Goal: Information Seeking & Learning: Find specific fact

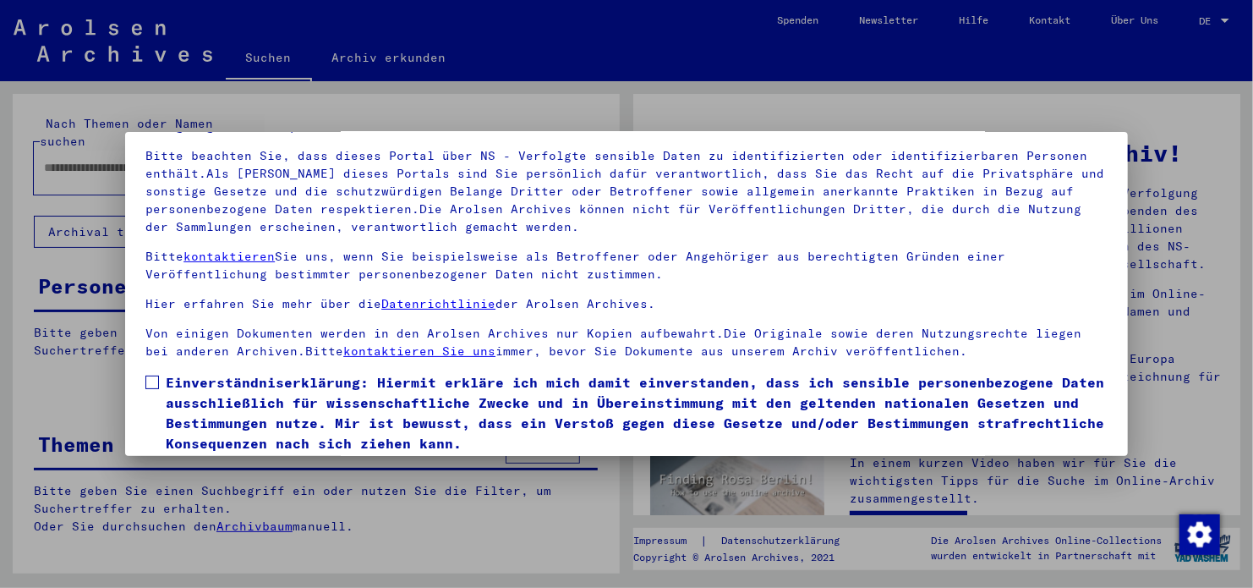
scroll to position [143, 0]
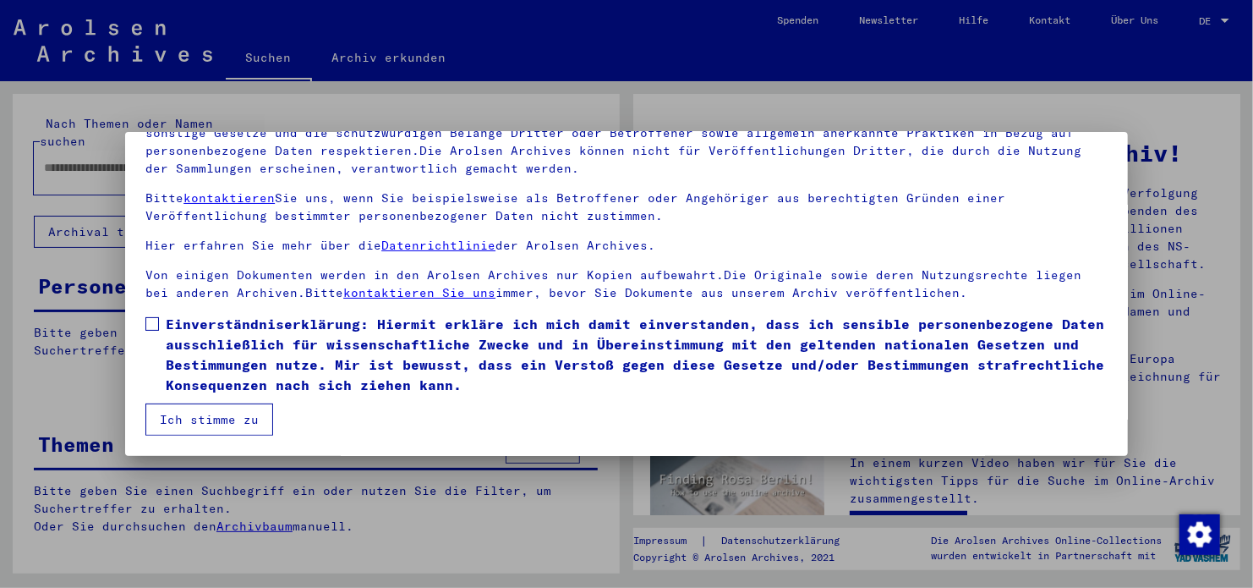
click at [149, 329] on span at bounding box center [152, 324] width 14 height 14
click at [202, 408] on button "Ich stimme zu" at bounding box center [209, 419] width 128 height 32
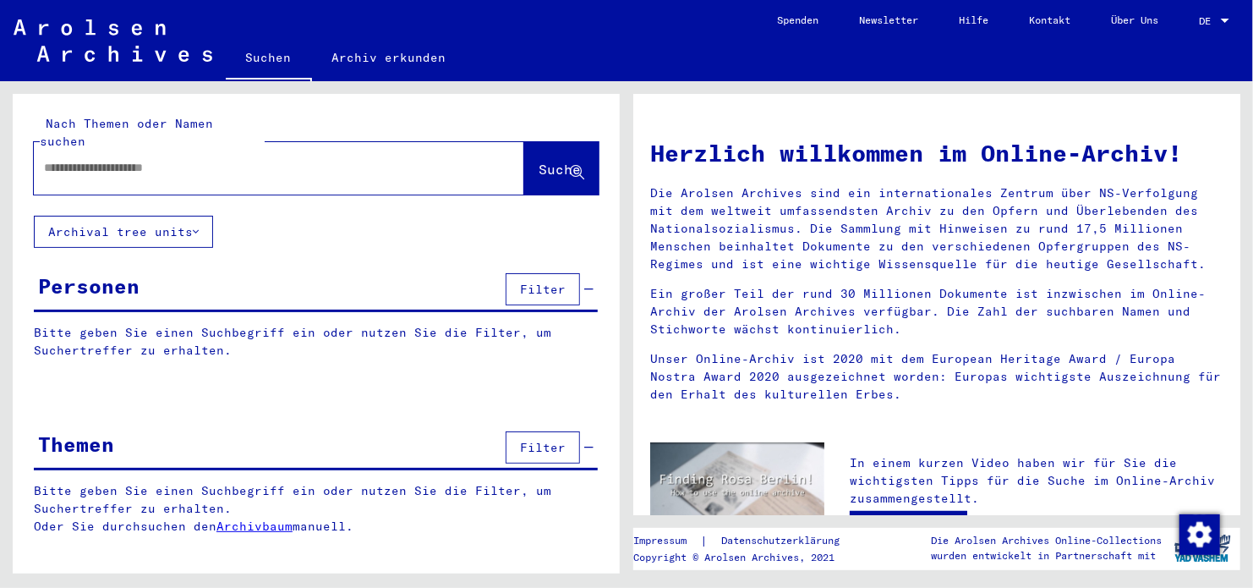
click at [320, 159] on input "text" at bounding box center [259, 168] width 430 height 18
type input "*****"
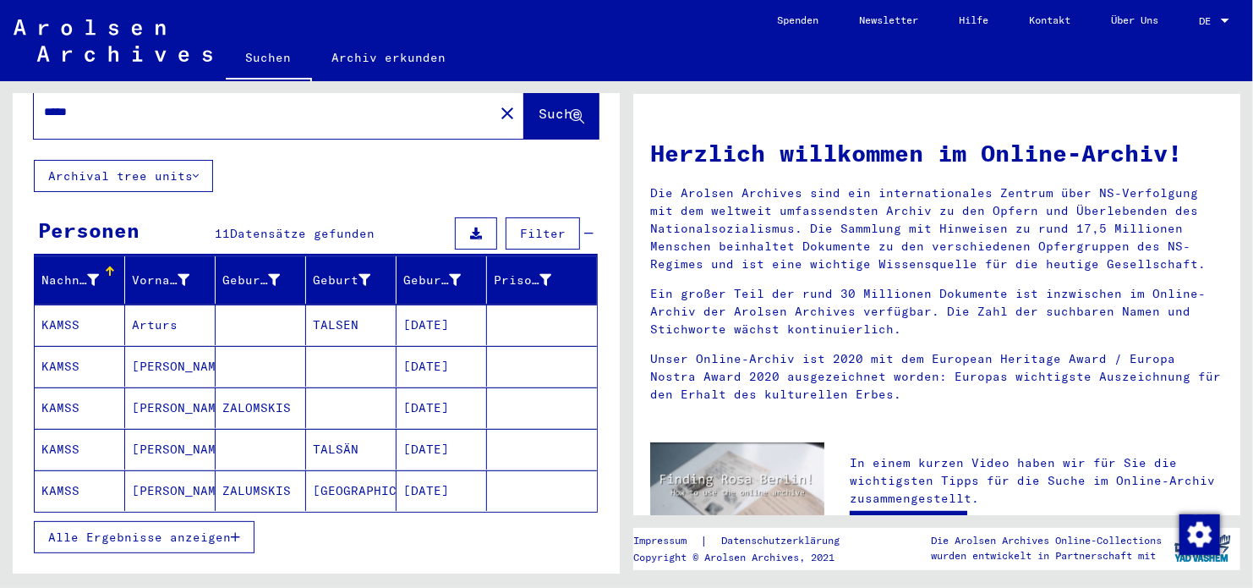
scroll to position [85, 0]
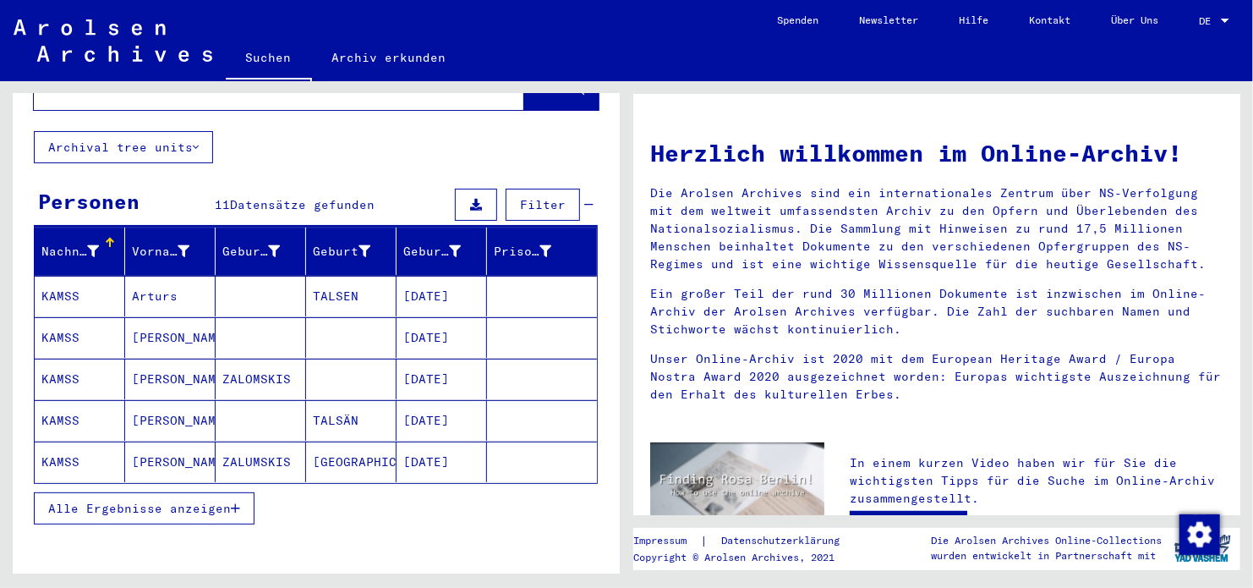
click at [465, 278] on mat-cell "[DATE]" at bounding box center [442, 296] width 90 height 41
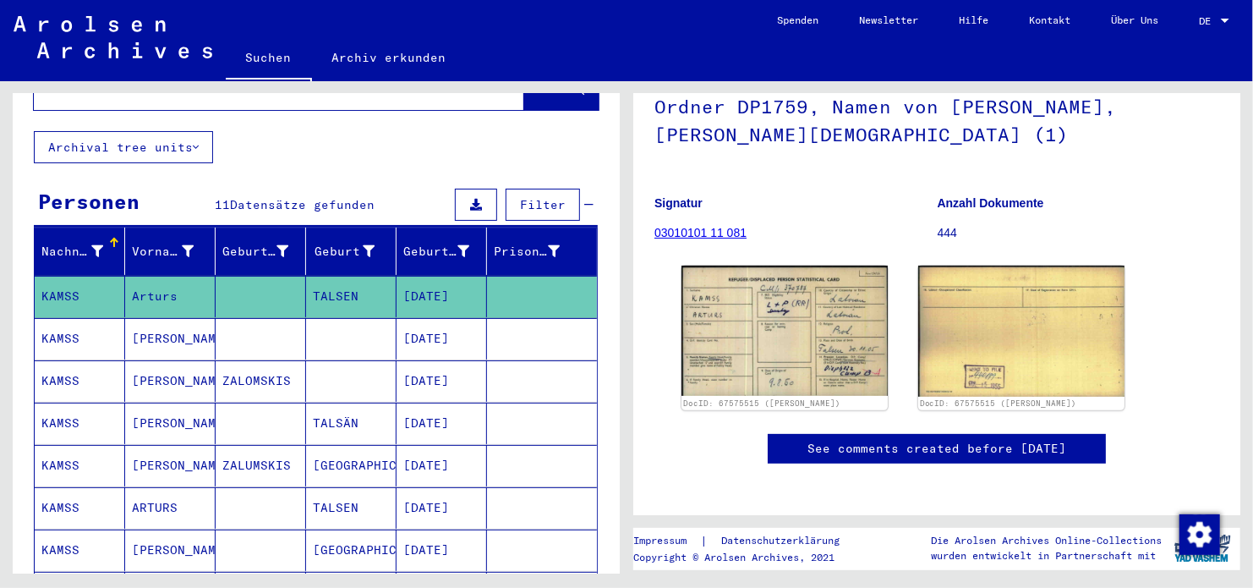
click at [503, 321] on mat-cell at bounding box center [542, 338] width 110 height 41
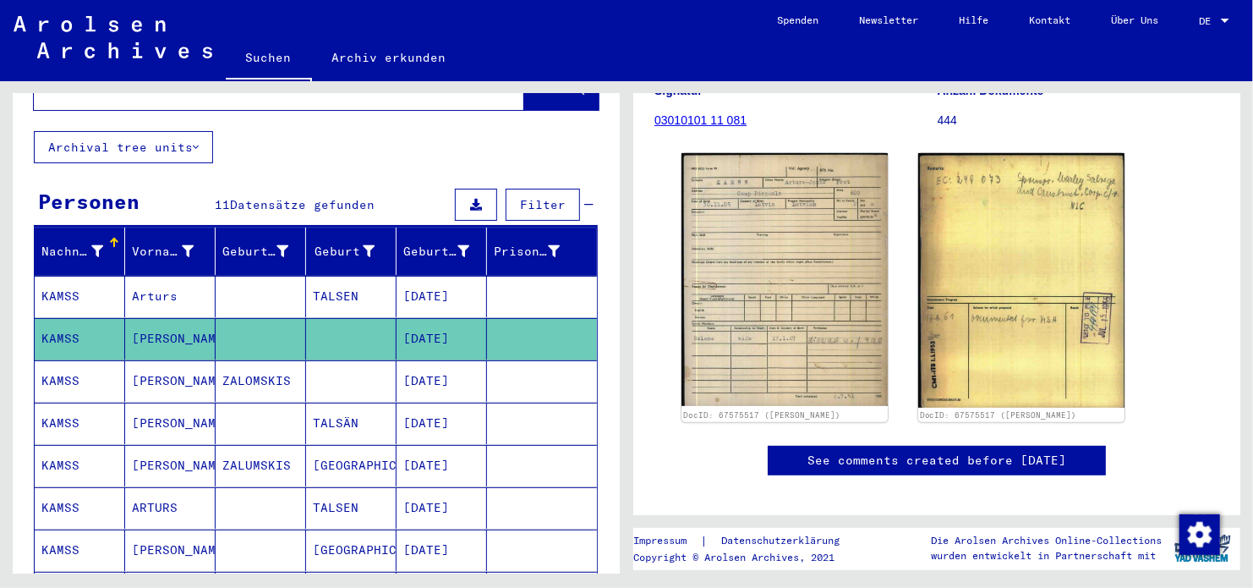
click at [534, 360] on mat-cell at bounding box center [542, 380] width 110 height 41
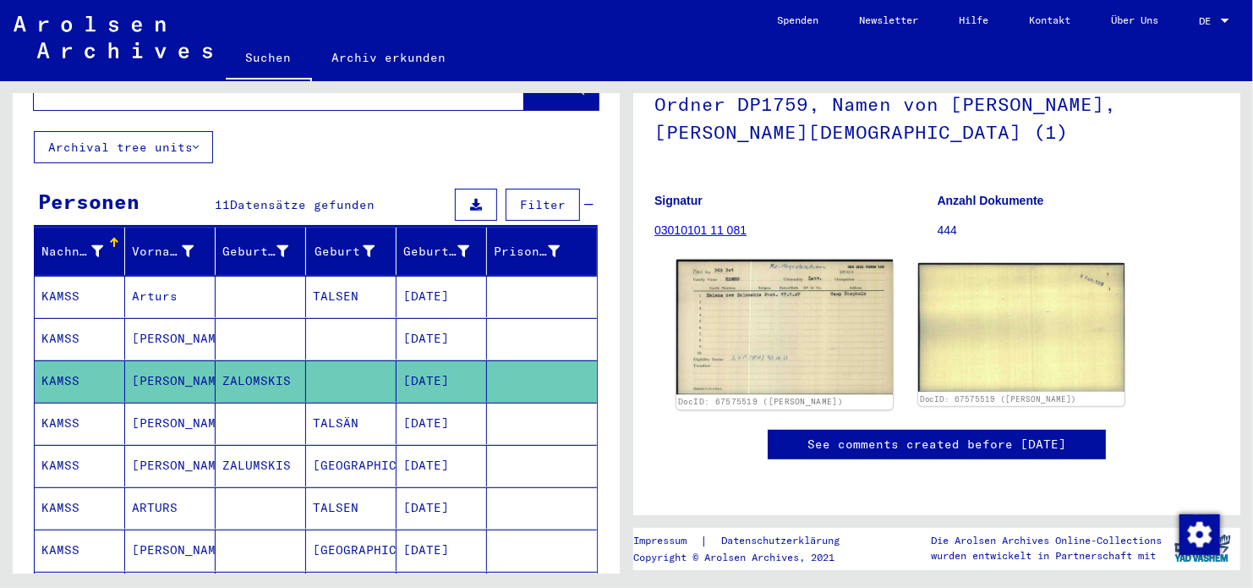
click at [846, 321] on img at bounding box center [785, 327] width 216 height 134
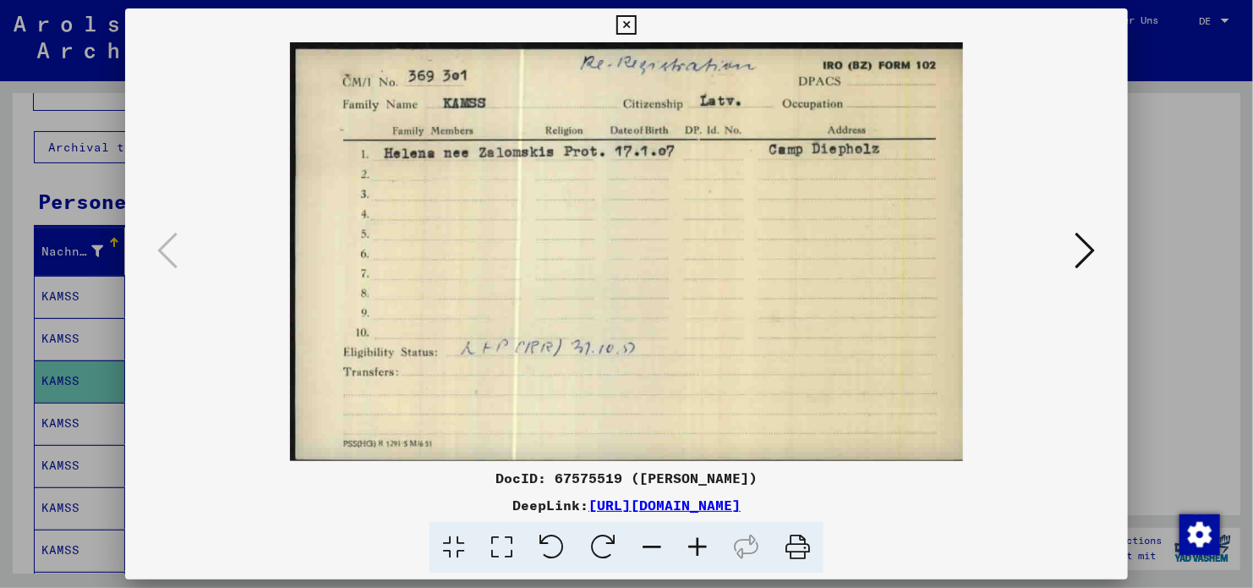
click at [1083, 260] on icon at bounding box center [1086, 250] width 20 height 41
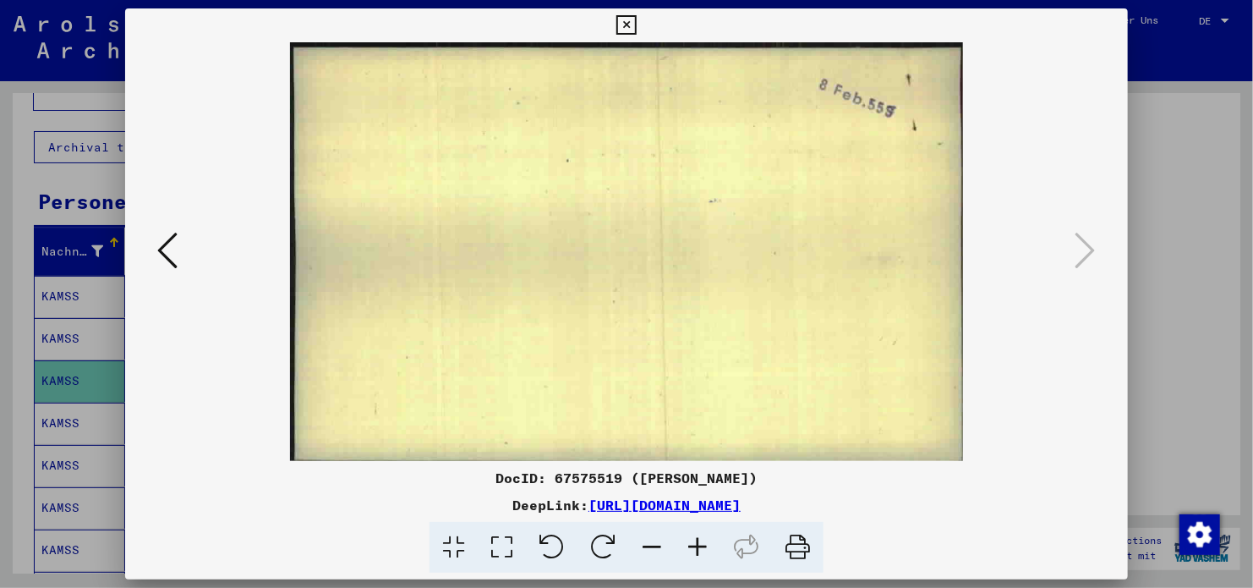
click at [162, 253] on icon at bounding box center [167, 250] width 20 height 41
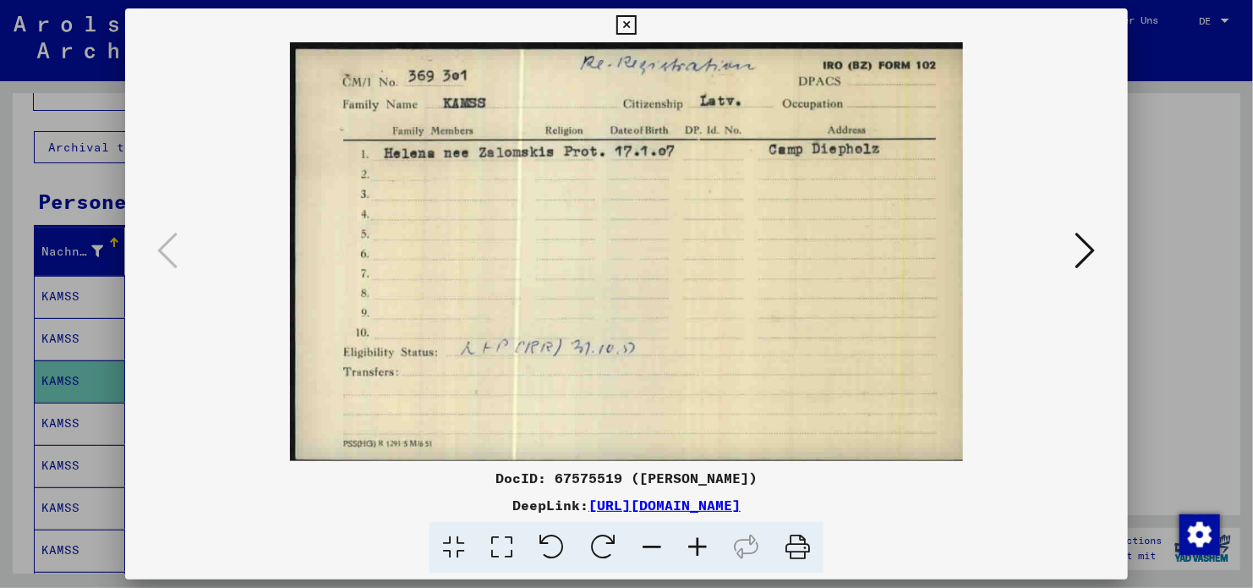
click at [633, 34] on icon at bounding box center [625, 25] width 19 height 20
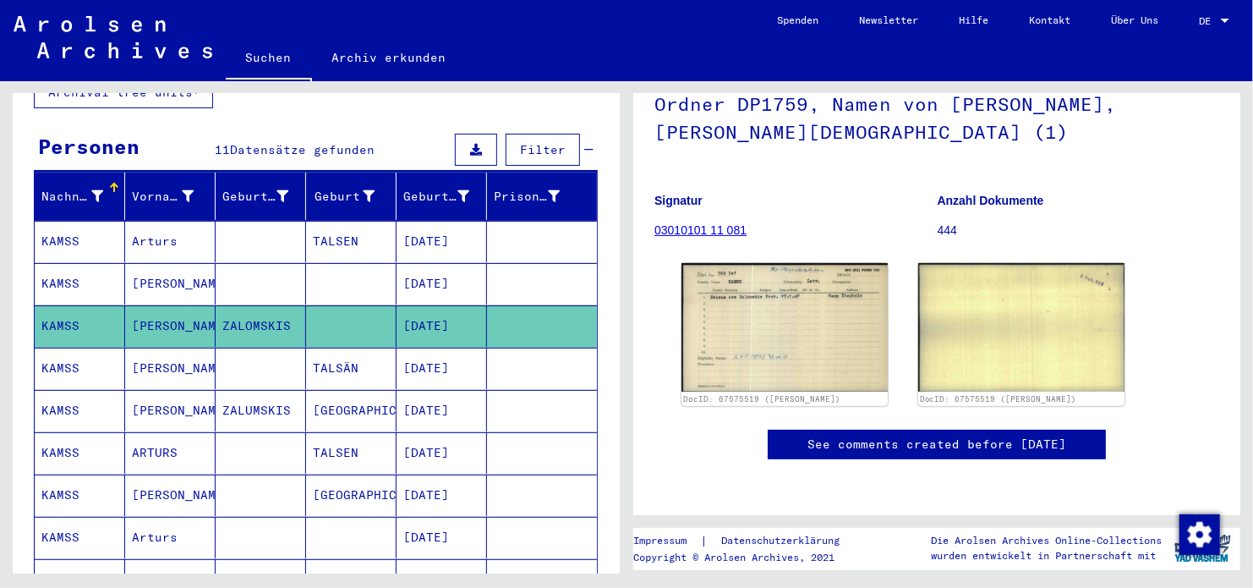
scroll to position [169, 0]
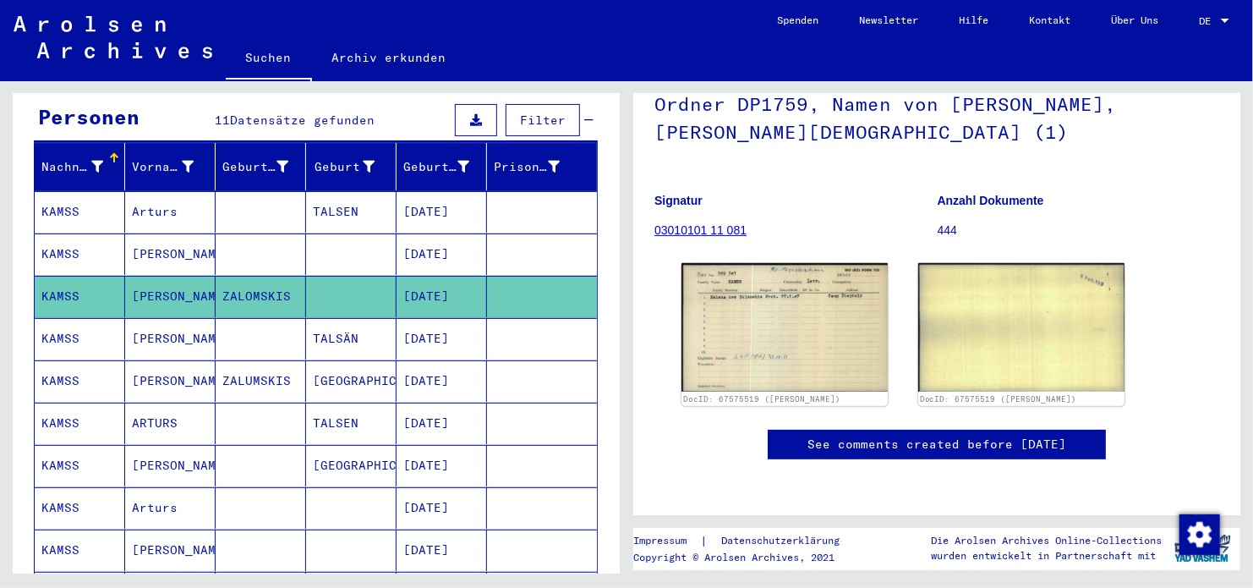
click at [411, 318] on mat-cell "[DATE]" at bounding box center [442, 338] width 90 height 41
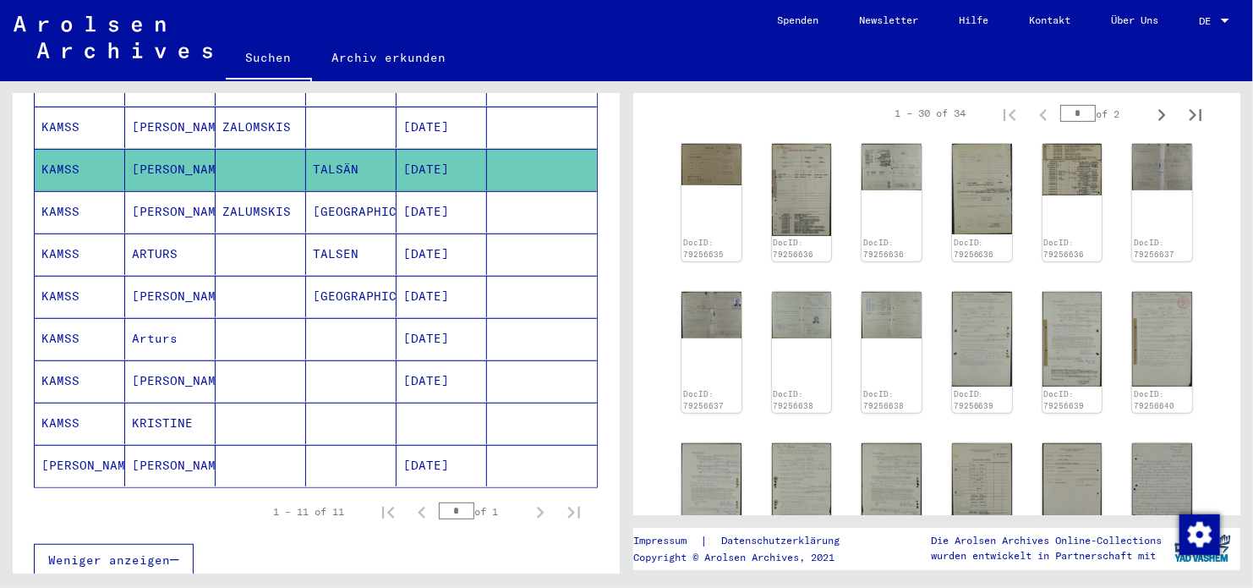
click at [493, 191] on mat-cell at bounding box center [542, 211] width 110 height 41
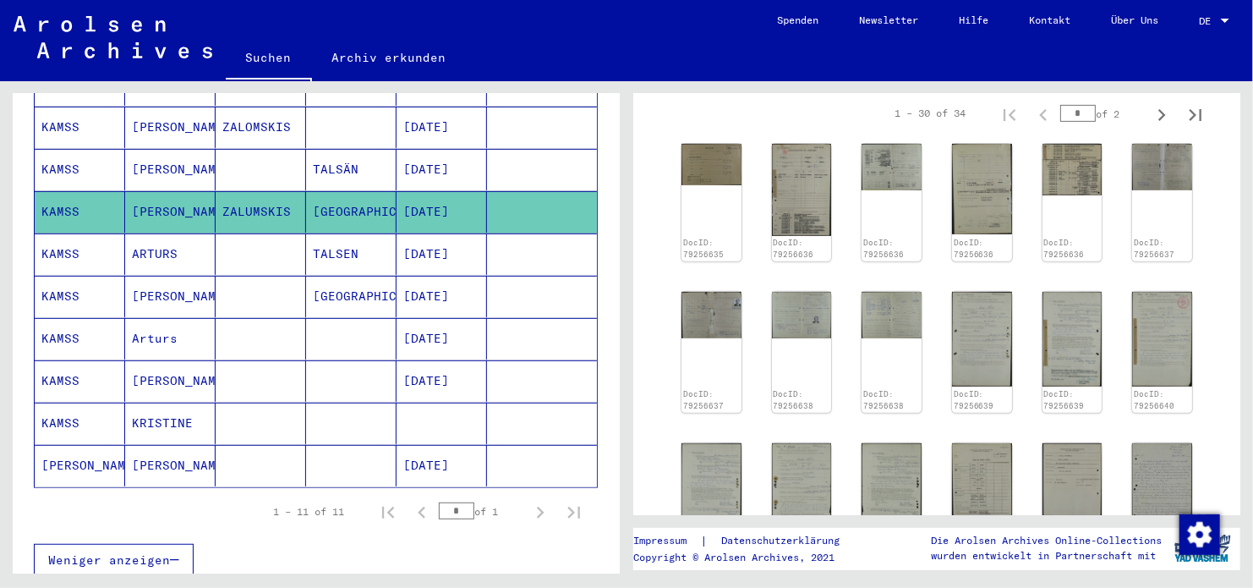
click at [397, 233] on mat-cell "[DATE]" at bounding box center [442, 253] width 90 height 41
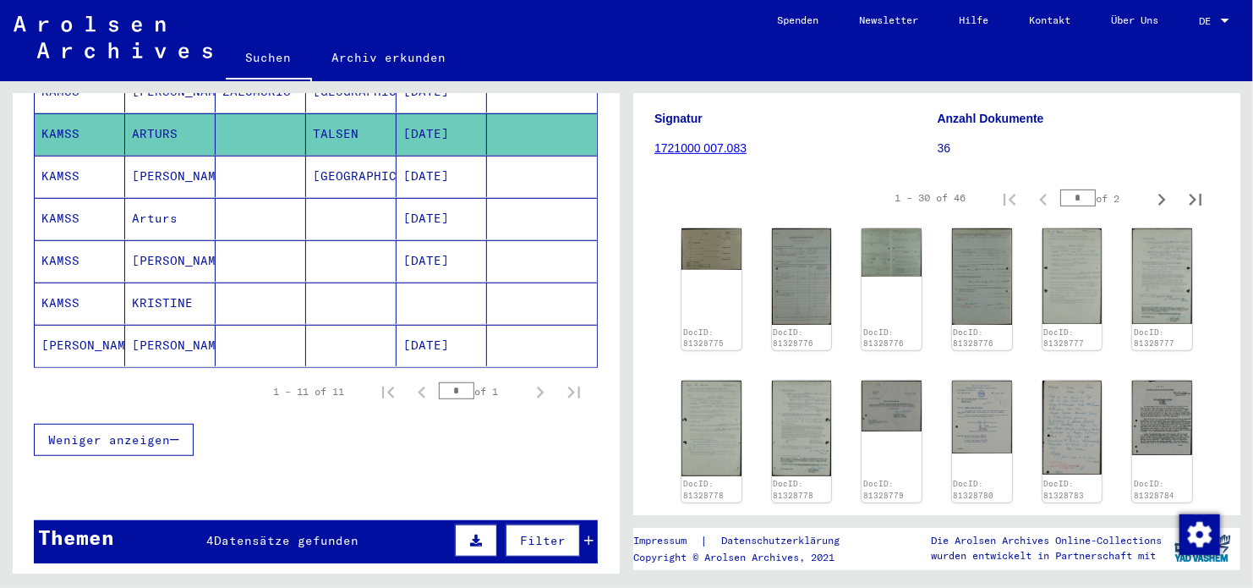
scroll to position [254, 0]
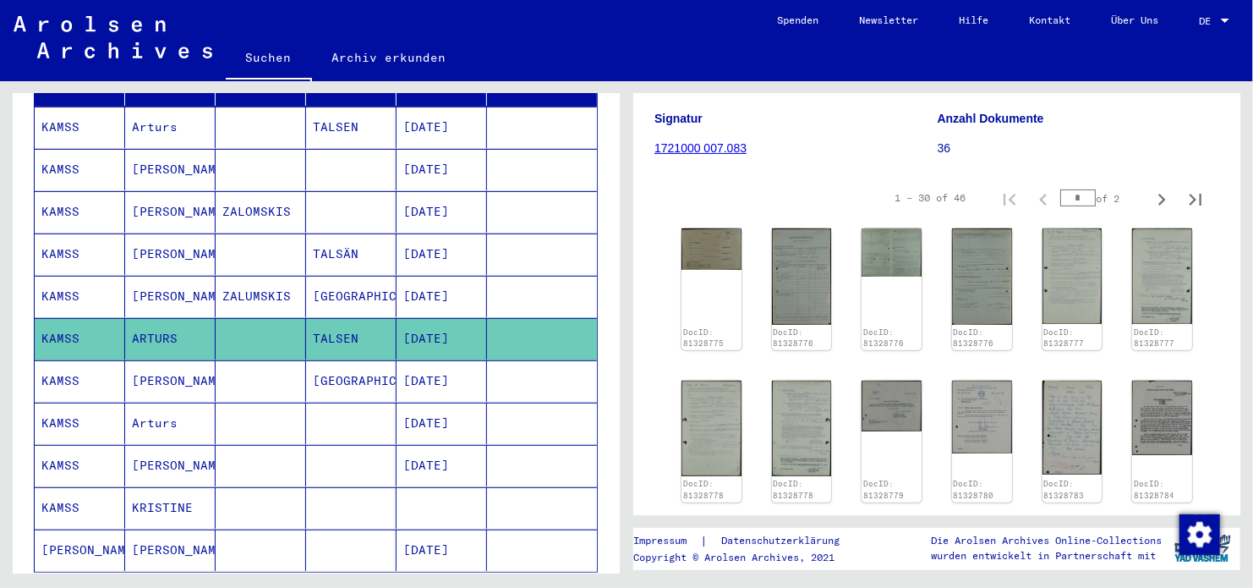
click at [385, 276] on mat-cell "[GEOGRAPHIC_DATA]" at bounding box center [351, 296] width 90 height 41
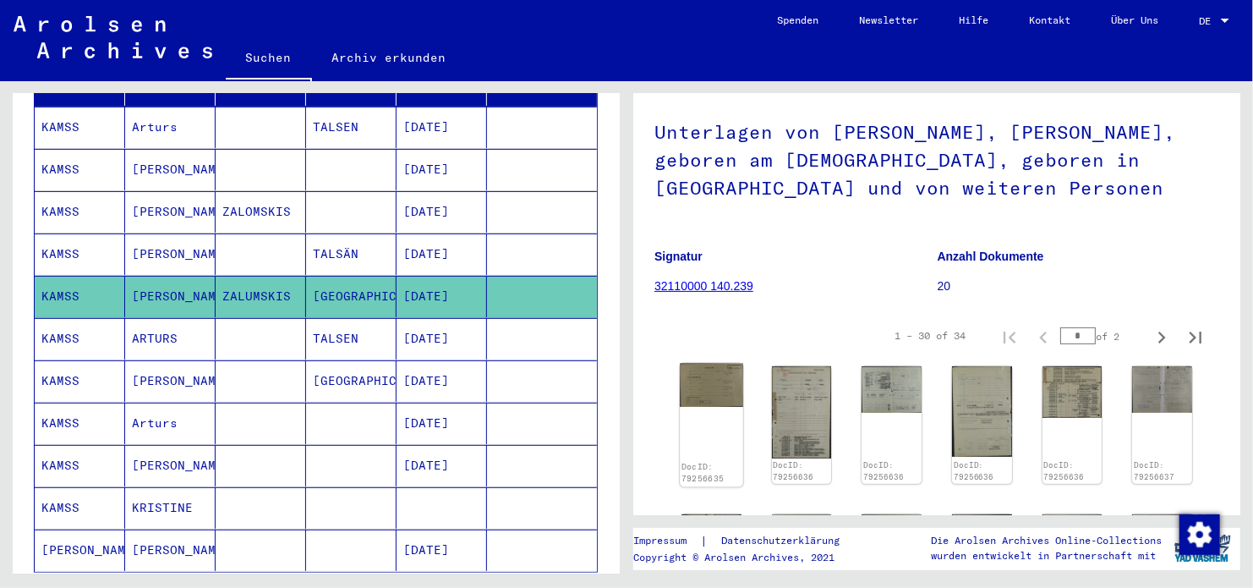
scroll to position [254, 0]
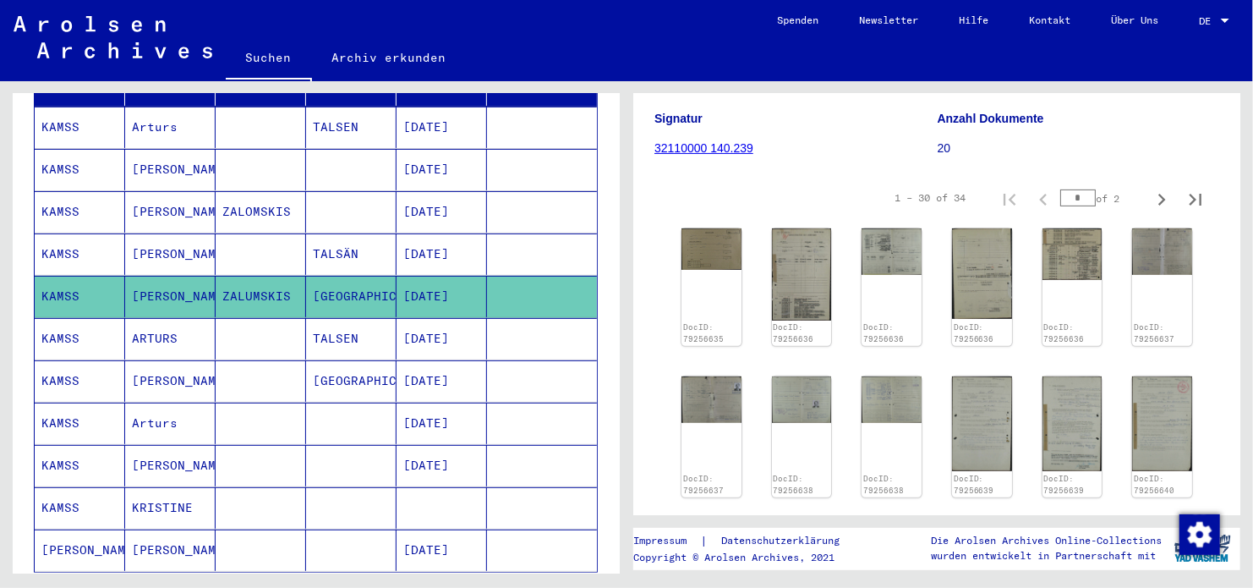
click at [382, 236] on mat-cell "TALSÄN" at bounding box center [351, 253] width 90 height 41
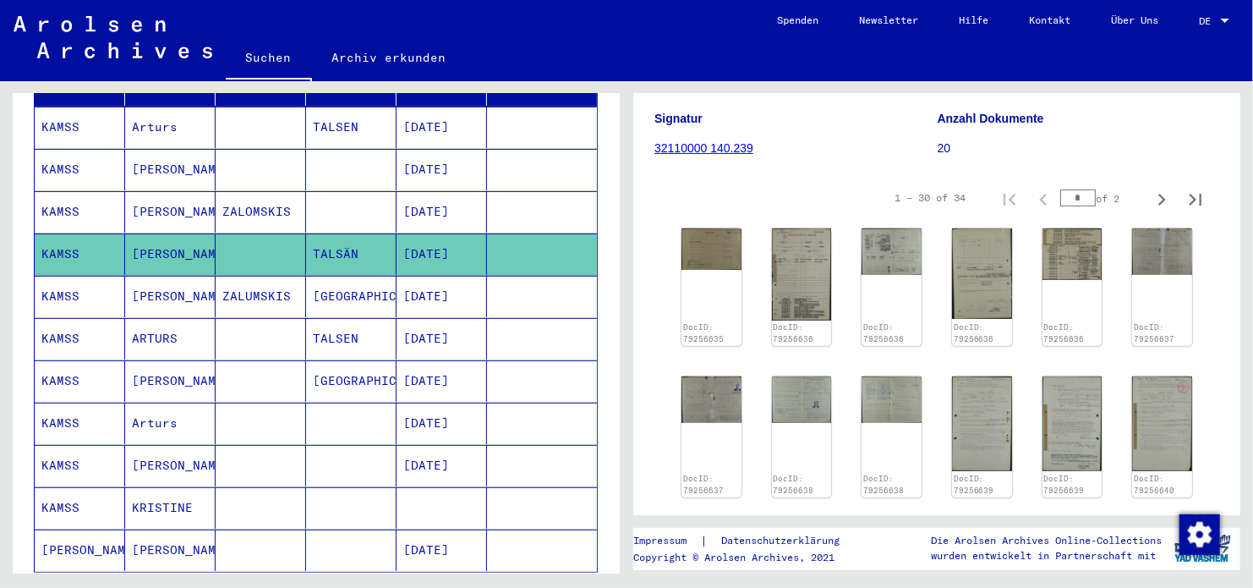
click at [375, 325] on mat-cell "TALSEN" at bounding box center [351, 338] width 90 height 41
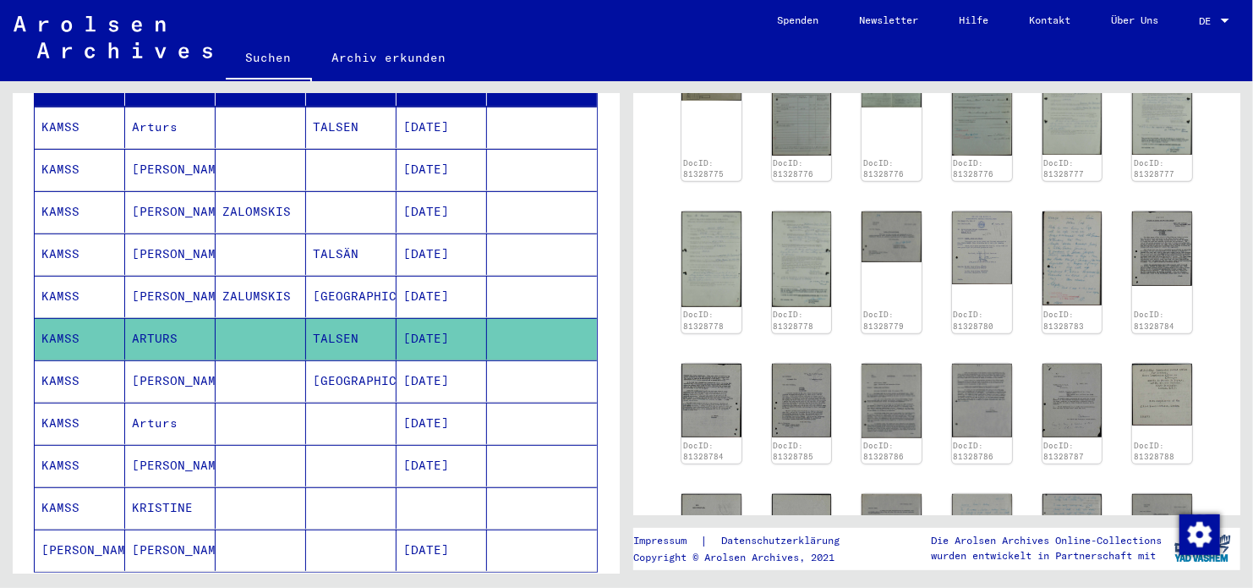
click at [347, 362] on mat-cell "[GEOGRAPHIC_DATA]" at bounding box center [351, 380] width 90 height 41
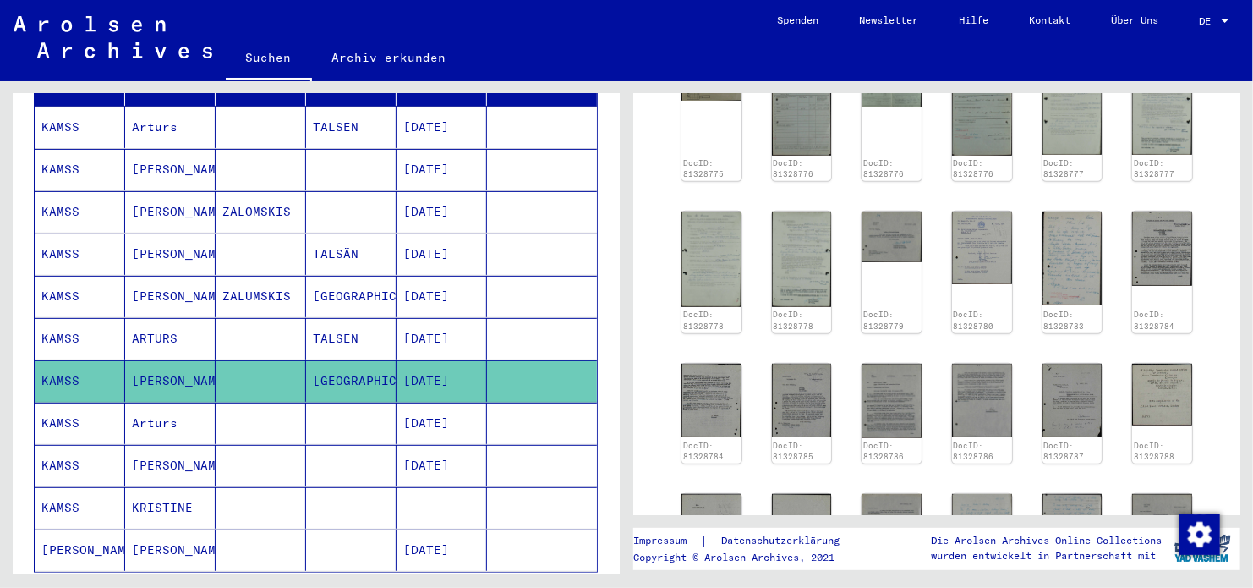
click at [410, 410] on mat-cell "[DATE]" at bounding box center [442, 423] width 90 height 41
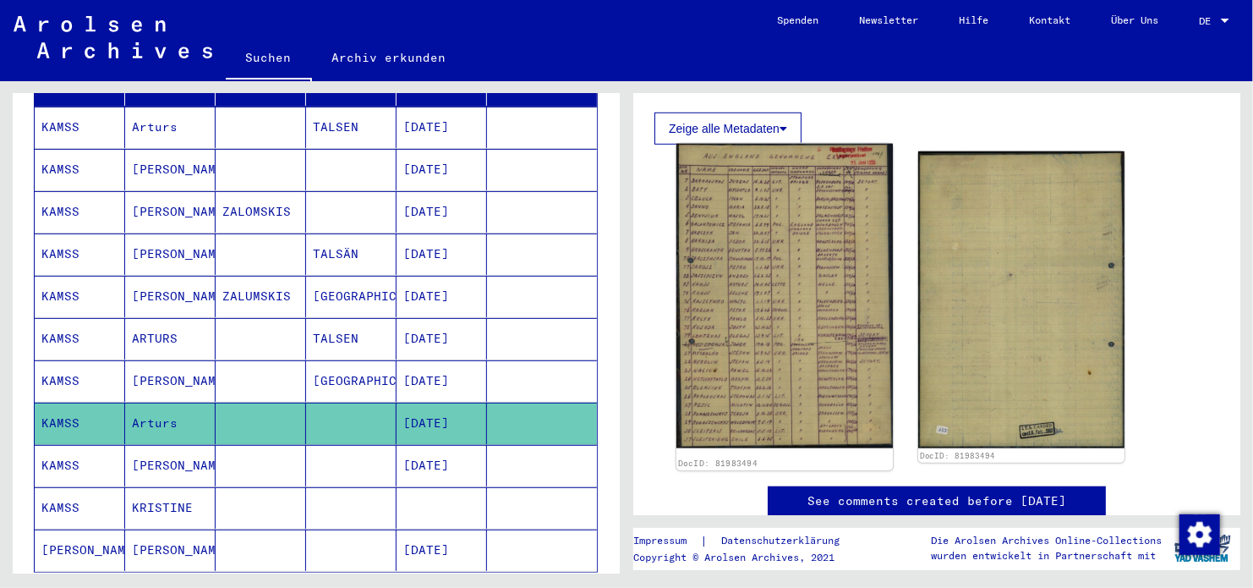
click at [807, 323] on img at bounding box center [785, 296] width 216 height 304
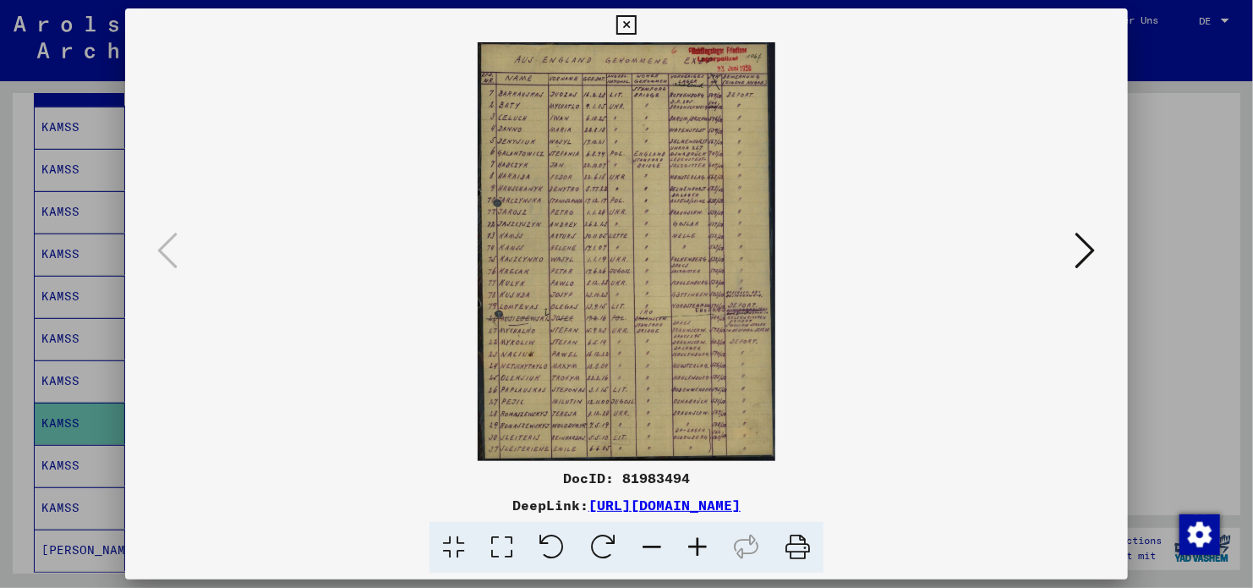
click at [628, 36] on button at bounding box center [626, 25] width 30 height 34
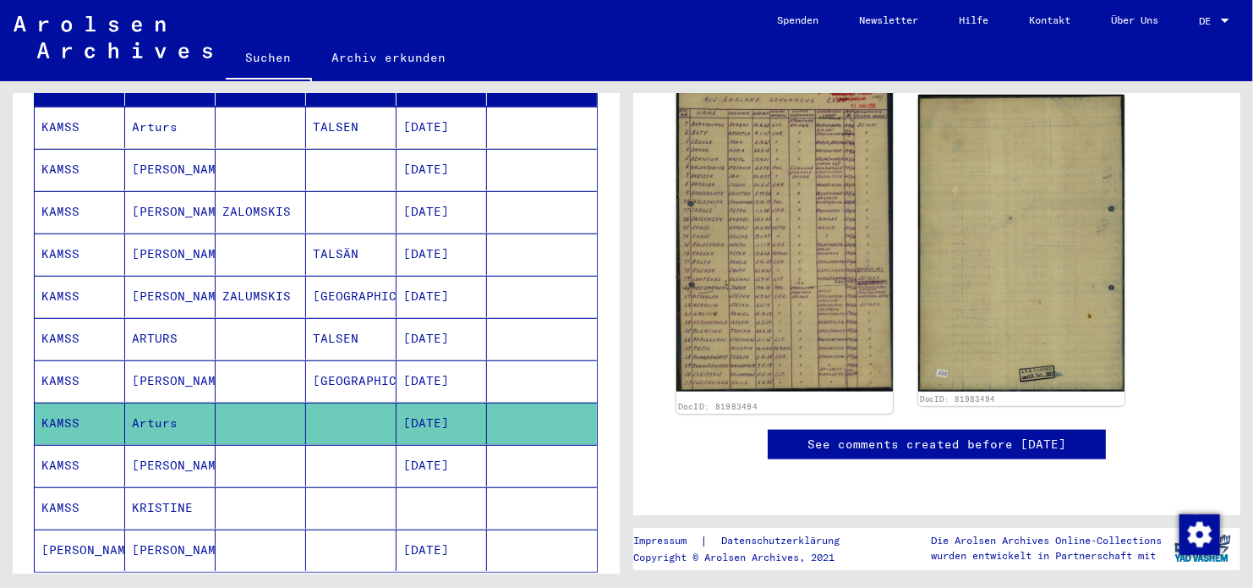
scroll to position [846, 0]
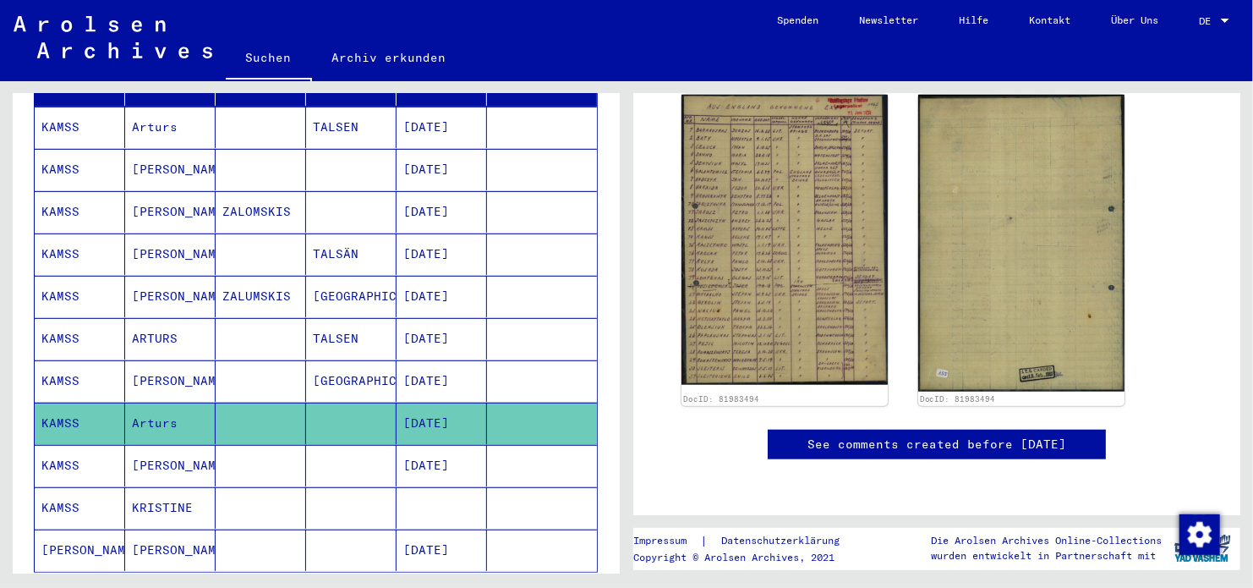
click at [417, 445] on mat-cell "[DATE]" at bounding box center [442, 465] width 90 height 41
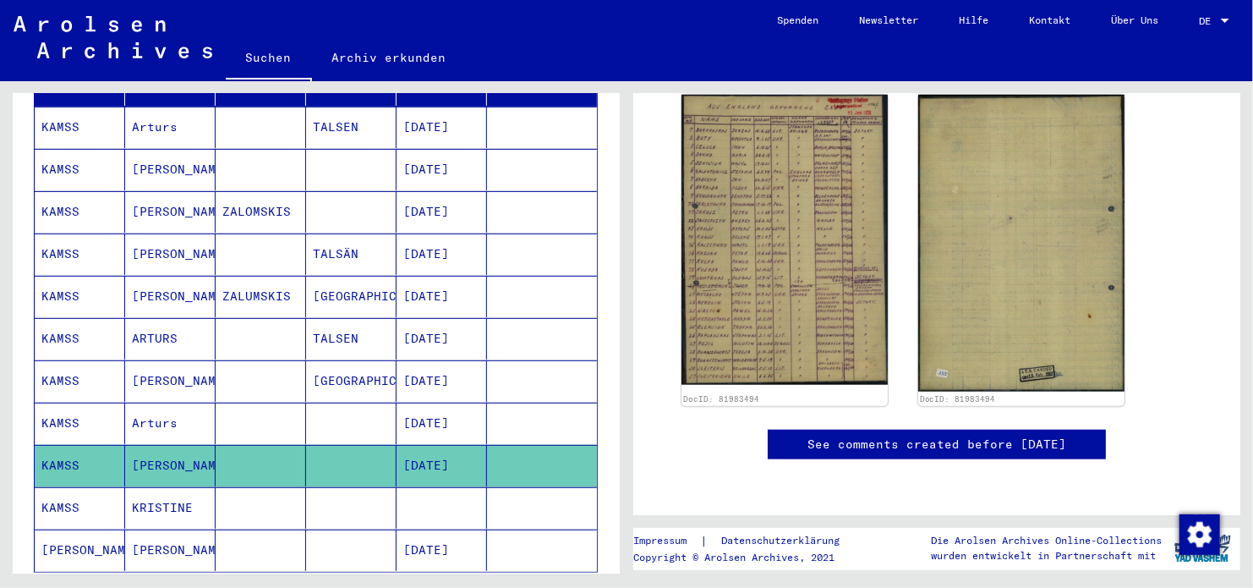
click at [415, 487] on mat-cell at bounding box center [442, 507] width 90 height 41
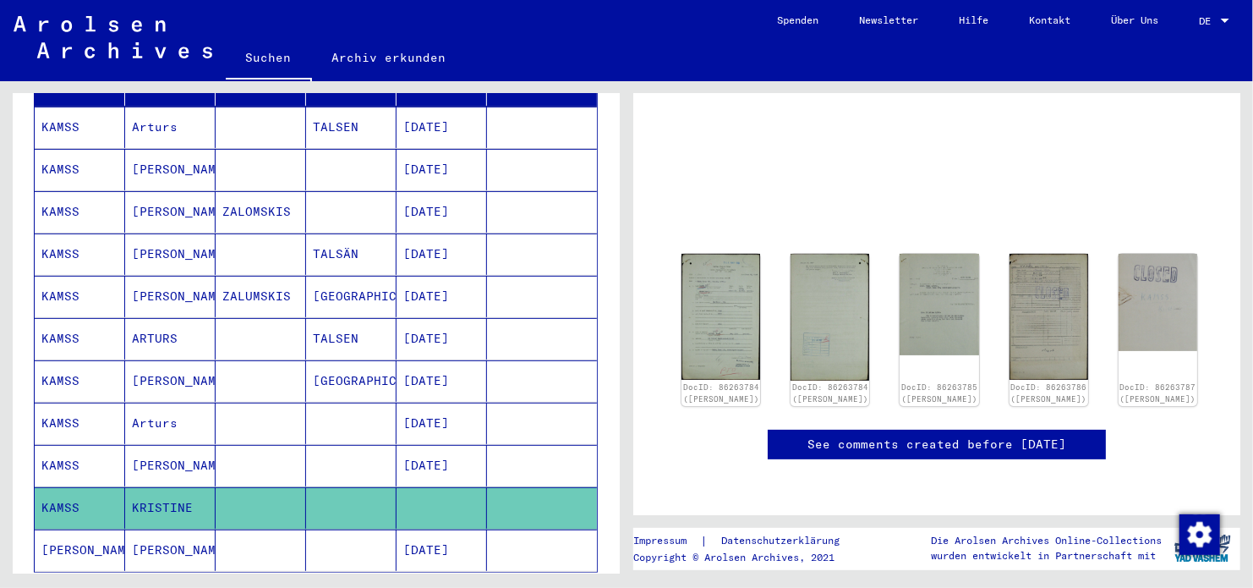
click at [489, 529] on mat-cell at bounding box center [542, 549] width 110 height 41
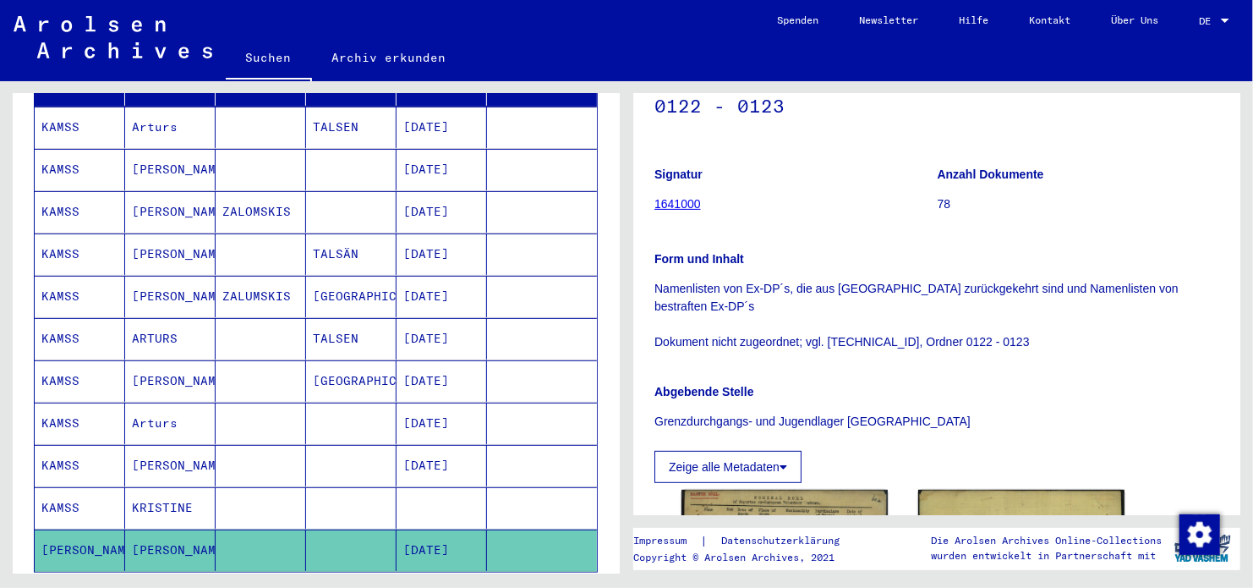
scroll to position [372, 0]
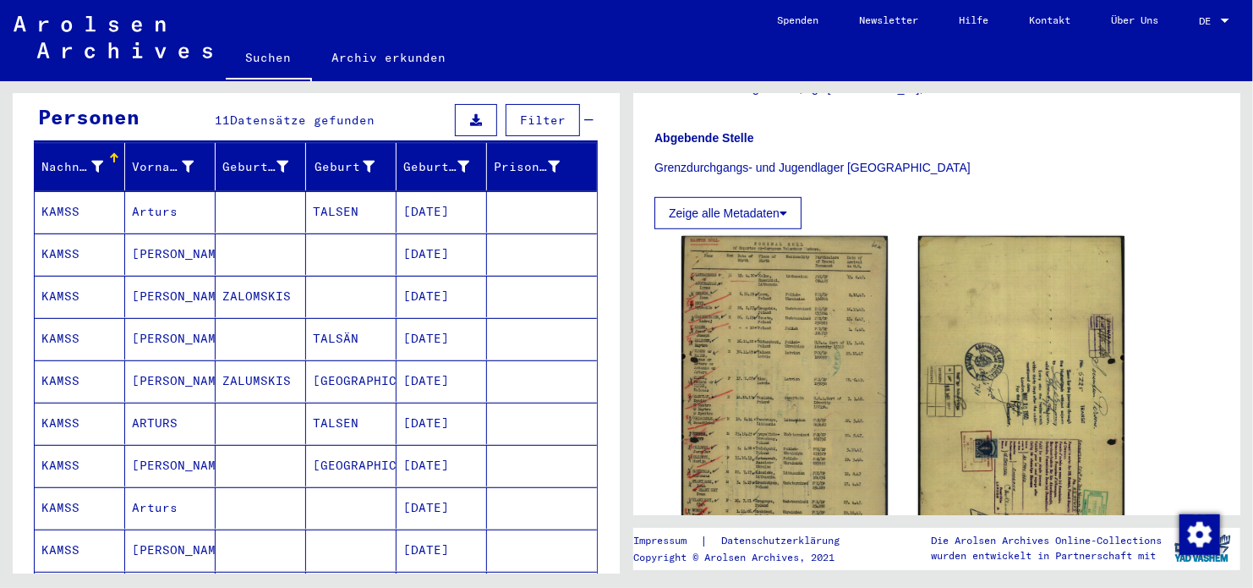
click at [358, 318] on mat-cell "TALSÄN" at bounding box center [351, 338] width 90 height 41
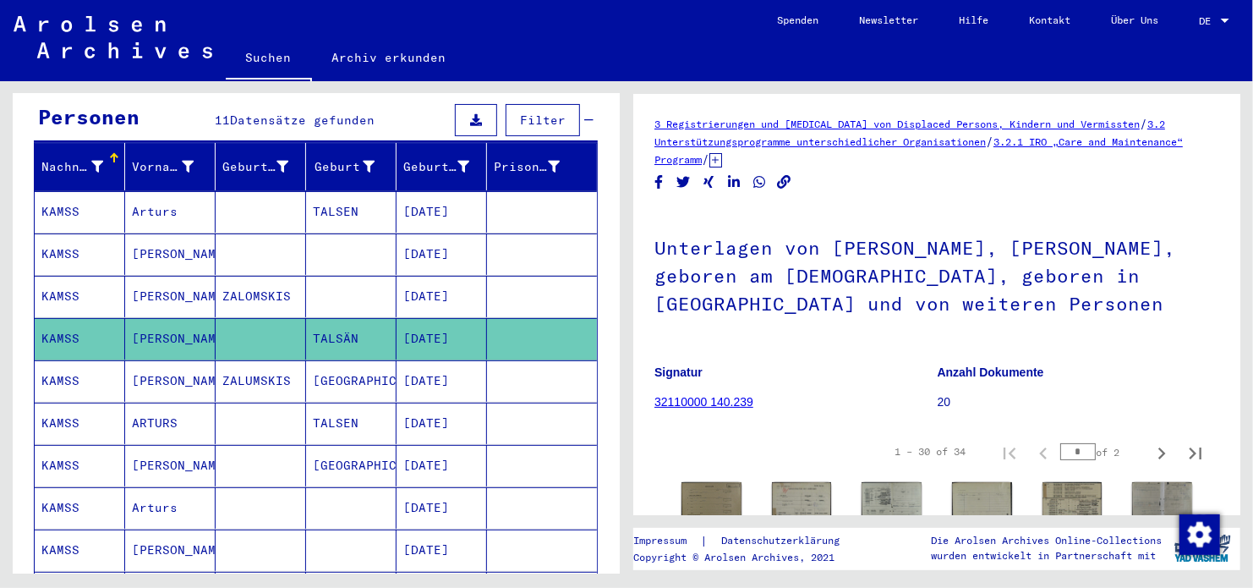
click at [373, 284] on mat-cell at bounding box center [351, 296] width 90 height 41
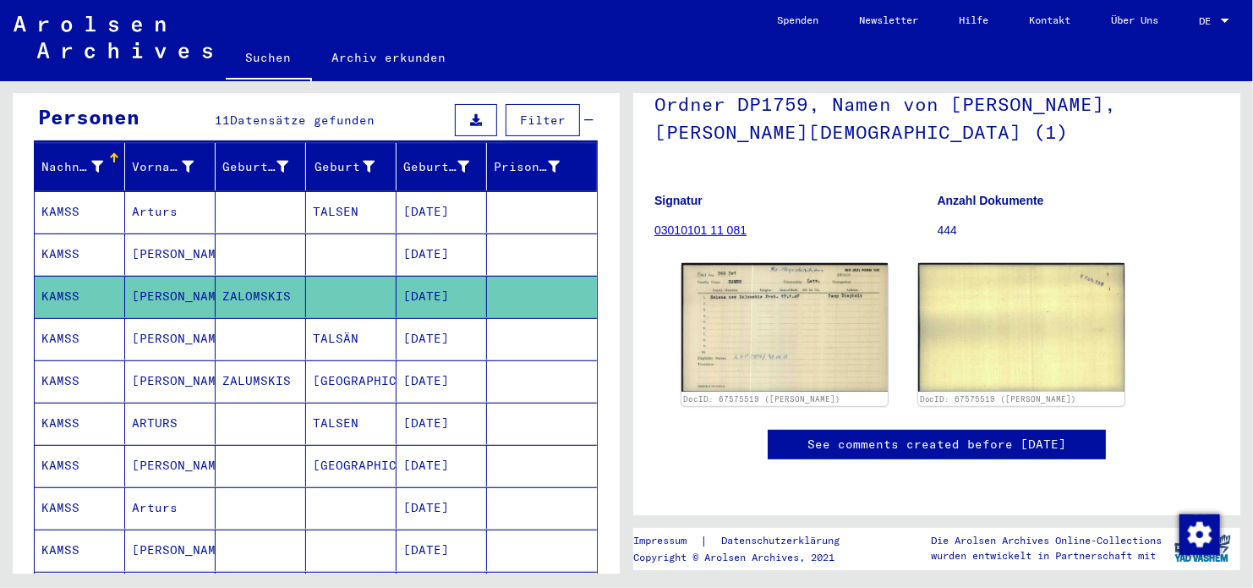
click at [444, 318] on mat-cell "[DATE]" at bounding box center [442, 338] width 90 height 41
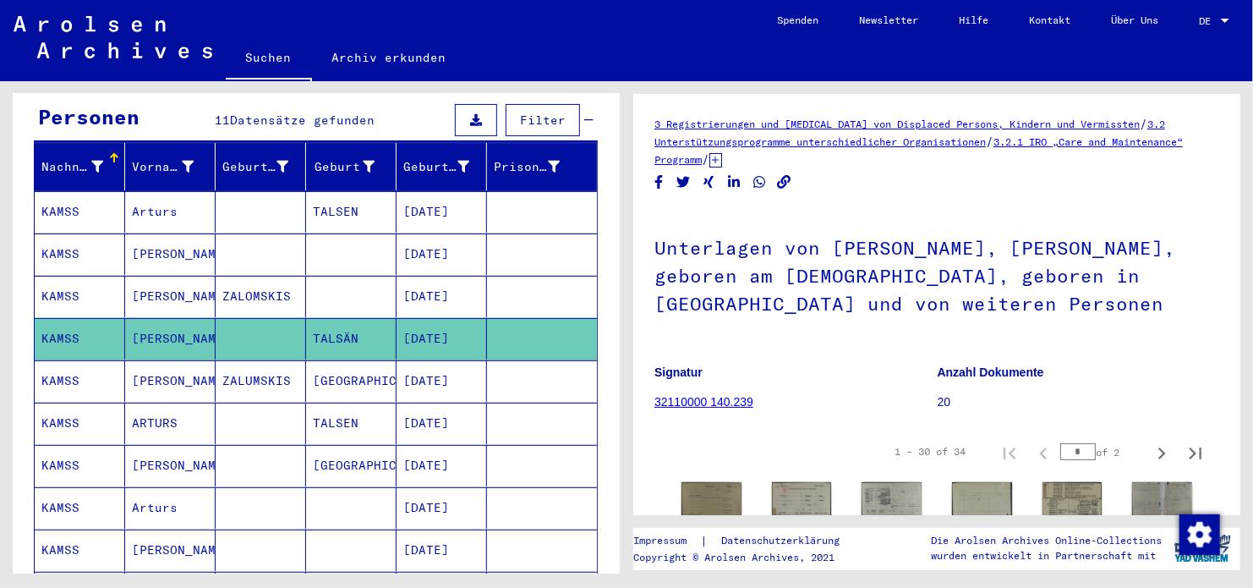
click at [397, 368] on mat-cell "[DATE]" at bounding box center [442, 380] width 90 height 41
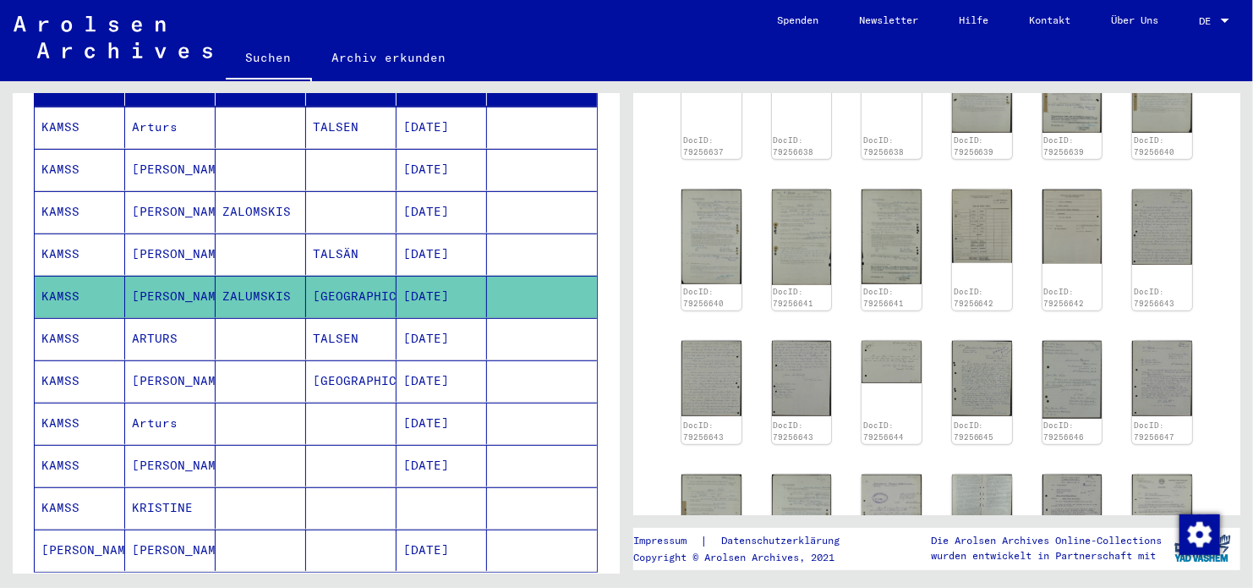
scroll to position [338, 0]
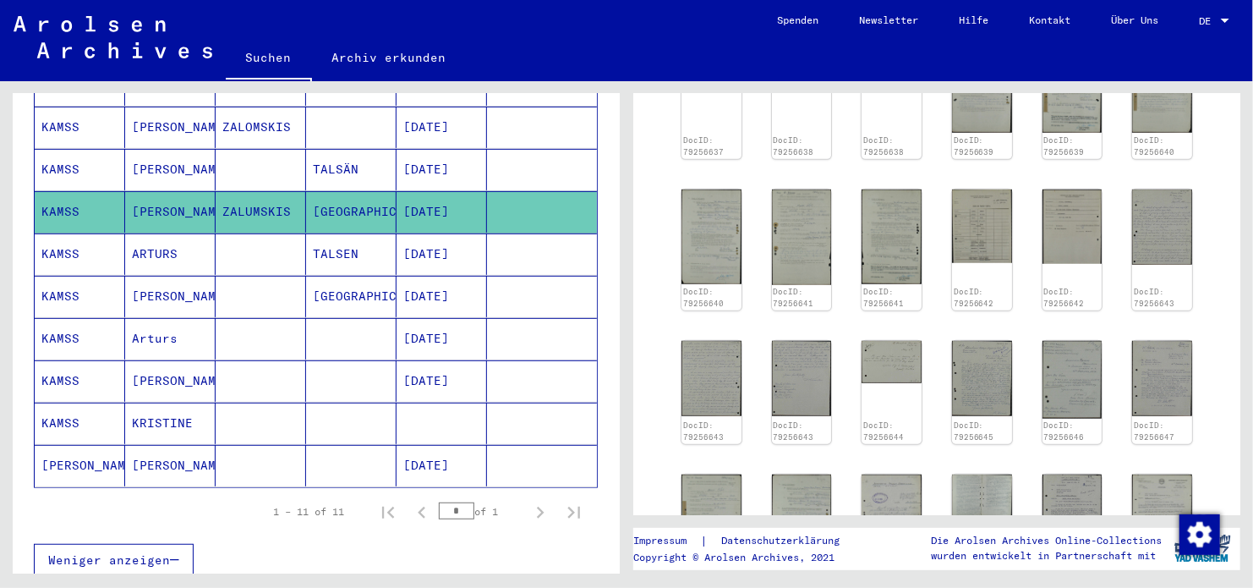
click at [402, 288] on mat-cell "[DATE]" at bounding box center [442, 296] width 90 height 41
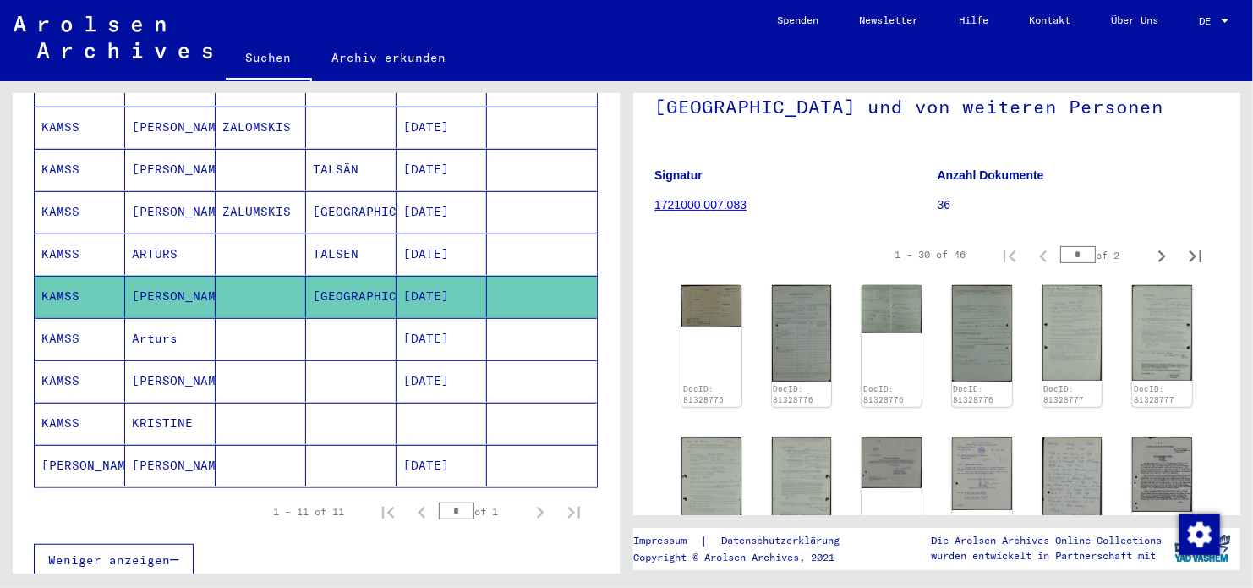
scroll to position [169, 0]
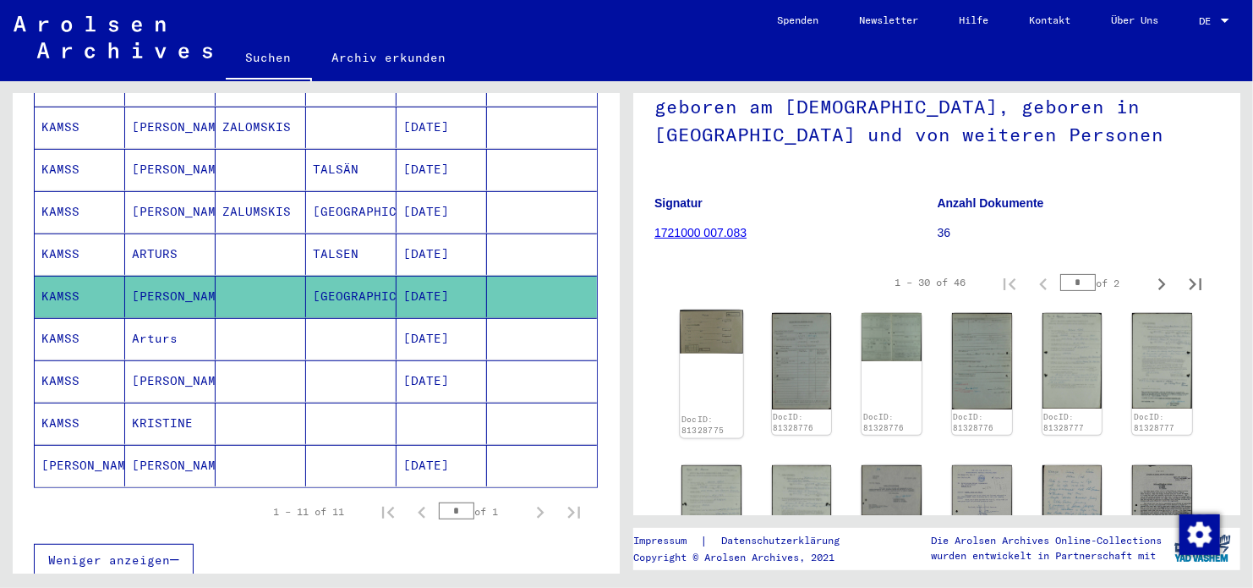
click at [726, 331] on img at bounding box center [711, 331] width 63 height 43
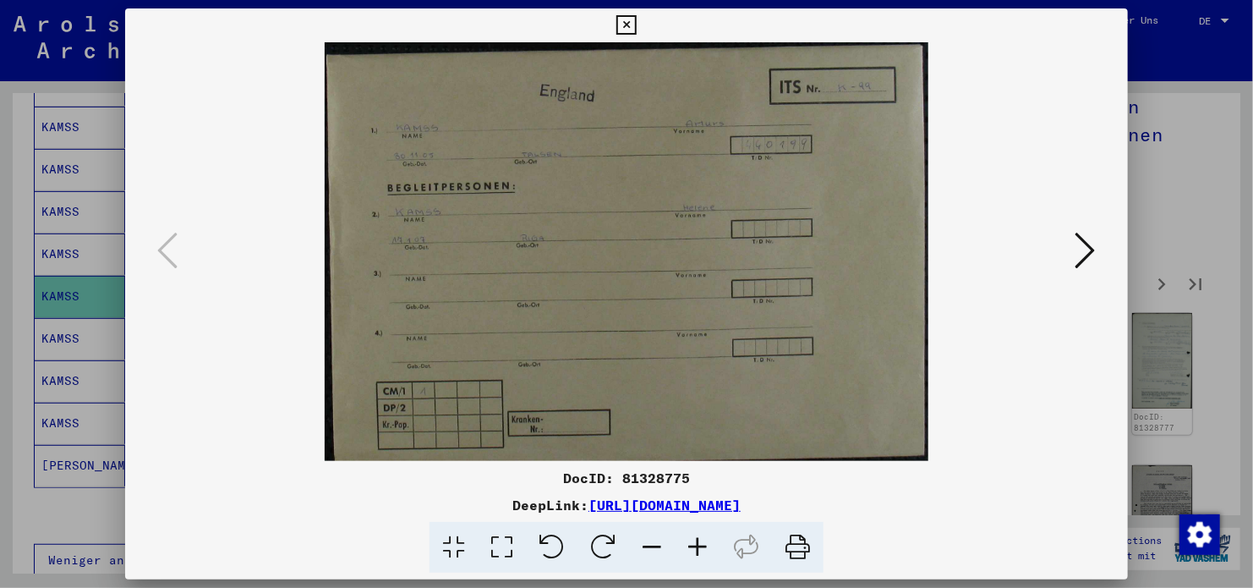
click at [1083, 247] on icon at bounding box center [1086, 250] width 20 height 41
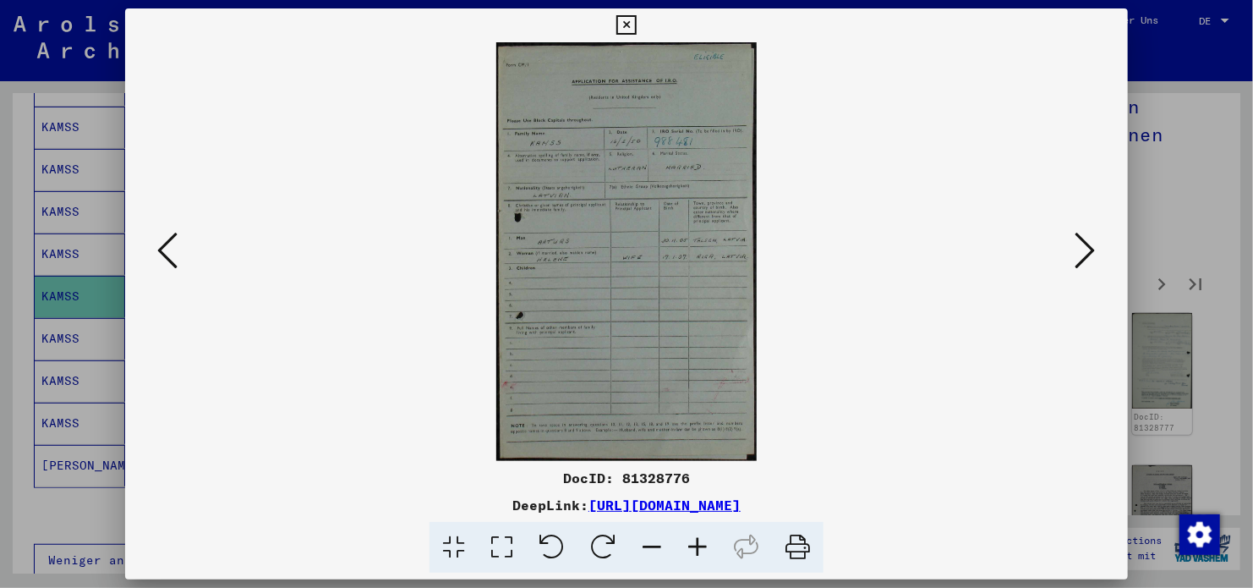
click at [1094, 256] on icon at bounding box center [1086, 250] width 20 height 41
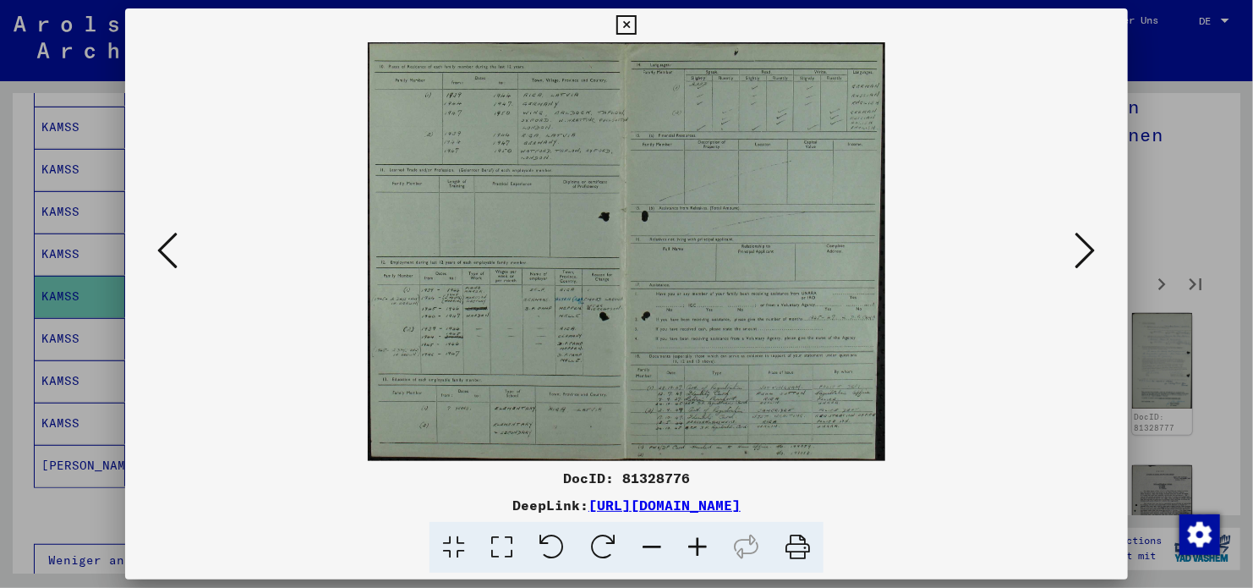
click at [1097, 253] on button at bounding box center [1086, 251] width 30 height 48
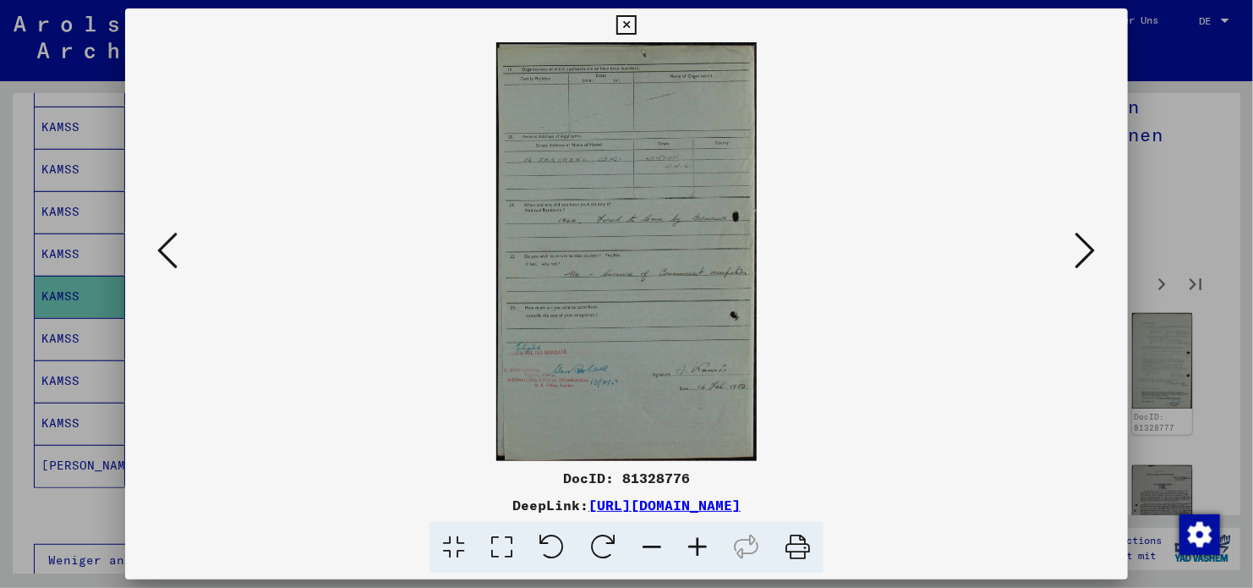
click at [1095, 251] on icon at bounding box center [1086, 250] width 20 height 41
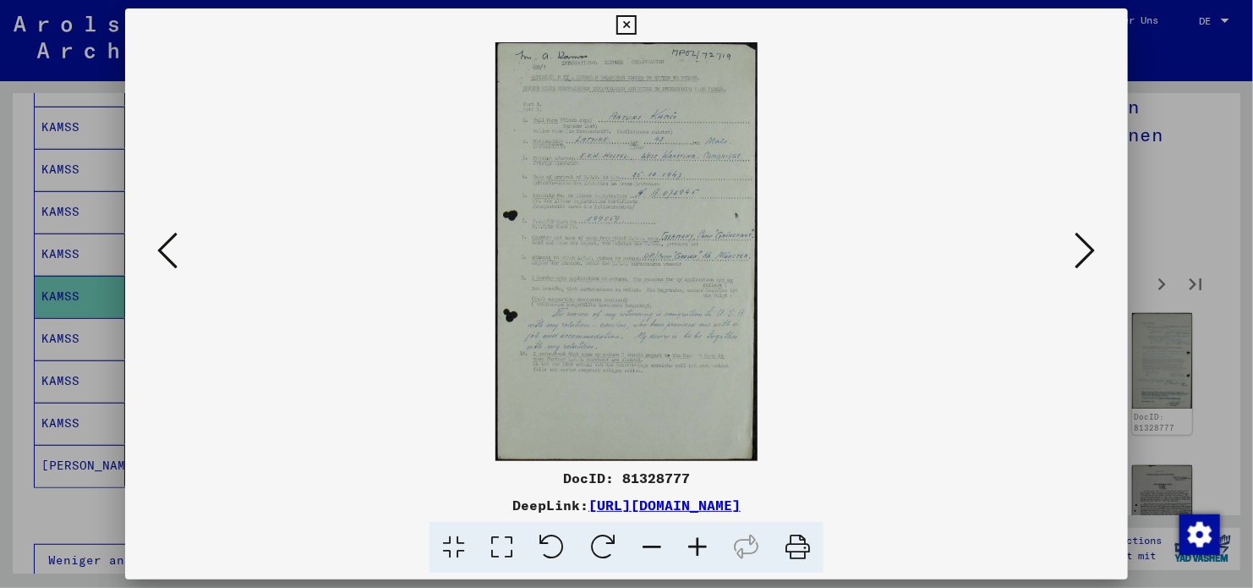
click at [1081, 260] on icon at bounding box center [1086, 250] width 20 height 41
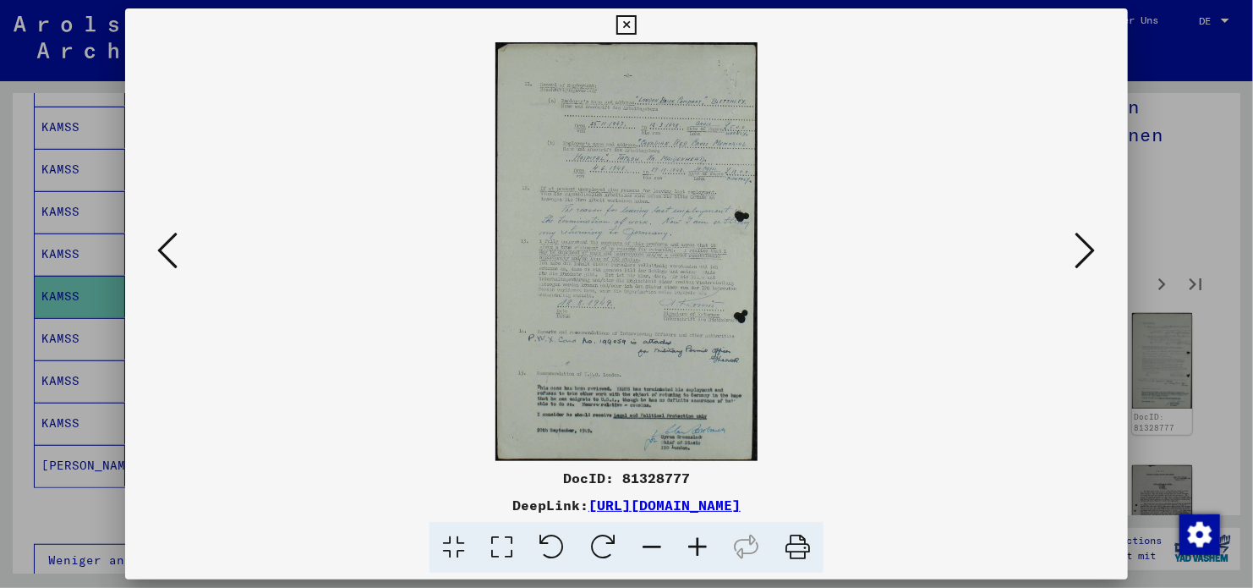
click at [1081, 260] on icon at bounding box center [1086, 250] width 20 height 41
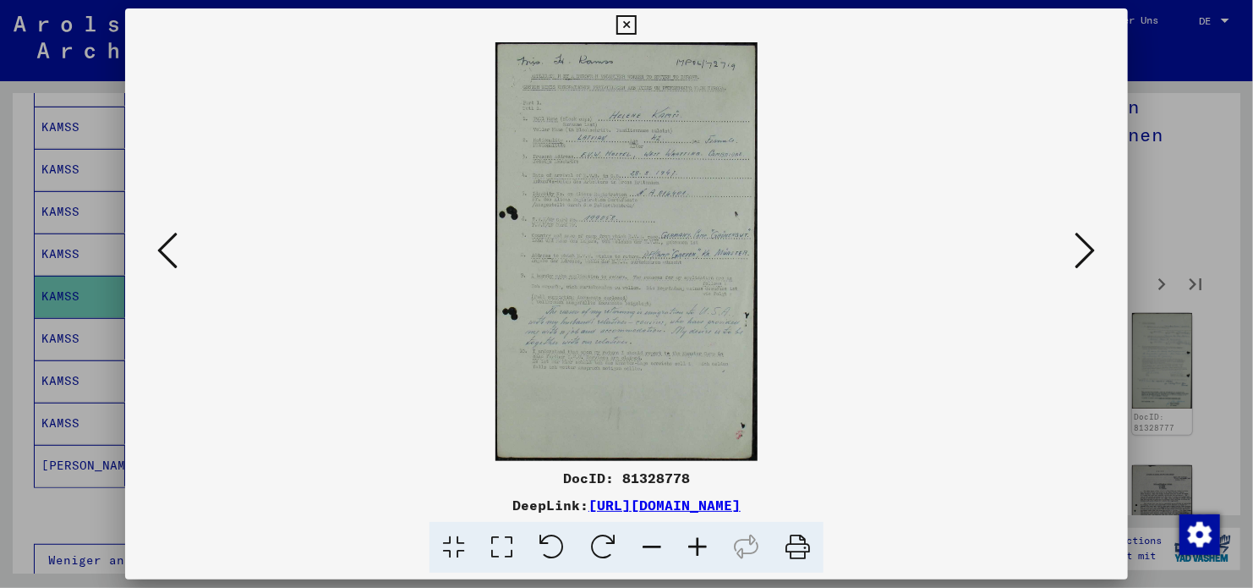
click at [1081, 260] on icon at bounding box center [1086, 250] width 20 height 41
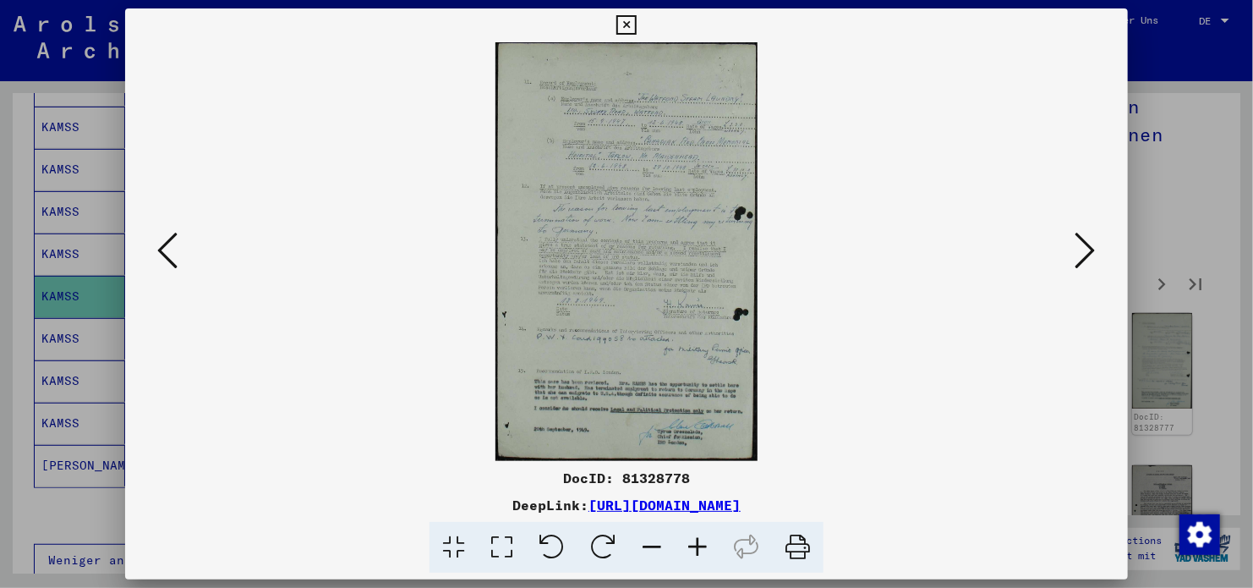
click at [1081, 260] on icon at bounding box center [1086, 250] width 20 height 41
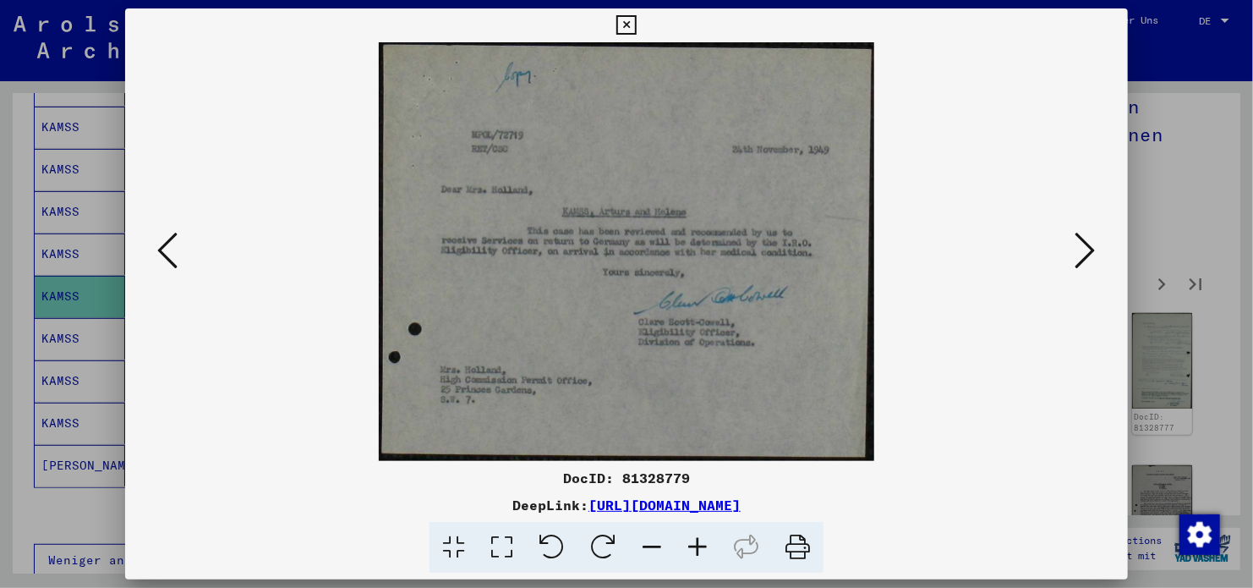
click at [1085, 260] on icon at bounding box center [1086, 250] width 20 height 41
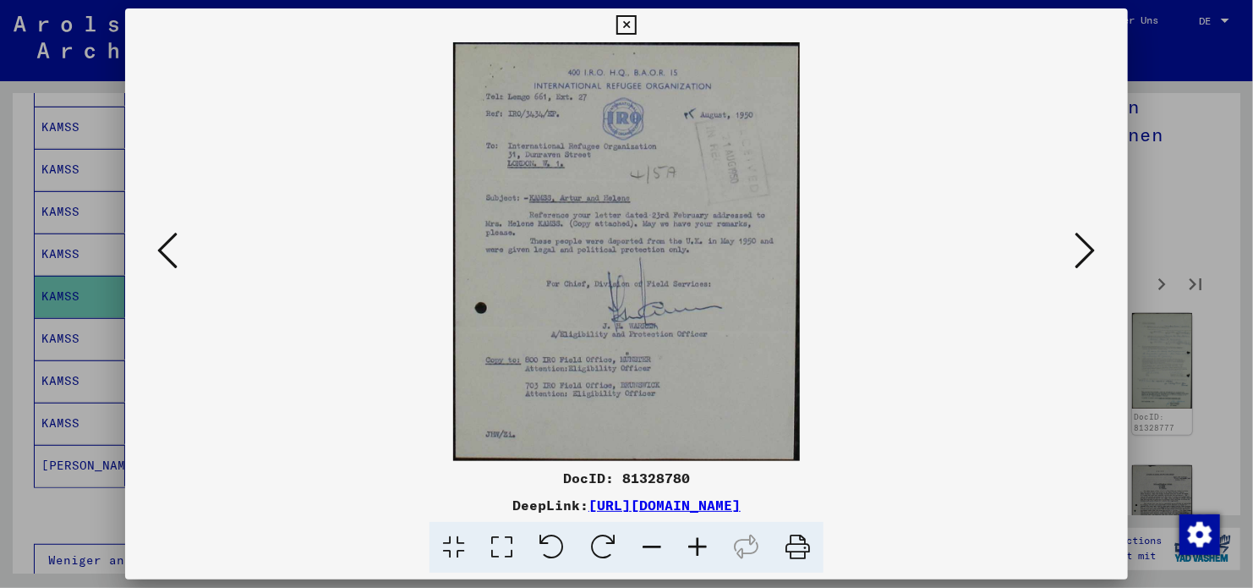
click at [1094, 252] on icon at bounding box center [1086, 250] width 20 height 41
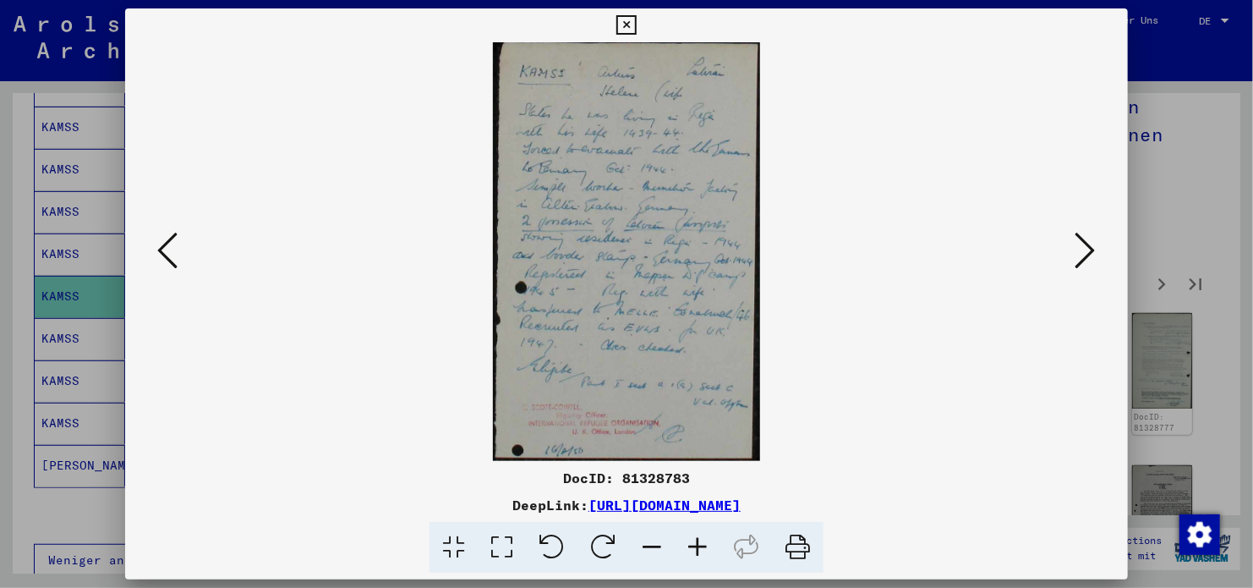
click at [1087, 249] on icon at bounding box center [1086, 250] width 20 height 41
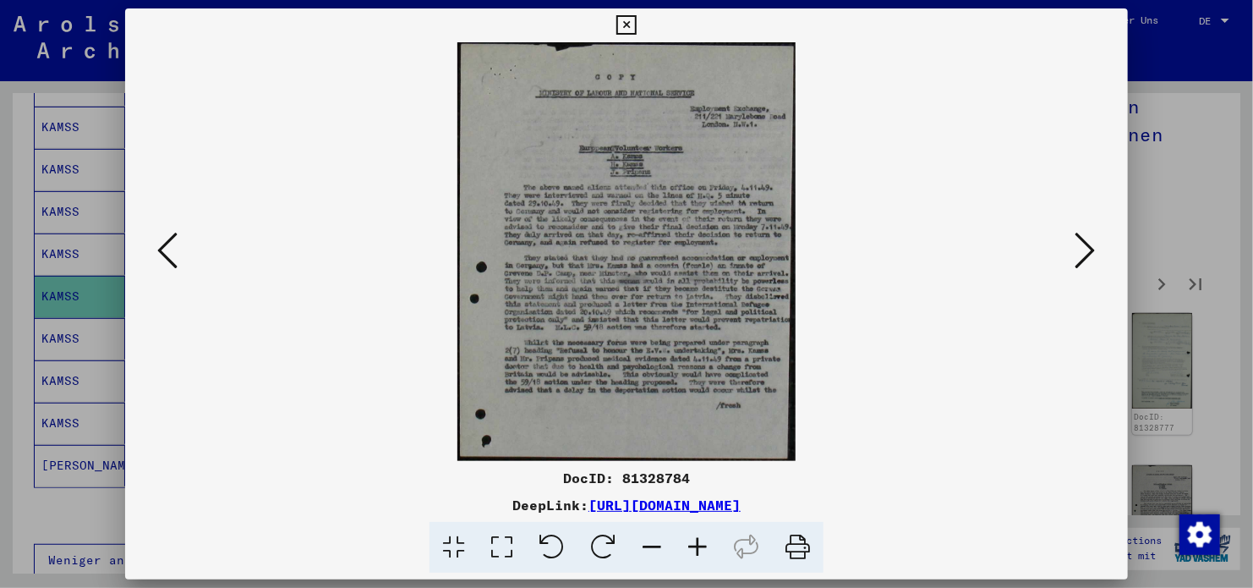
click at [1087, 249] on icon at bounding box center [1086, 250] width 20 height 41
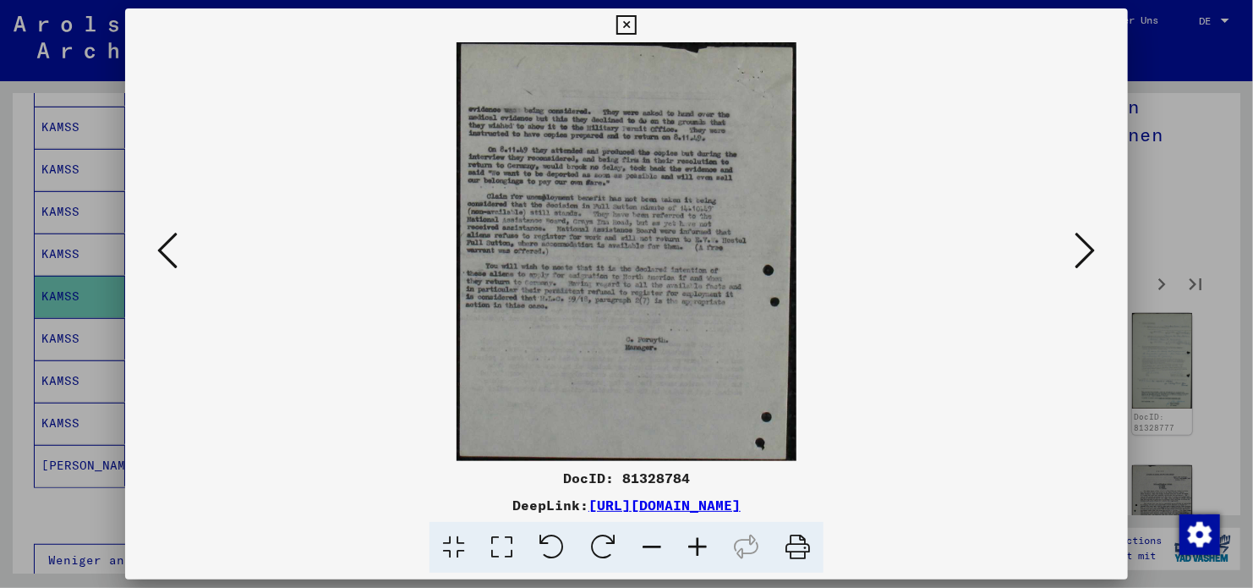
click at [1087, 249] on icon at bounding box center [1086, 250] width 20 height 41
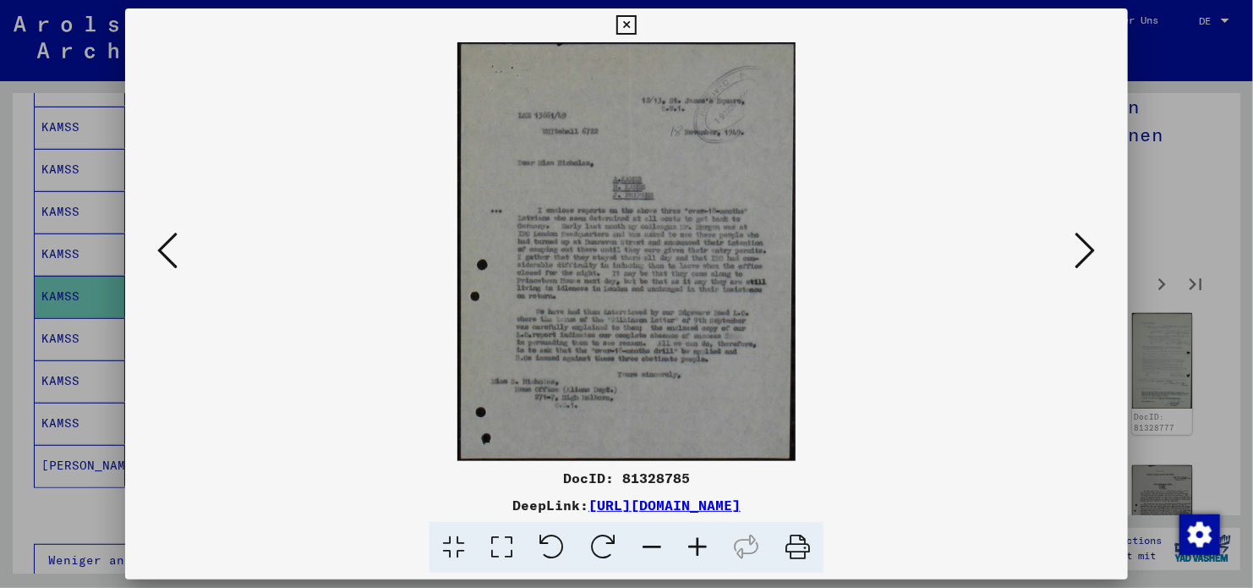
click at [1087, 249] on icon at bounding box center [1086, 250] width 20 height 41
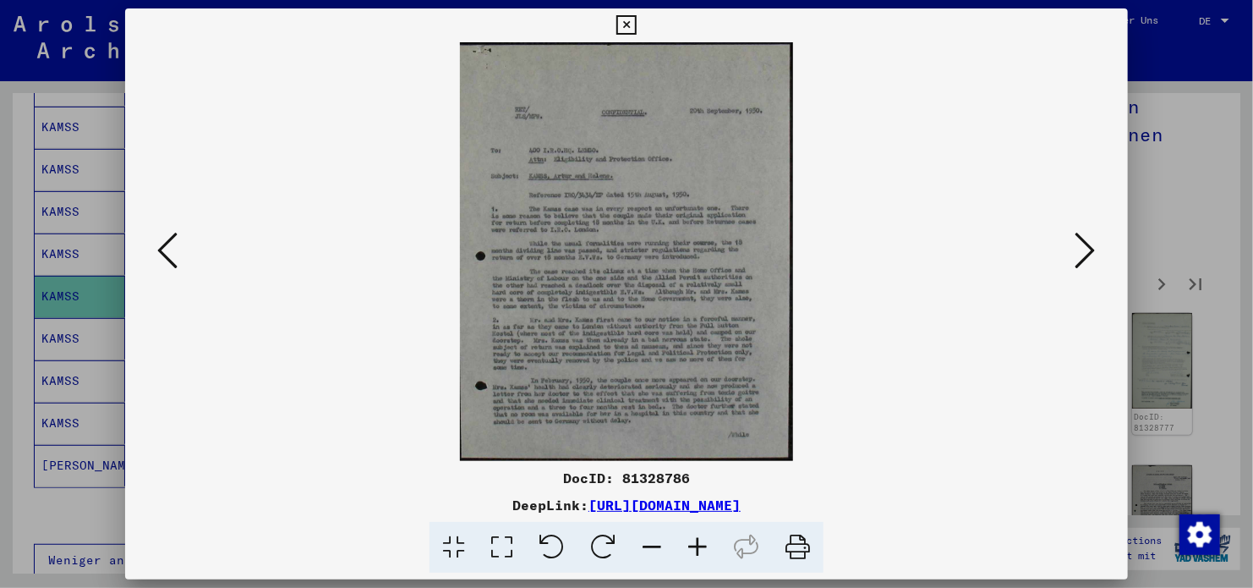
click at [1087, 249] on icon at bounding box center [1086, 250] width 20 height 41
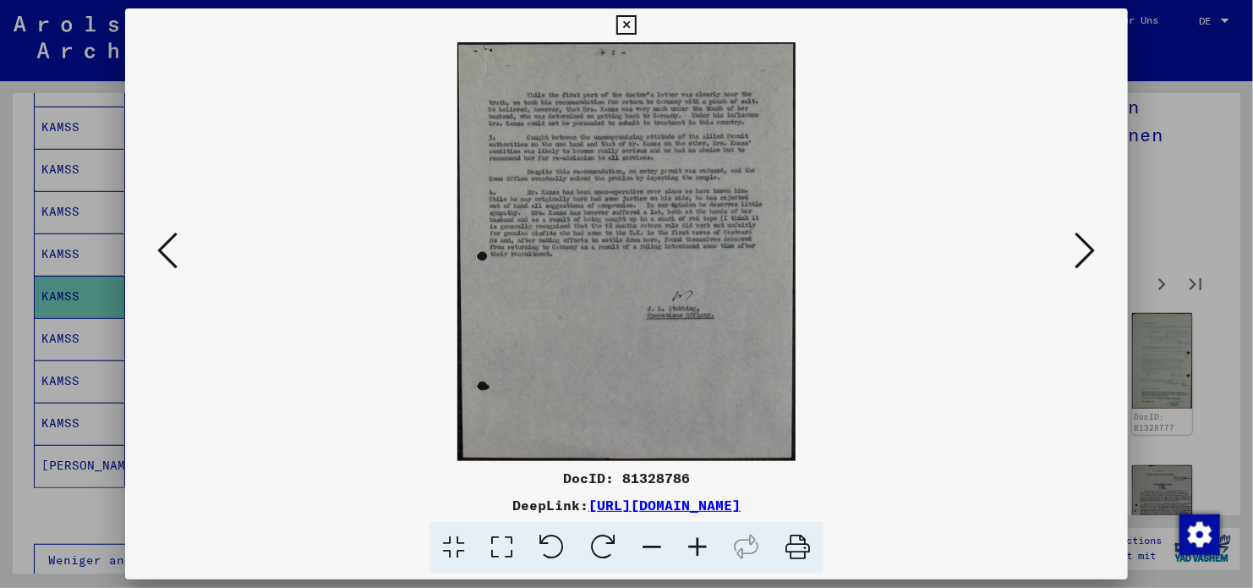
click at [1087, 249] on icon at bounding box center [1086, 250] width 20 height 41
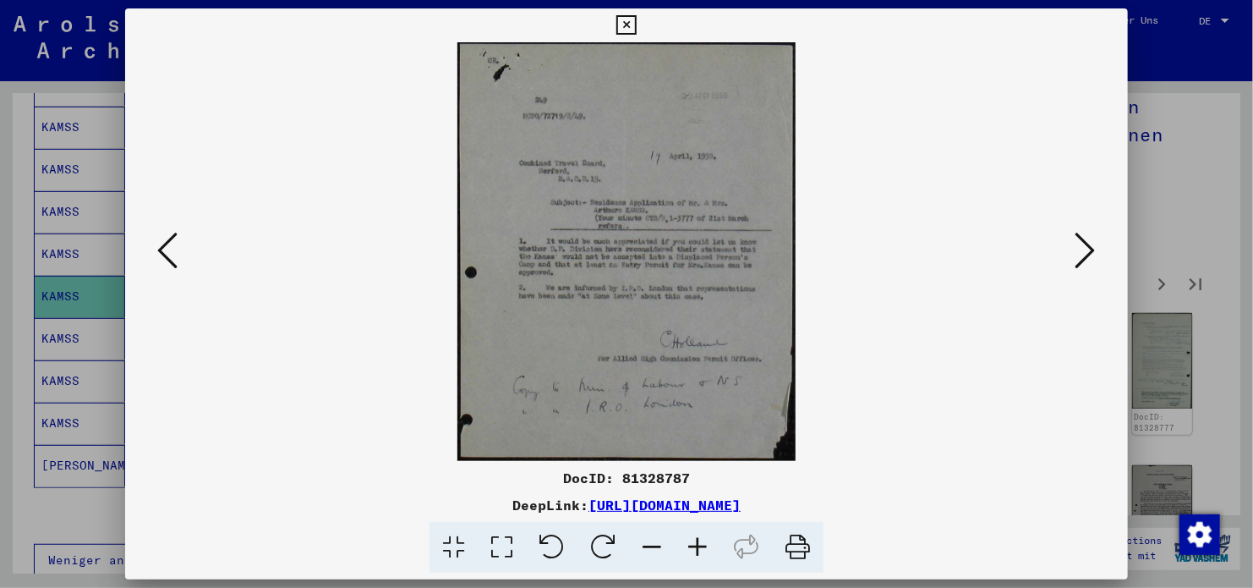
click at [1087, 249] on icon at bounding box center [1086, 250] width 20 height 41
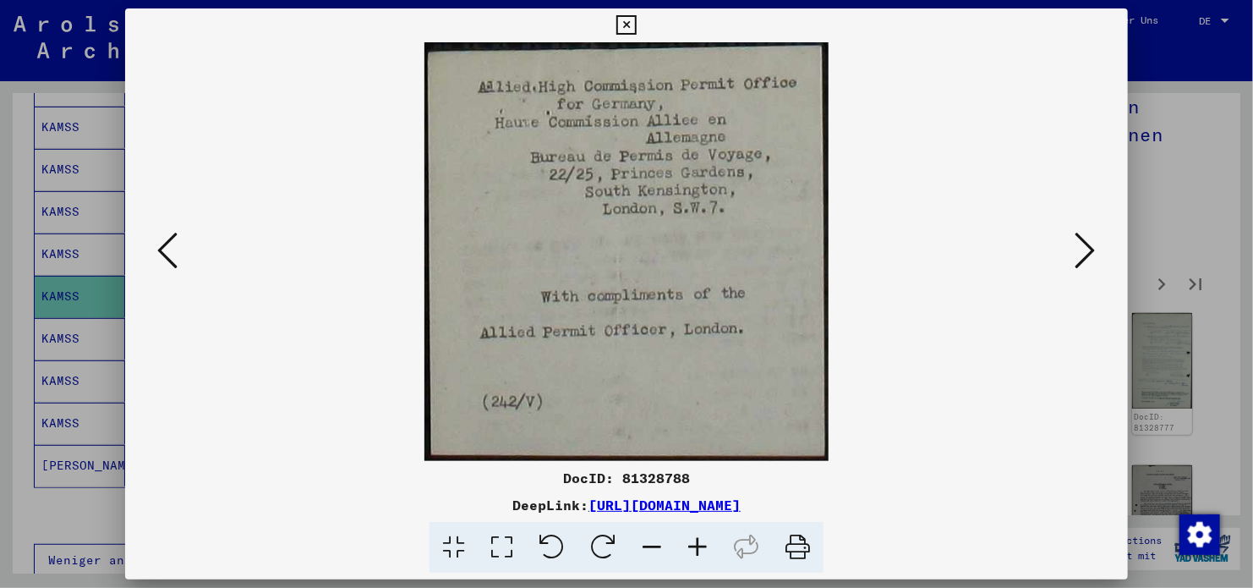
click at [1087, 249] on icon at bounding box center [1086, 250] width 20 height 41
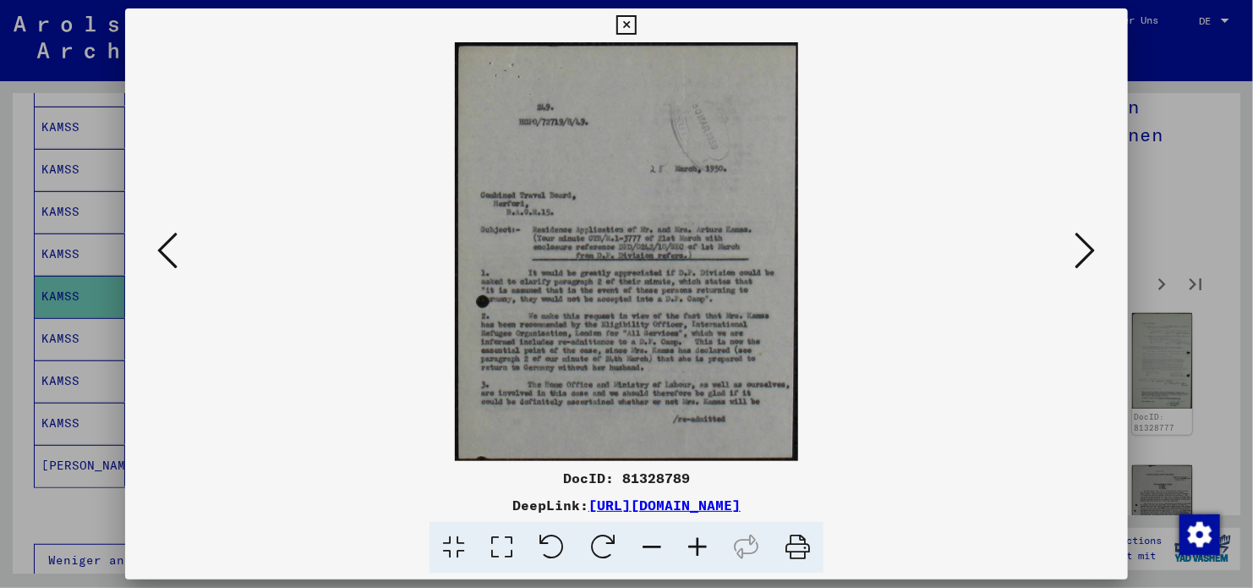
click at [1087, 249] on icon at bounding box center [1086, 250] width 20 height 41
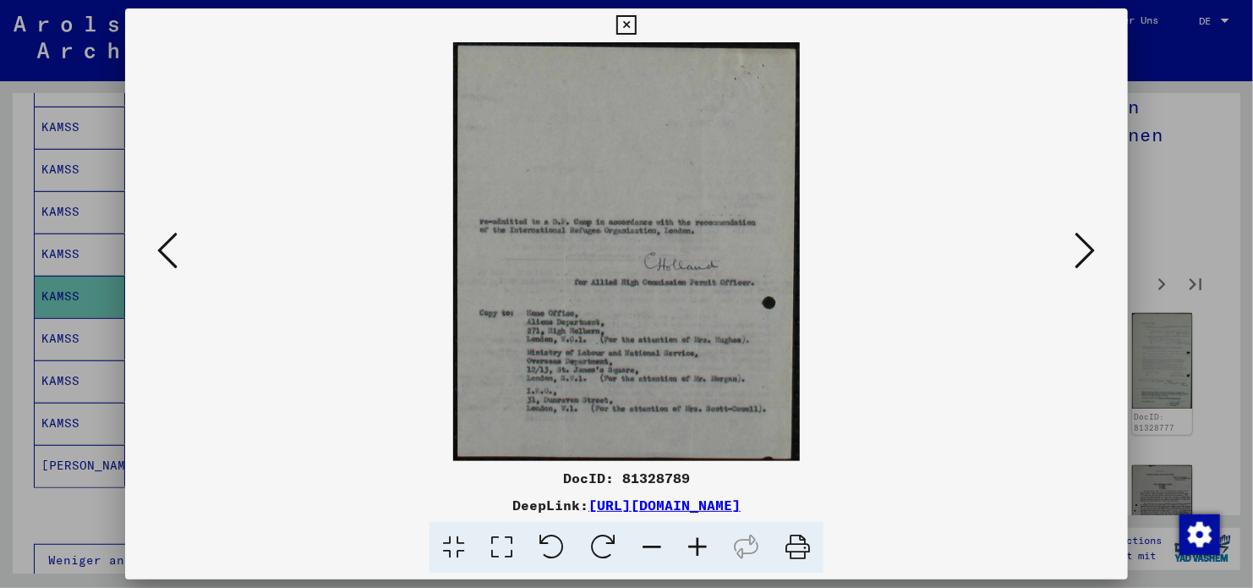
click at [183, 266] on img at bounding box center [627, 251] width 888 height 419
click at [1073, 262] on button at bounding box center [1086, 251] width 30 height 48
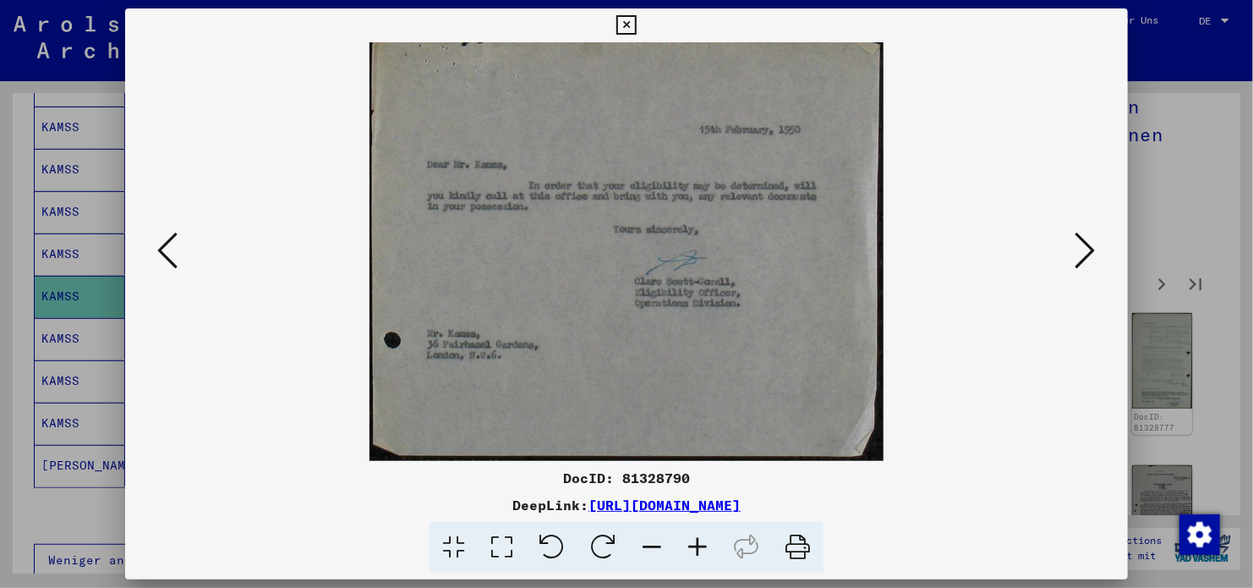
click at [1086, 248] on icon at bounding box center [1086, 250] width 20 height 41
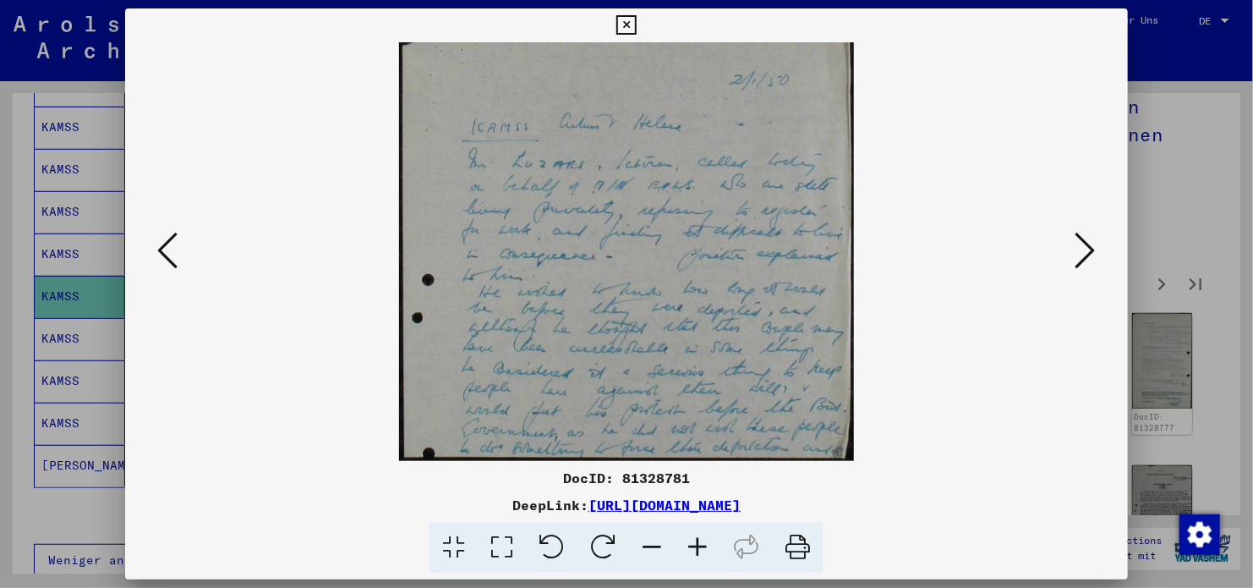
click at [1086, 248] on icon at bounding box center [1086, 250] width 20 height 41
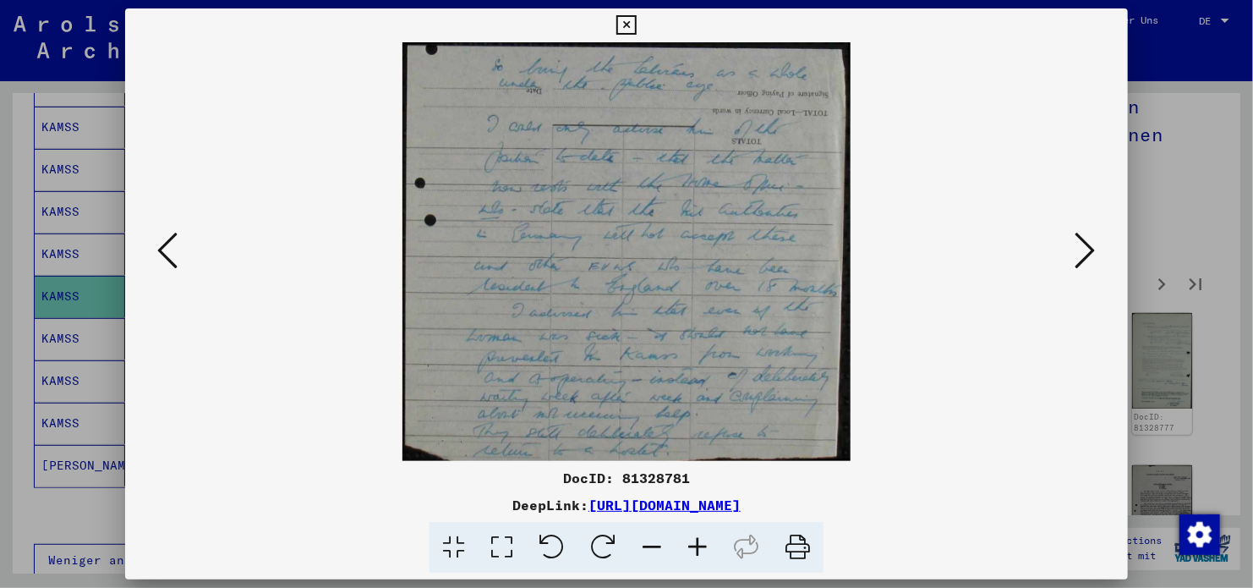
click at [1086, 248] on icon at bounding box center [1086, 250] width 20 height 41
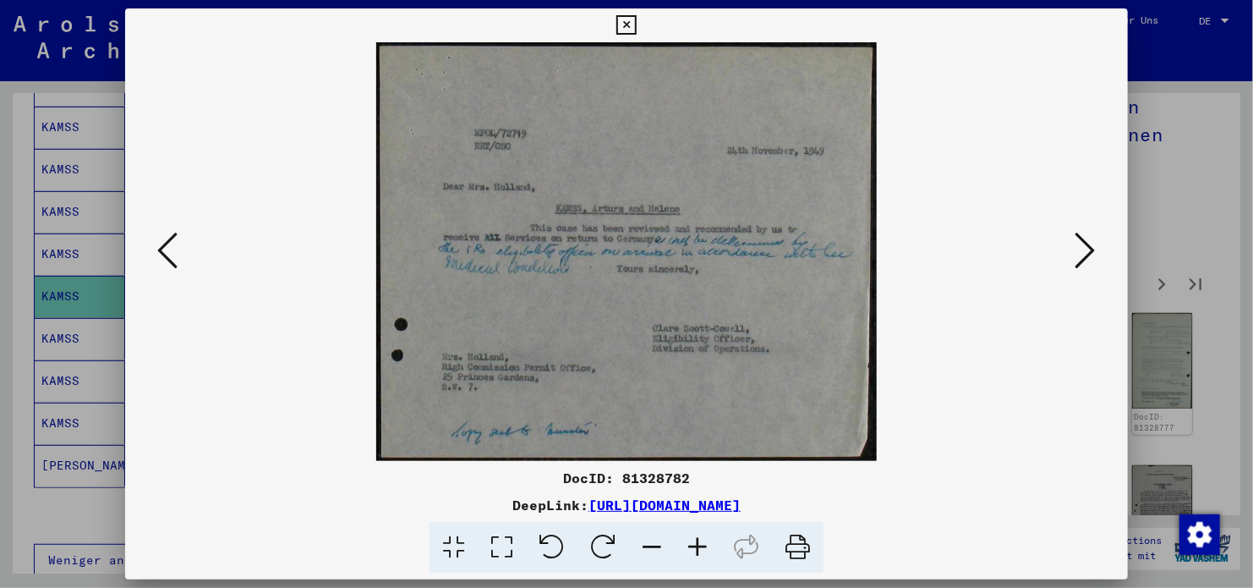
click at [1086, 248] on icon at bounding box center [1086, 250] width 20 height 41
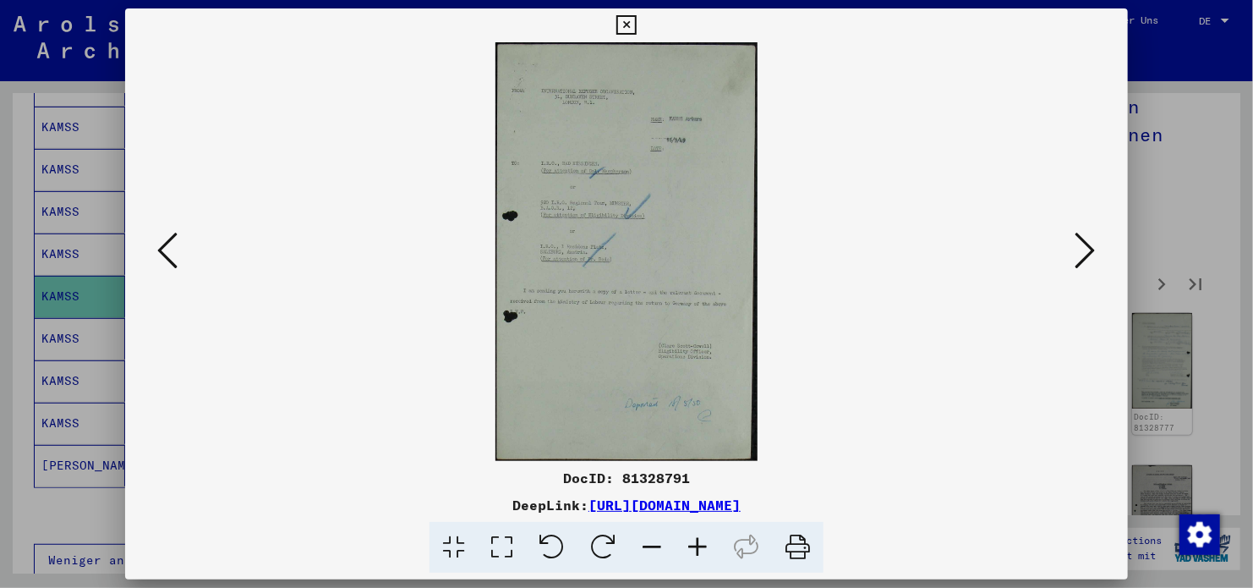
click at [1086, 248] on icon at bounding box center [1086, 250] width 20 height 41
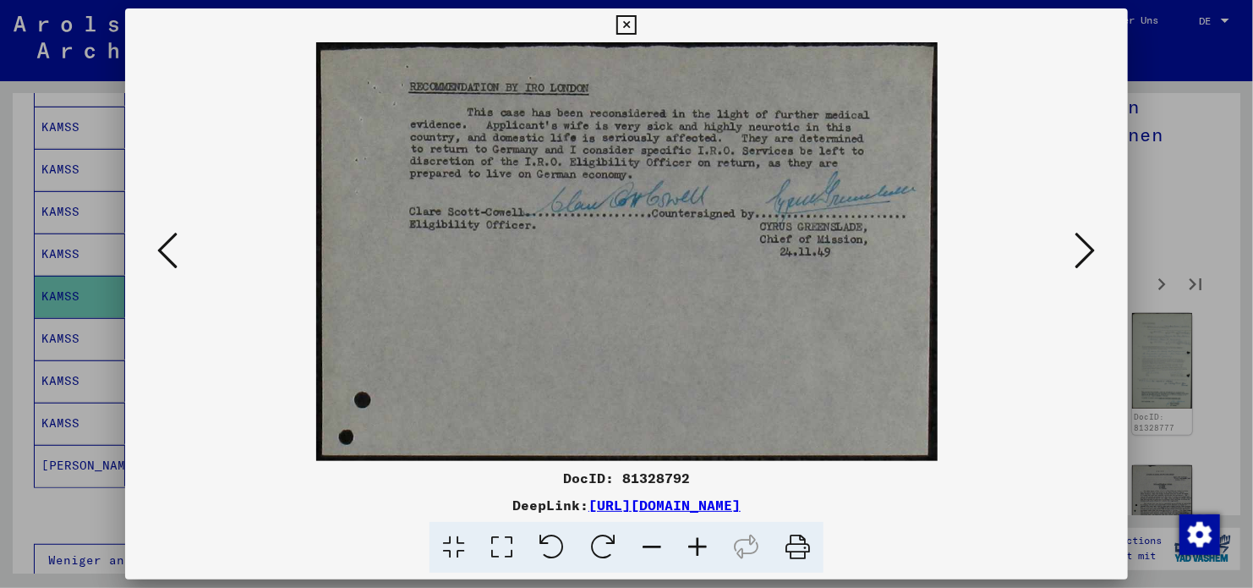
click at [1083, 239] on icon at bounding box center [1086, 250] width 20 height 41
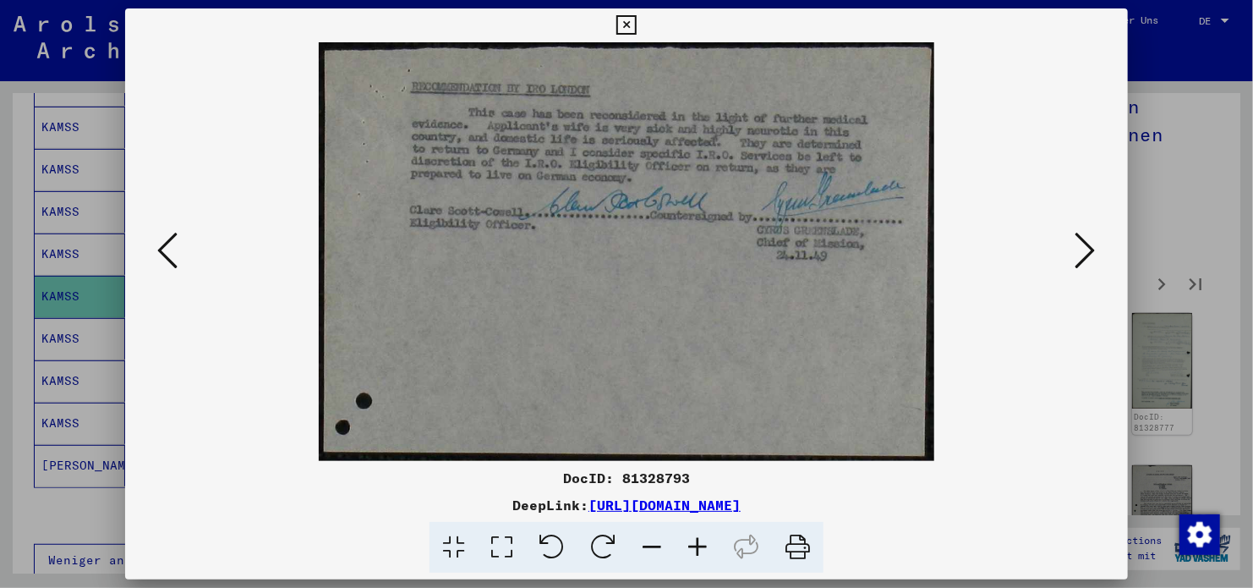
click at [1079, 244] on icon at bounding box center [1086, 250] width 20 height 41
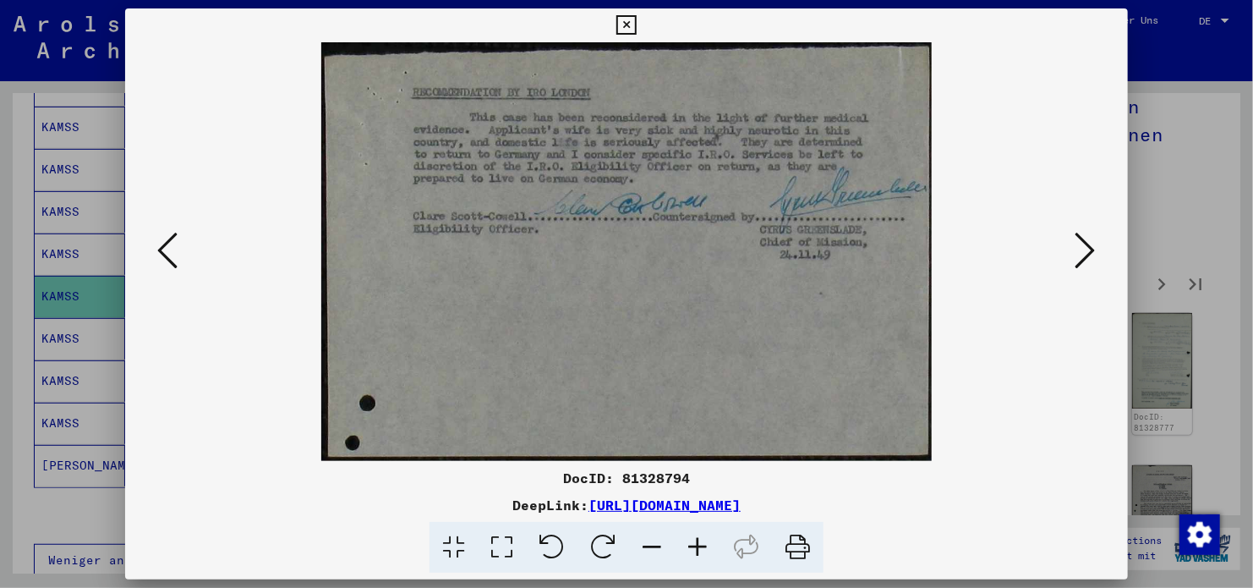
click at [1079, 244] on icon at bounding box center [1086, 250] width 20 height 41
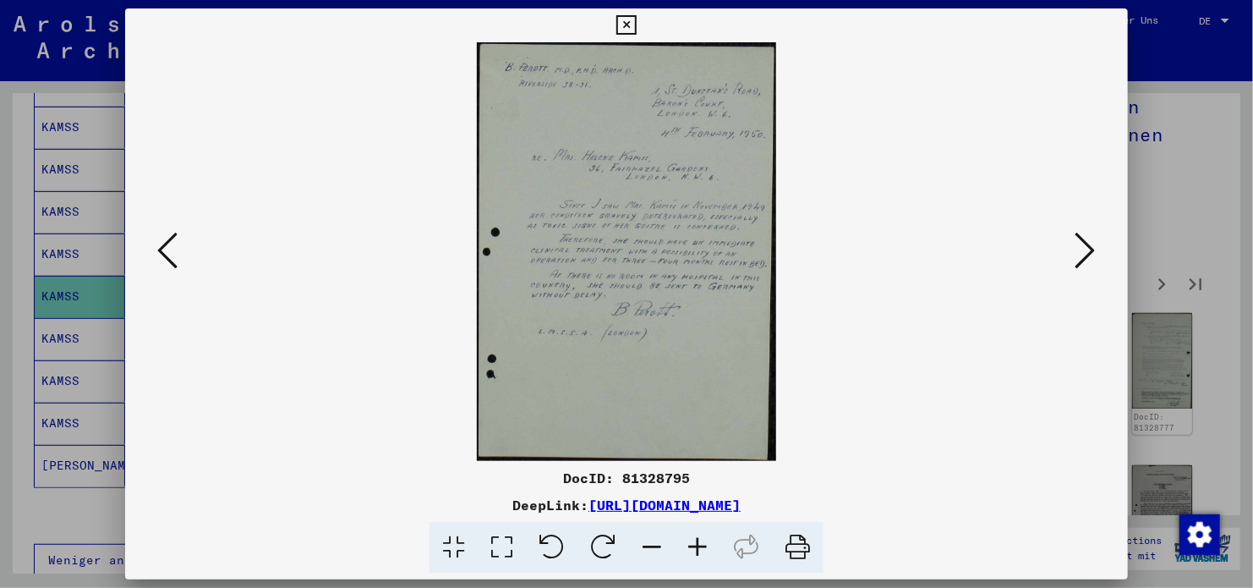
click at [1082, 254] on icon at bounding box center [1086, 250] width 20 height 41
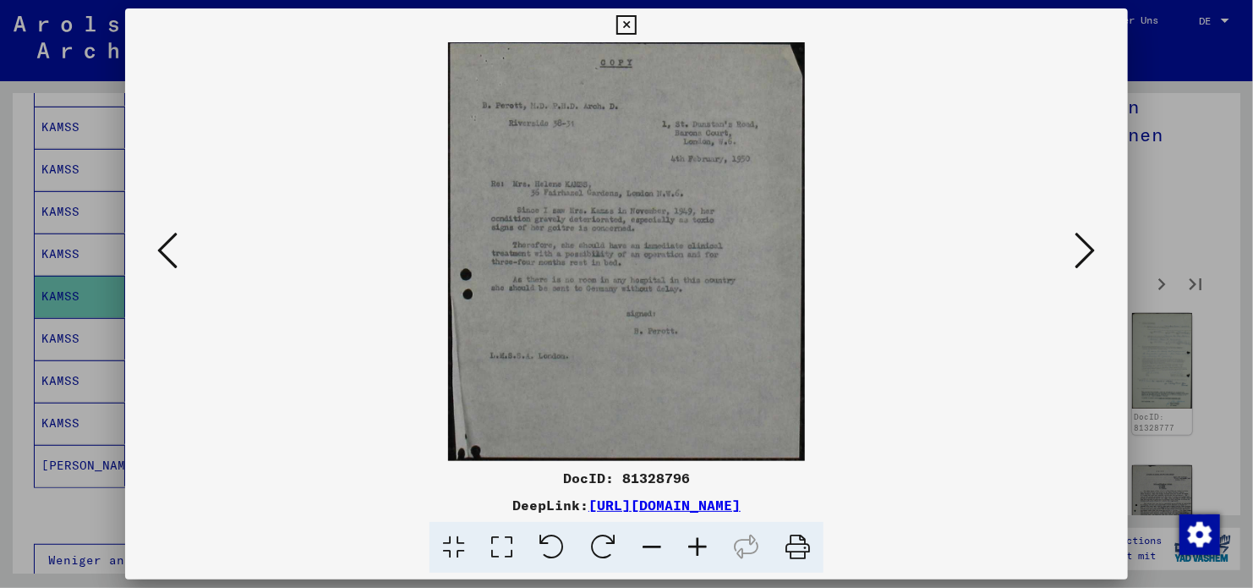
drag, startPoint x: 610, startPoint y: 371, endPoint x: 562, endPoint y: 335, distance: 59.7
click at [561, 338] on img at bounding box center [627, 251] width 888 height 419
click at [216, 244] on img at bounding box center [627, 251] width 888 height 419
click at [199, 240] on img at bounding box center [627, 251] width 888 height 419
click at [183, 243] on img at bounding box center [627, 251] width 888 height 419
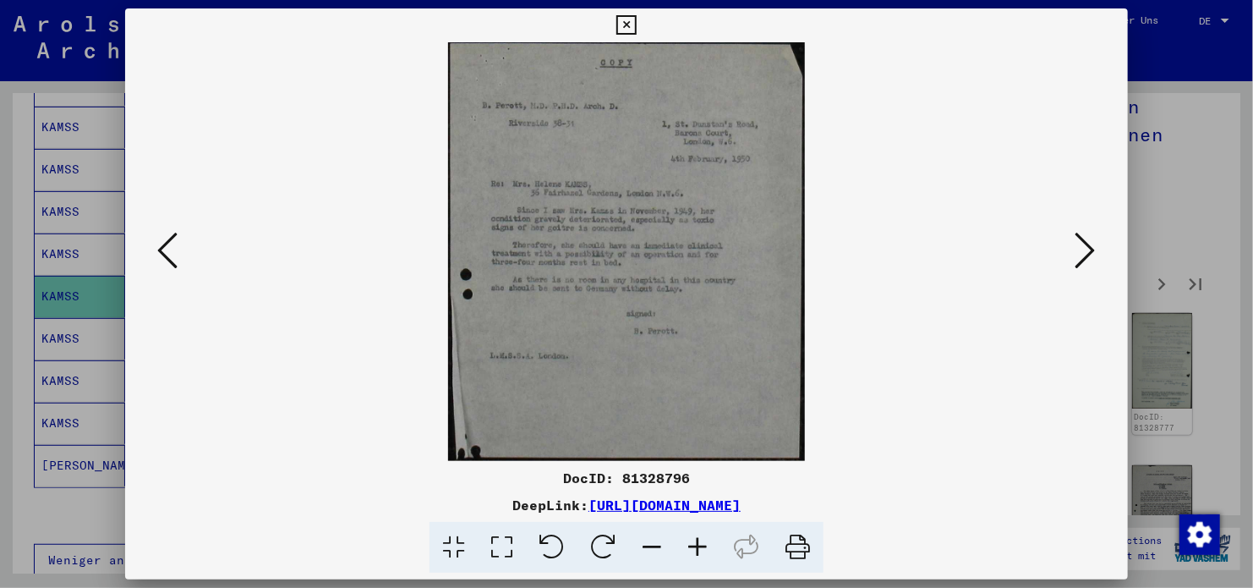
click at [178, 252] on button at bounding box center [167, 251] width 30 height 48
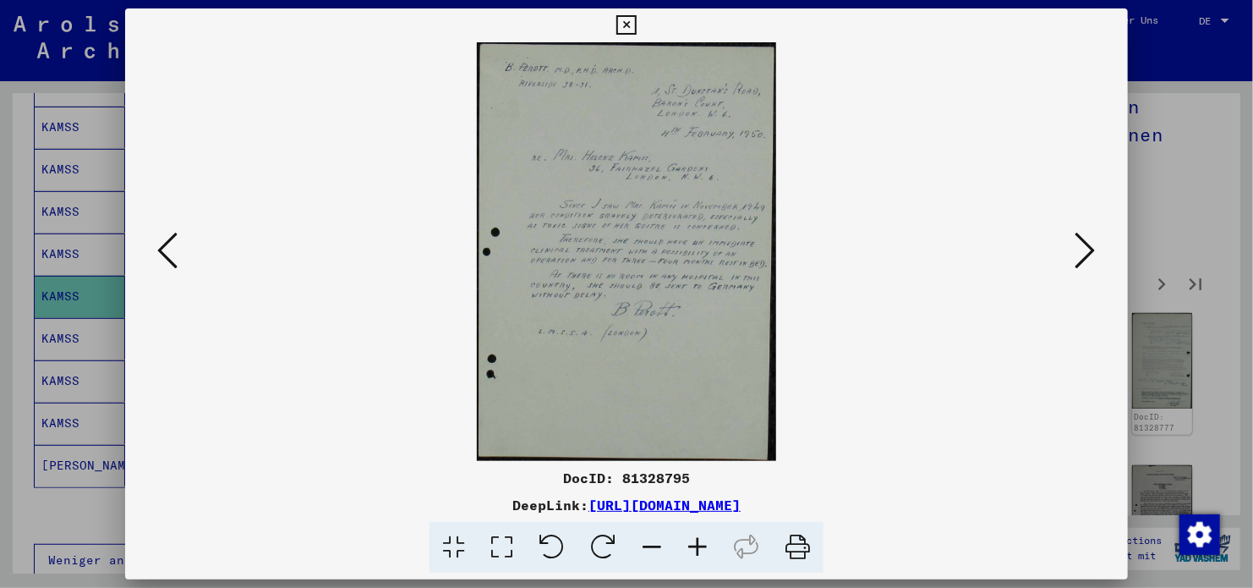
click at [1098, 248] on button at bounding box center [1086, 251] width 30 height 48
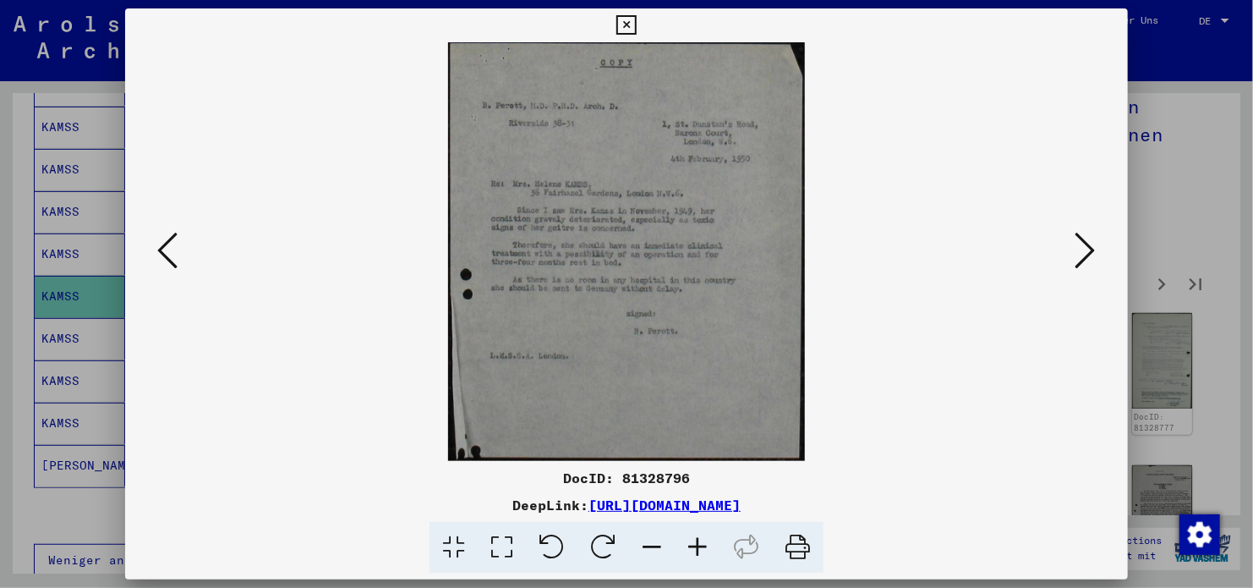
click at [1084, 248] on icon at bounding box center [1086, 250] width 20 height 41
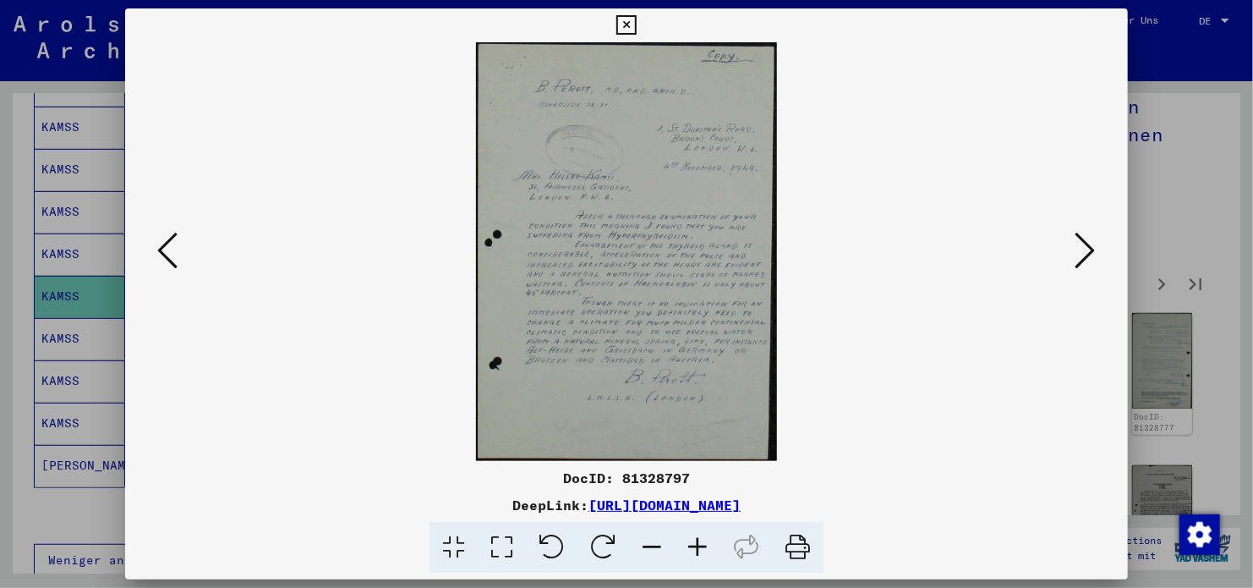
click at [1084, 248] on icon at bounding box center [1086, 250] width 20 height 41
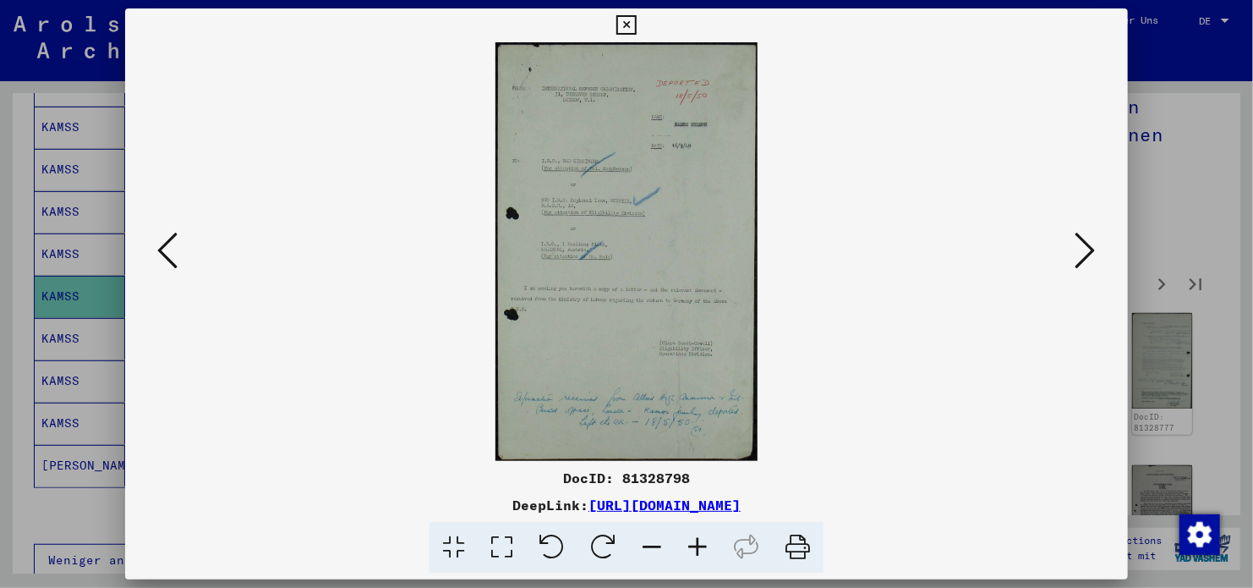
click at [1084, 248] on icon at bounding box center [1086, 250] width 20 height 41
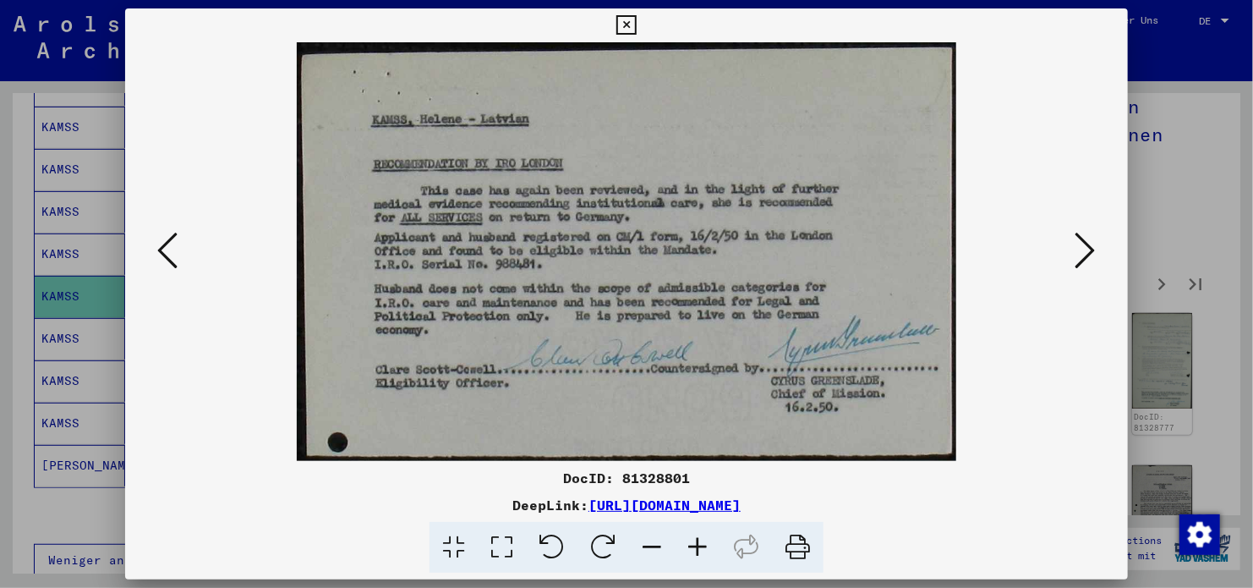
click at [1098, 254] on button at bounding box center [1086, 251] width 30 height 48
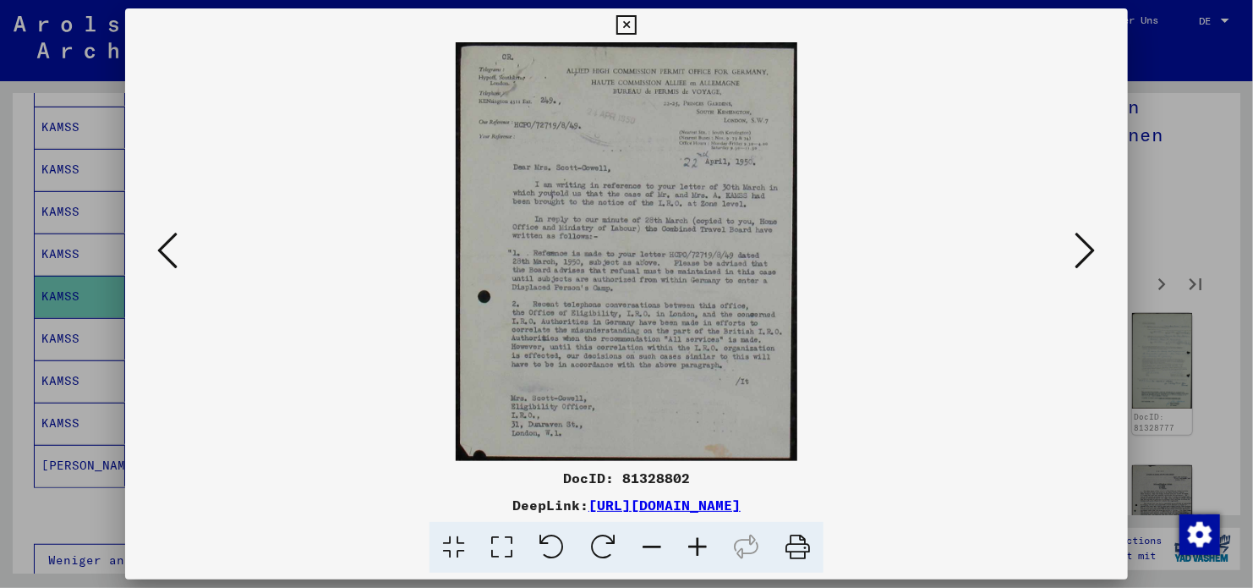
click at [1085, 252] on icon at bounding box center [1086, 250] width 20 height 41
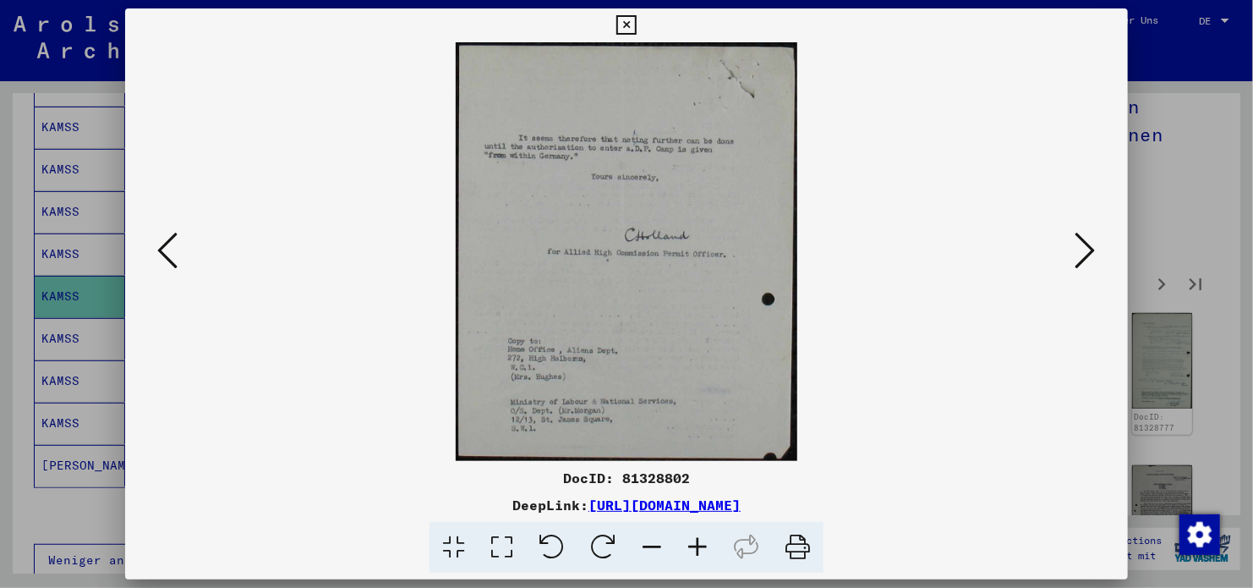
click at [1093, 251] on icon at bounding box center [1086, 250] width 20 height 41
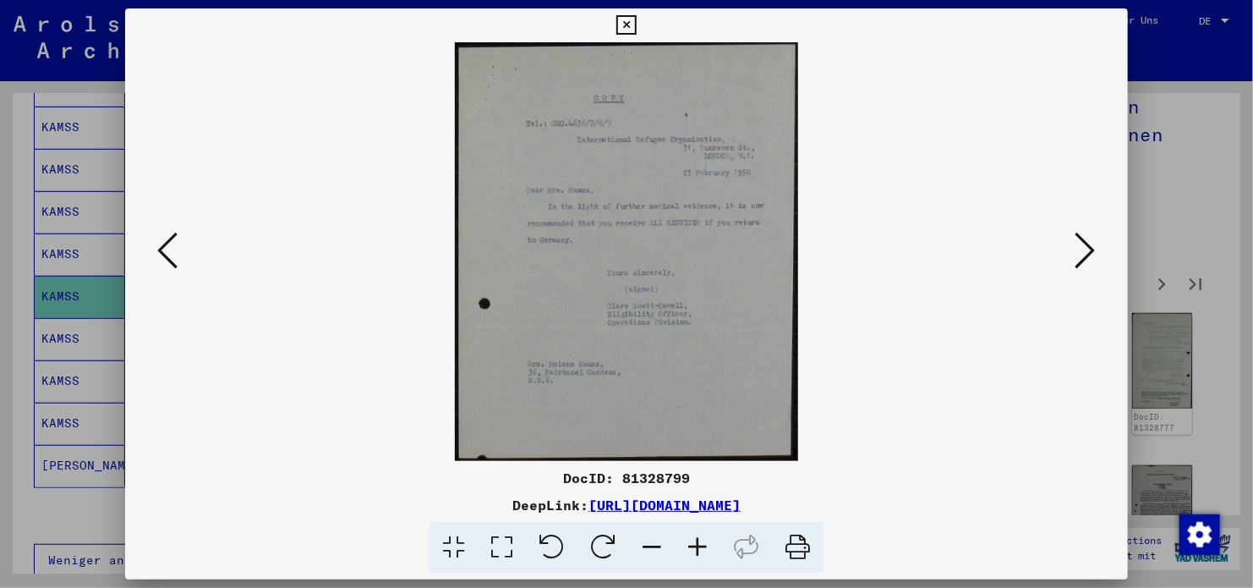
click at [1092, 254] on icon at bounding box center [1086, 250] width 20 height 41
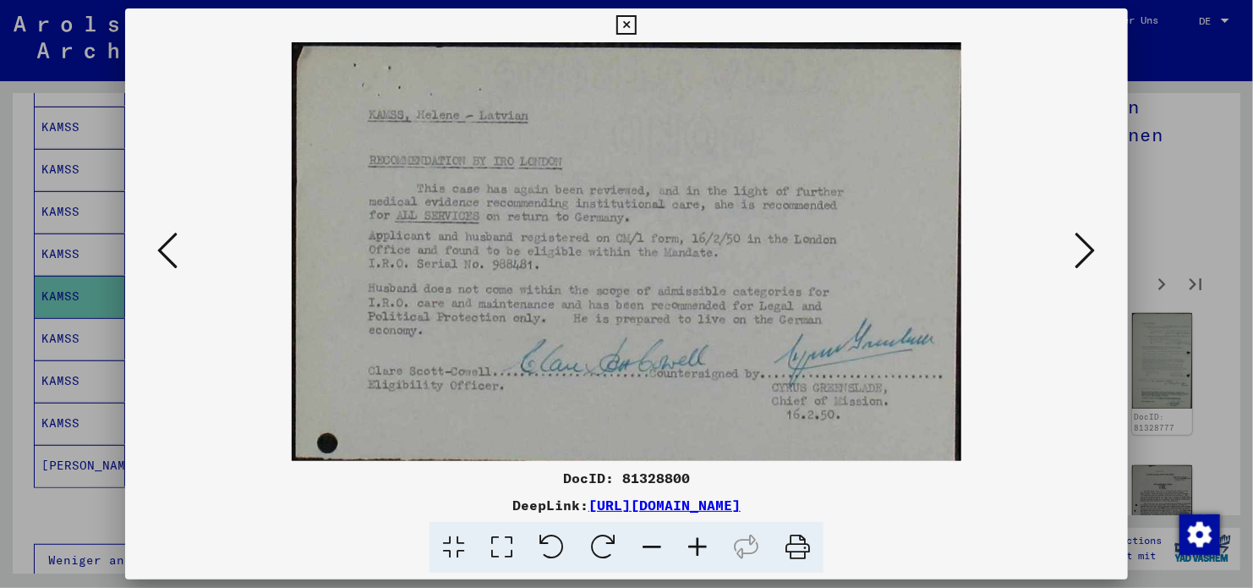
click at [1092, 254] on icon at bounding box center [1086, 250] width 20 height 41
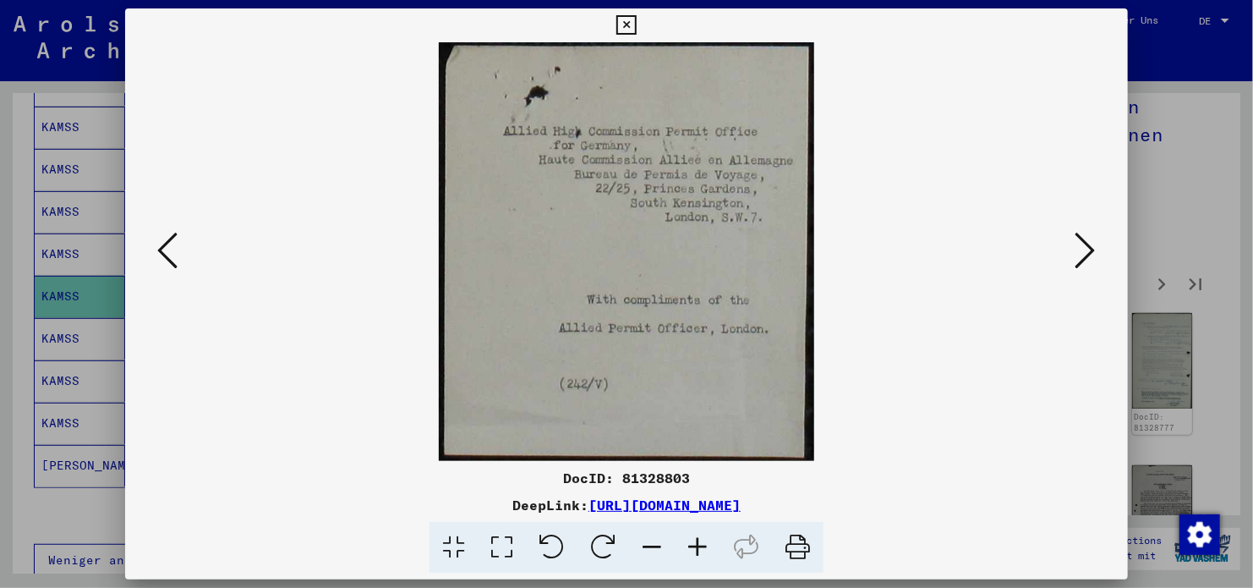
click at [1092, 254] on icon at bounding box center [1086, 250] width 20 height 41
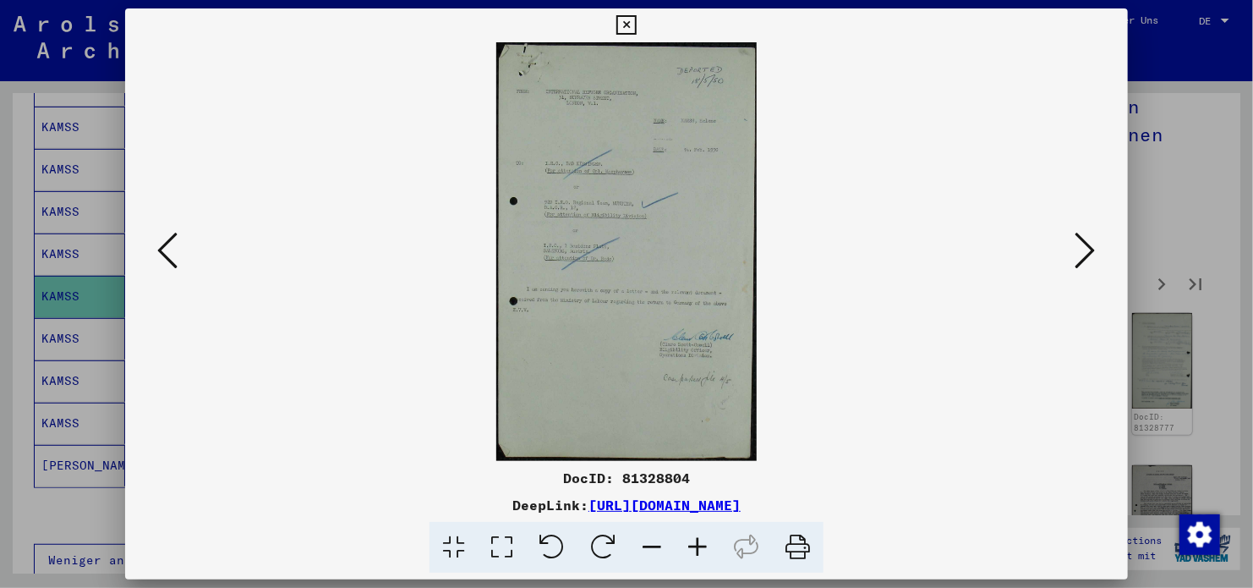
click at [1092, 254] on icon at bounding box center [1086, 250] width 20 height 41
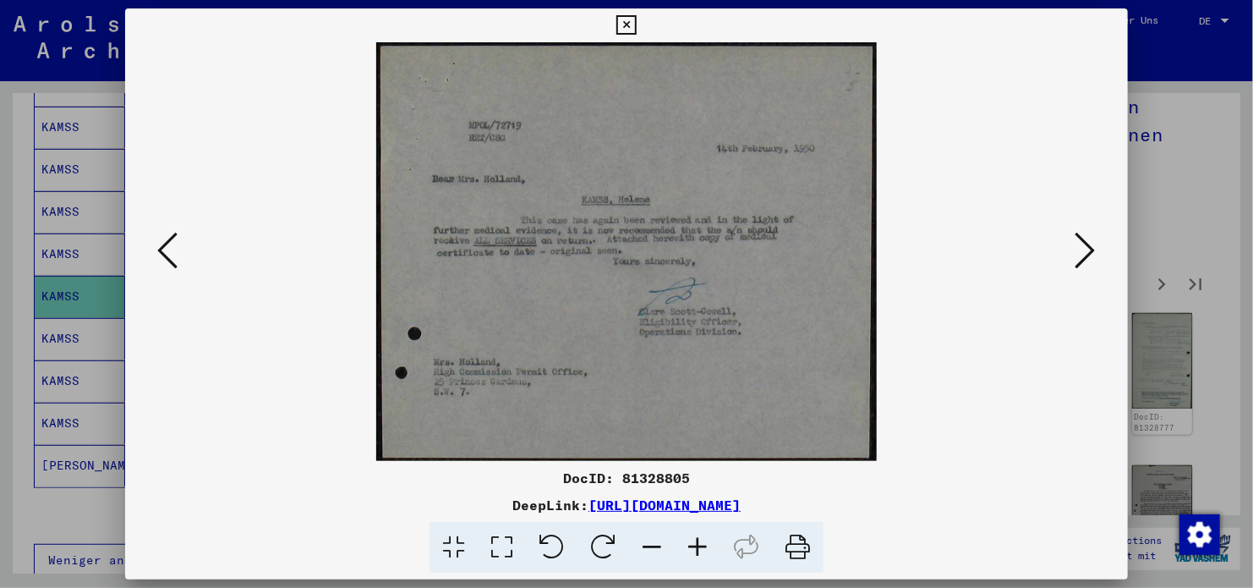
click at [1092, 254] on icon at bounding box center [1086, 250] width 20 height 41
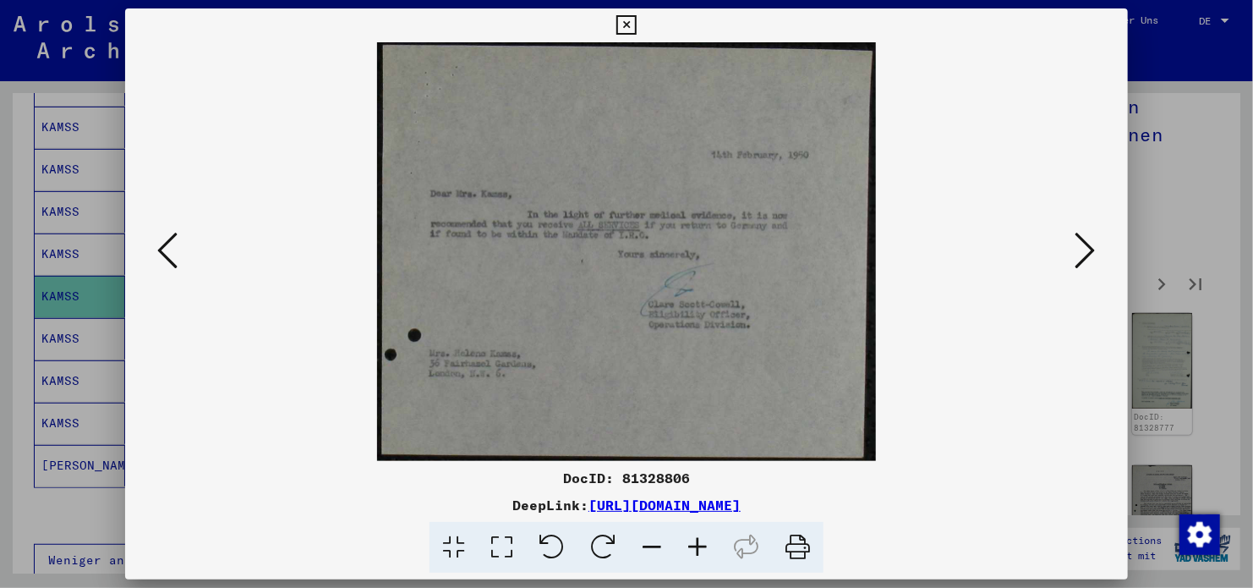
click at [1092, 254] on icon at bounding box center [1086, 250] width 20 height 41
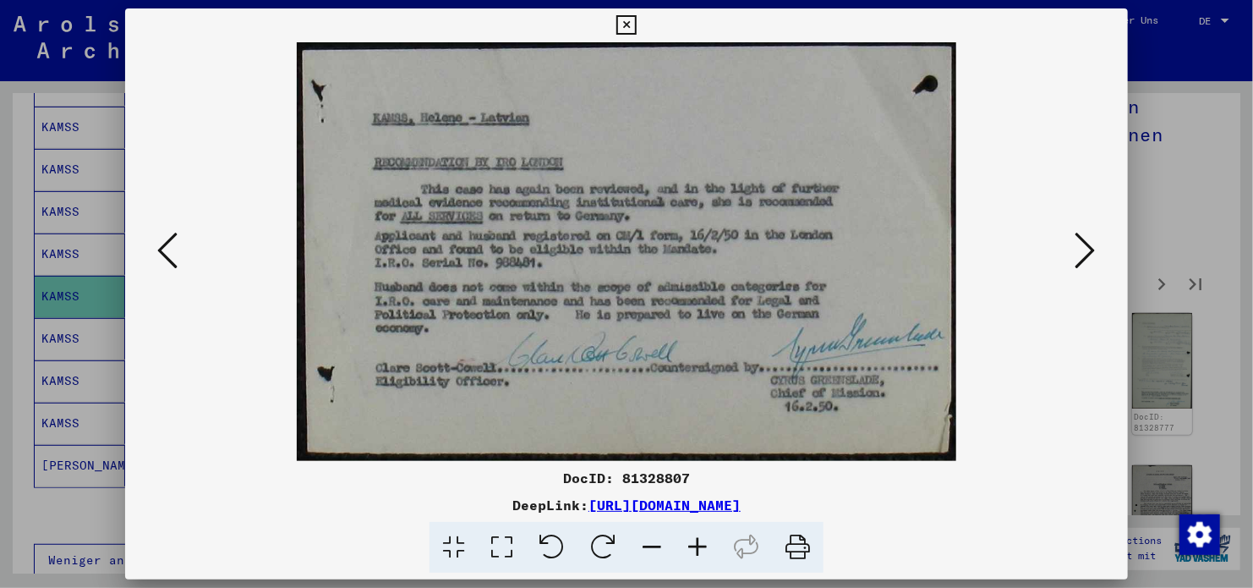
click at [1092, 254] on icon at bounding box center [1086, 250] width 20 height 41
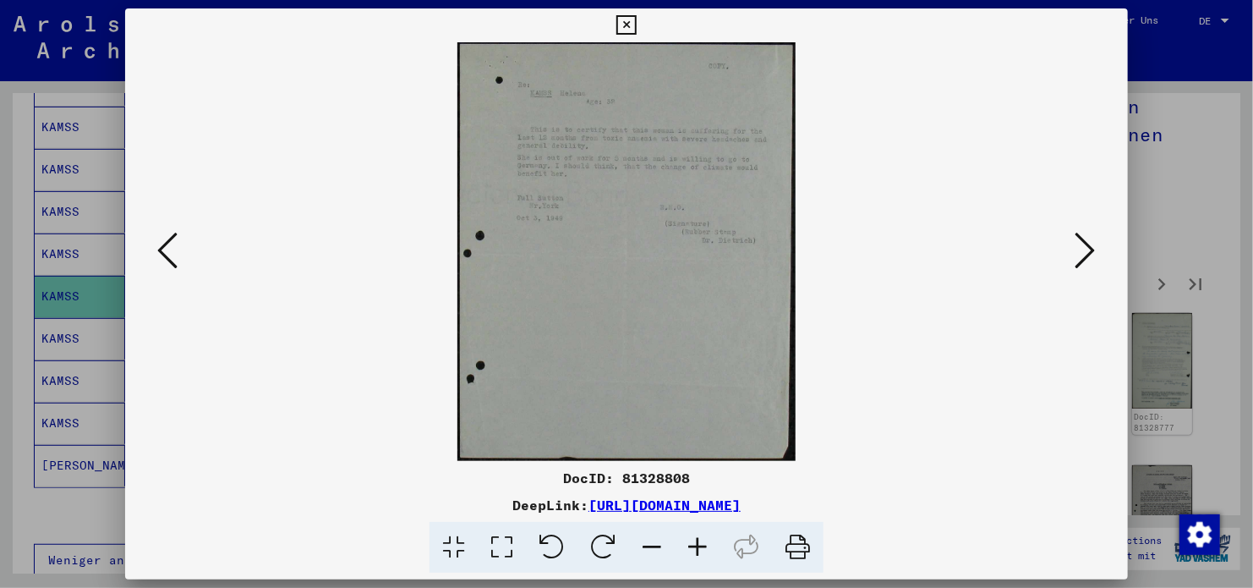
click at [1092, 254] on icon at bounding box center [1086, 250] width 20 height 41
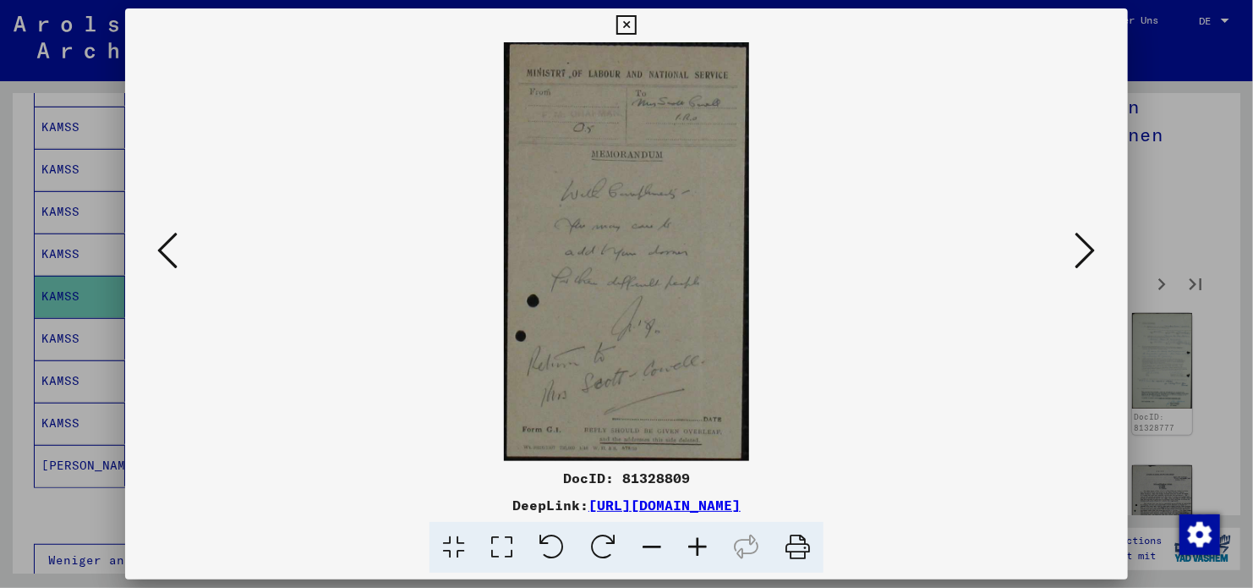
click at [1092, 254] on icon at bounding box center [1086, 250] width 20 height 41
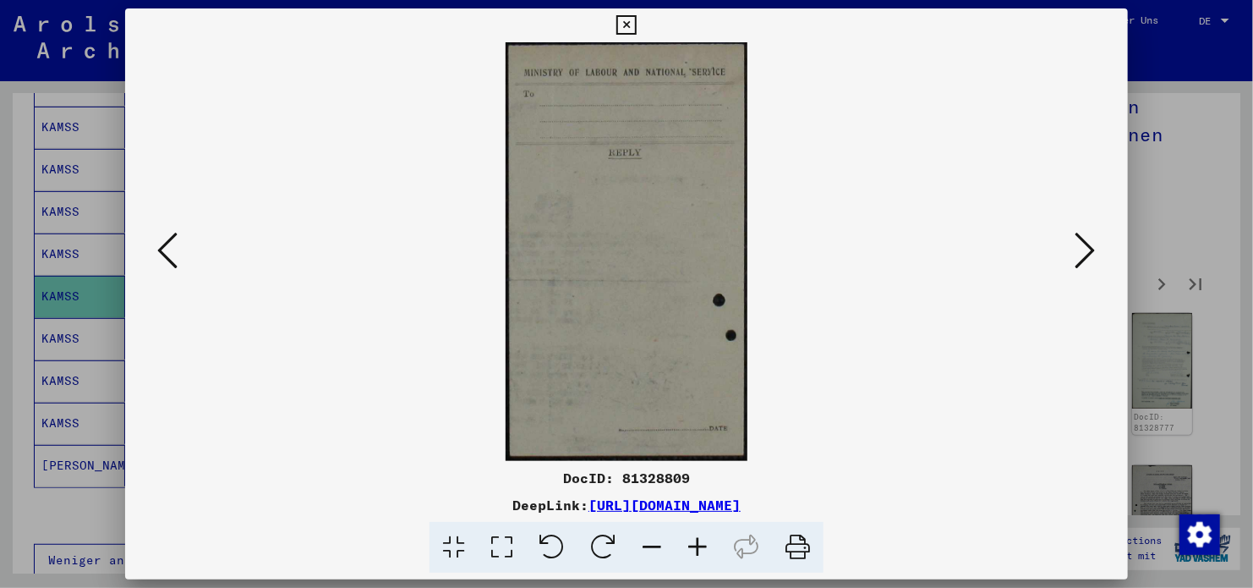
click at [1092, 254] on icon at bounding box center [1086, 250] width 20 height 41
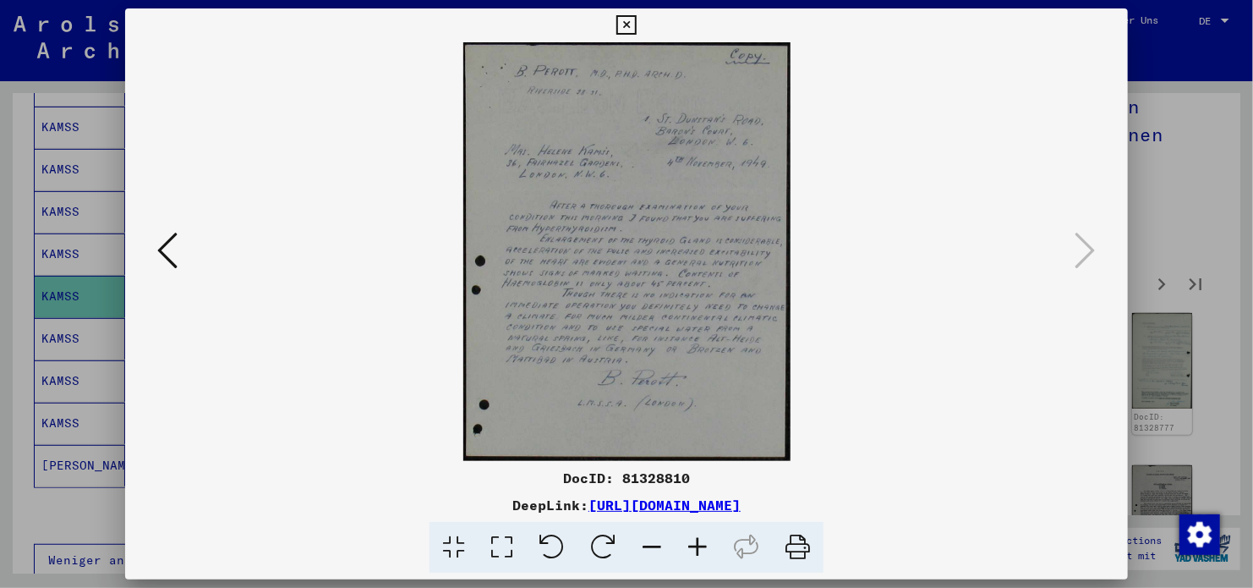
click at [162, 246] on icon at bounding box center [167, 250] width 20 height 41
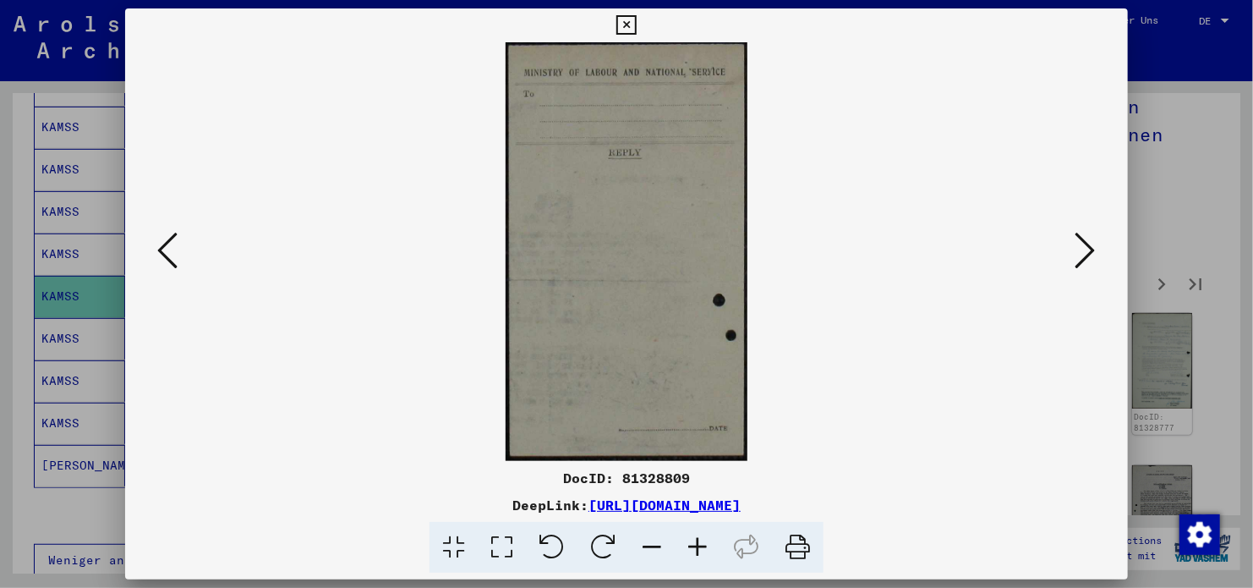
click at [162, 246] on icon at bounding box center [167, 250] width 20 height 41
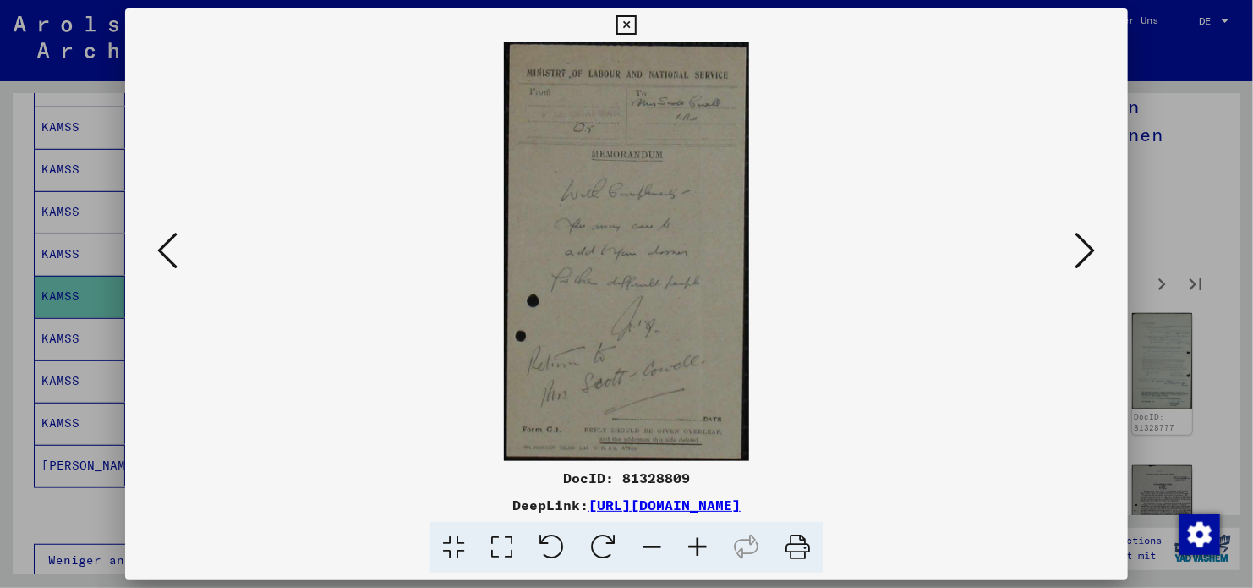
click at [628, 22] on icon at bounding box center [625, 25] width 19 height 20
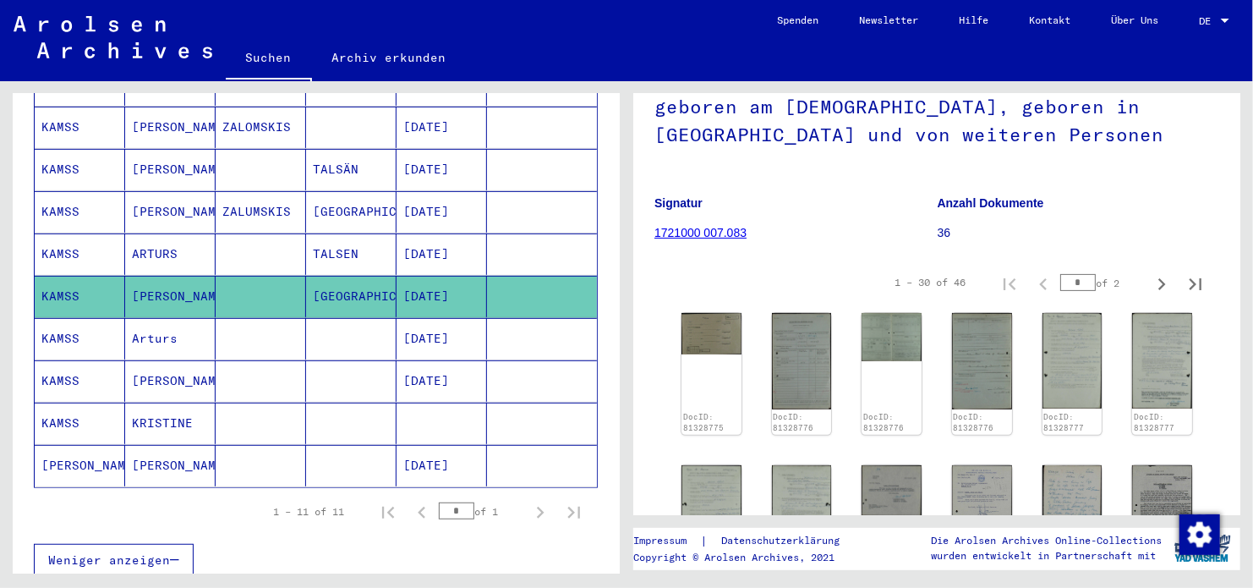
click at [424, 360] on mat-cell "[DATE]" at bounding box center [442, 380] width 90 height 41
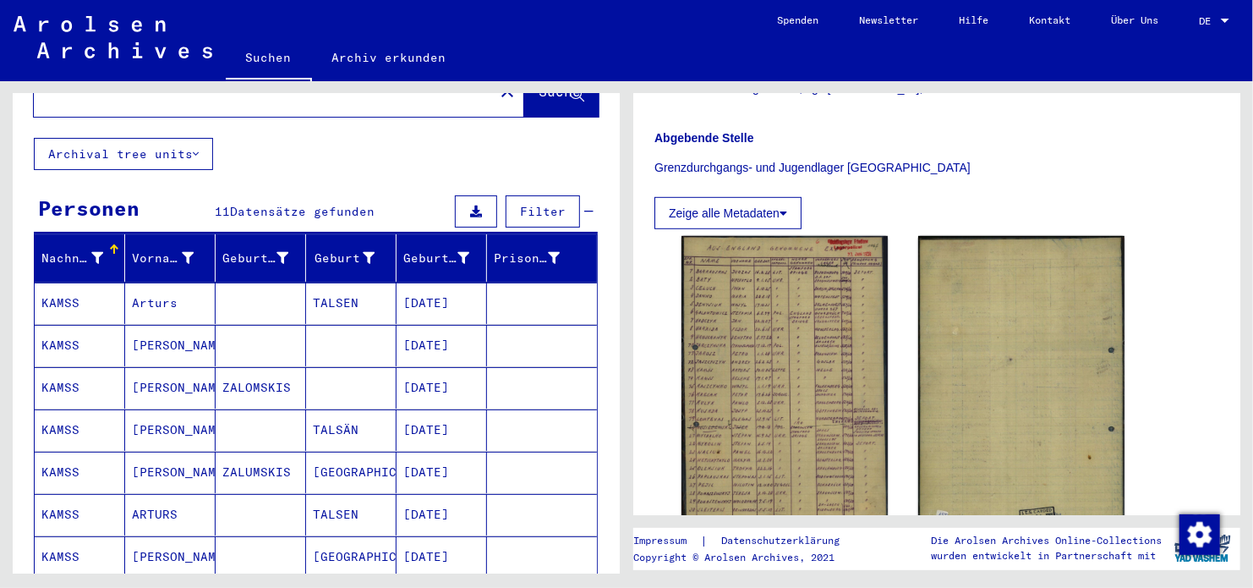
scroll to position [169, 0]
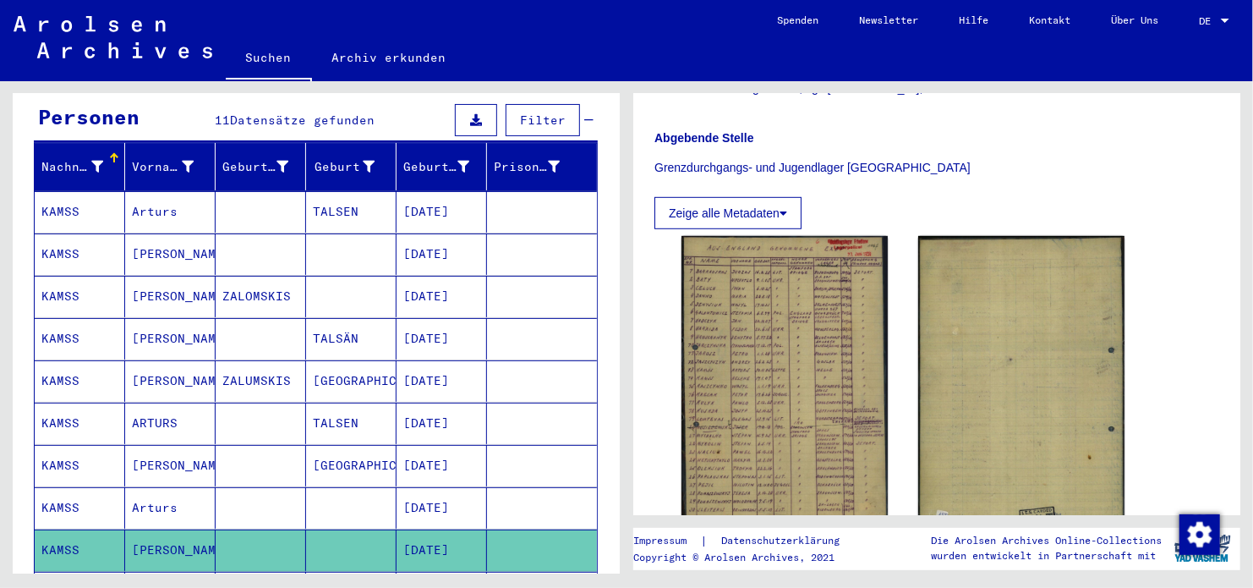
click at [364, 282] on mat-cell at bounding box center [351, 296] width 90 height 41
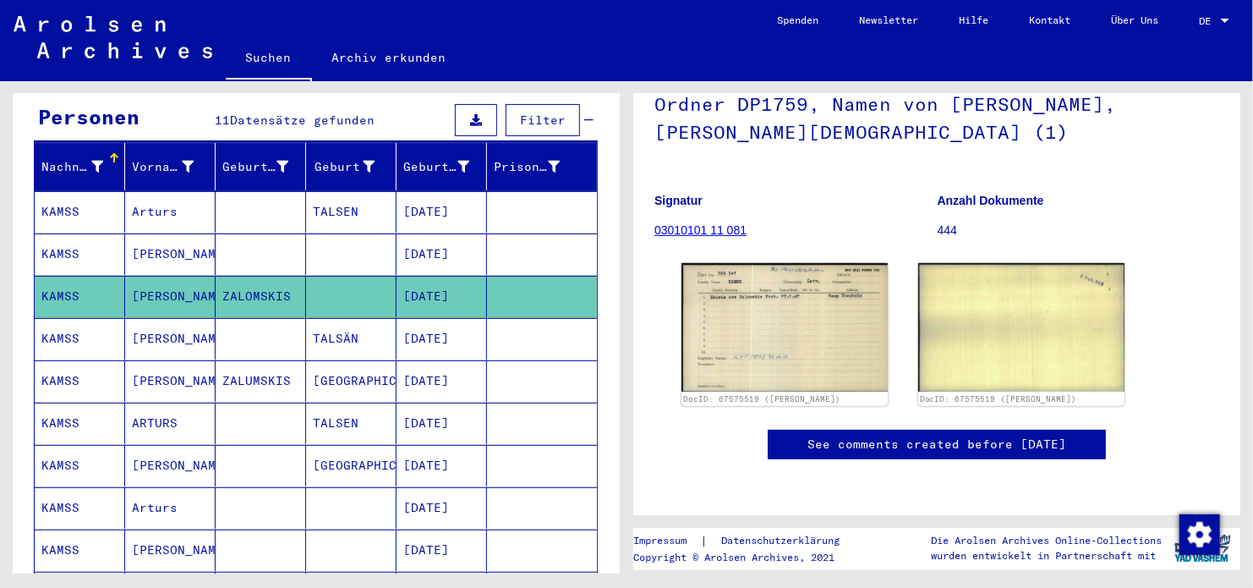
click at [418, 337] on mat-cell "[DATE]" at bounding box center [442, 338] width 90 height 41
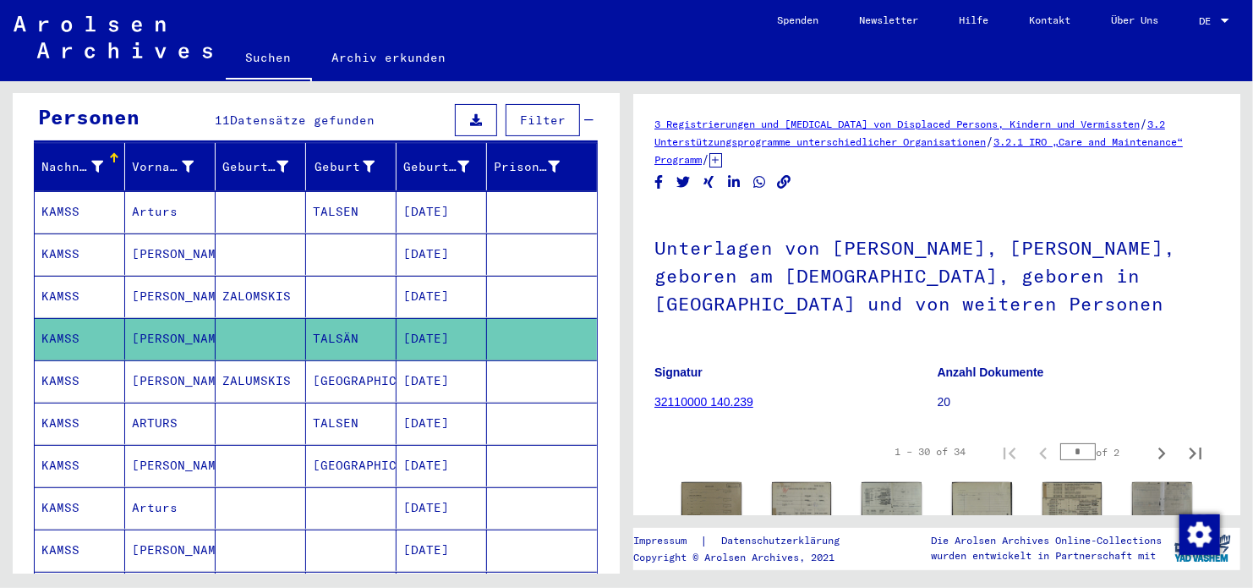
click at [430, 360] on mat-cell "[DATE]" at bounding box center [442, 380] width 90 height 41
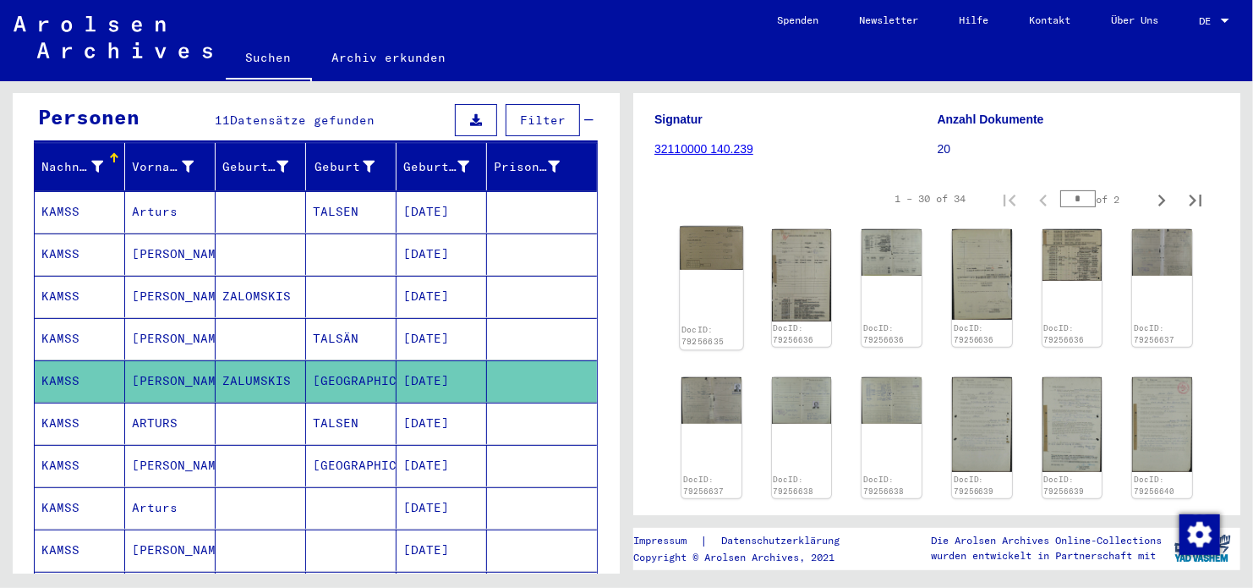
scroll to position [254, 0]
click at [716, 257] on img at bounding box center [711, 247] width 63 height 43
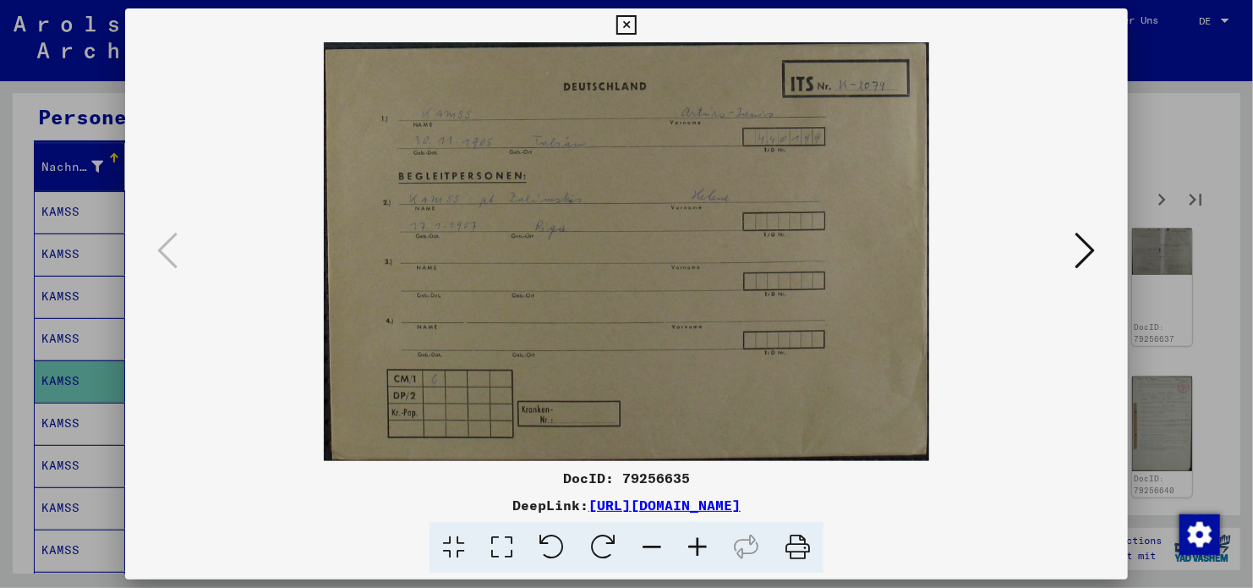
click at [1070, 243] on img at bounding box center [627, 251] width 888 height 419
click at [1088, 254] on icon at bounding box center [1086, 250] width 20 height 41
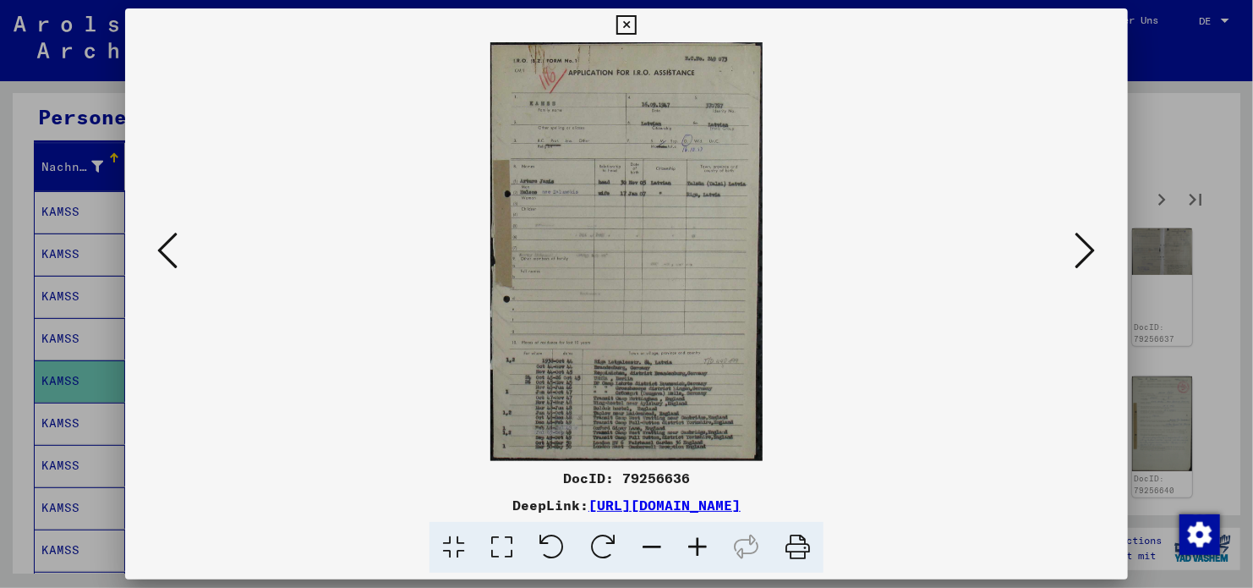
click at [1088, 254] on icon at bounding box center [1086, 250] width 20 height 41
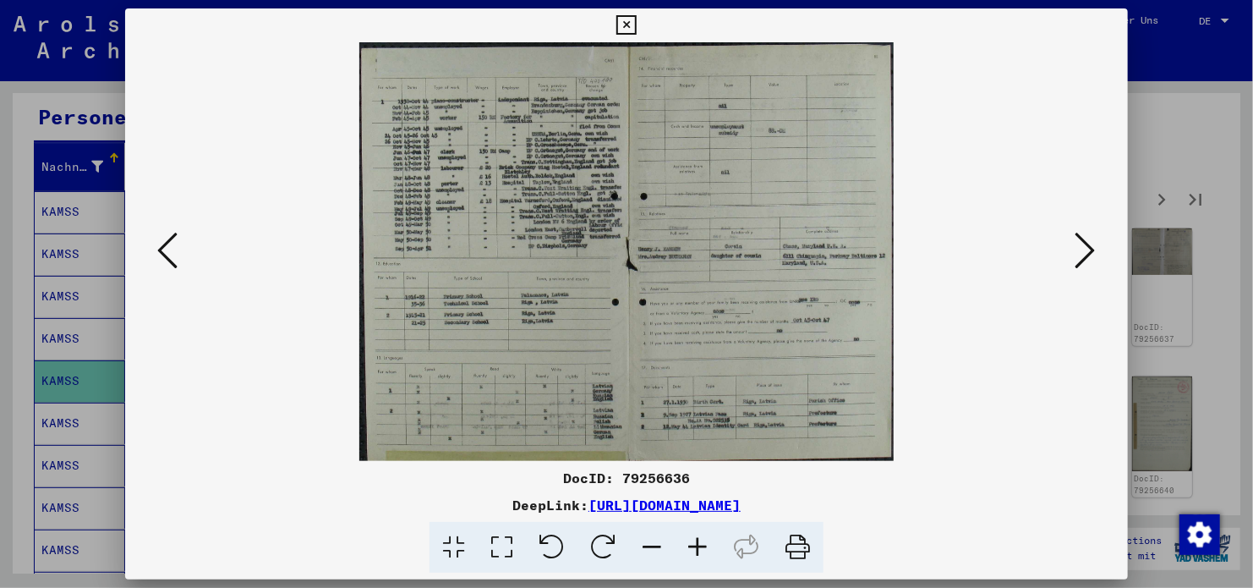
click at [1088, 254] on icon at bounding box center [1086, 250] width 20 height 41
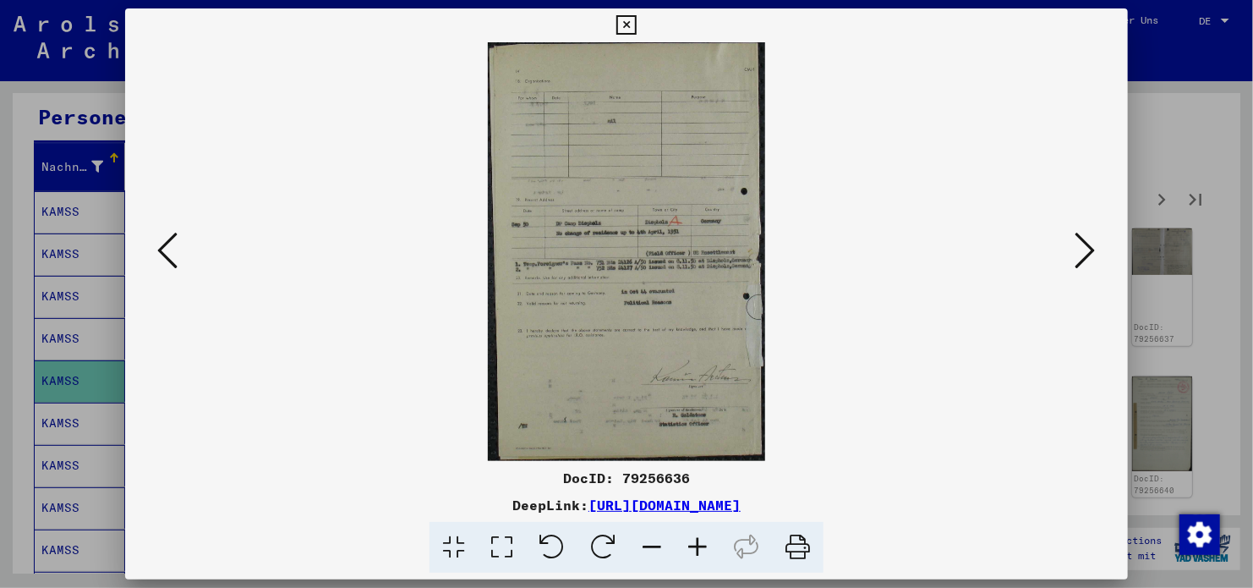
click at [1088, 254] on icon at bounding box center [1086, 250] width 20 height 41
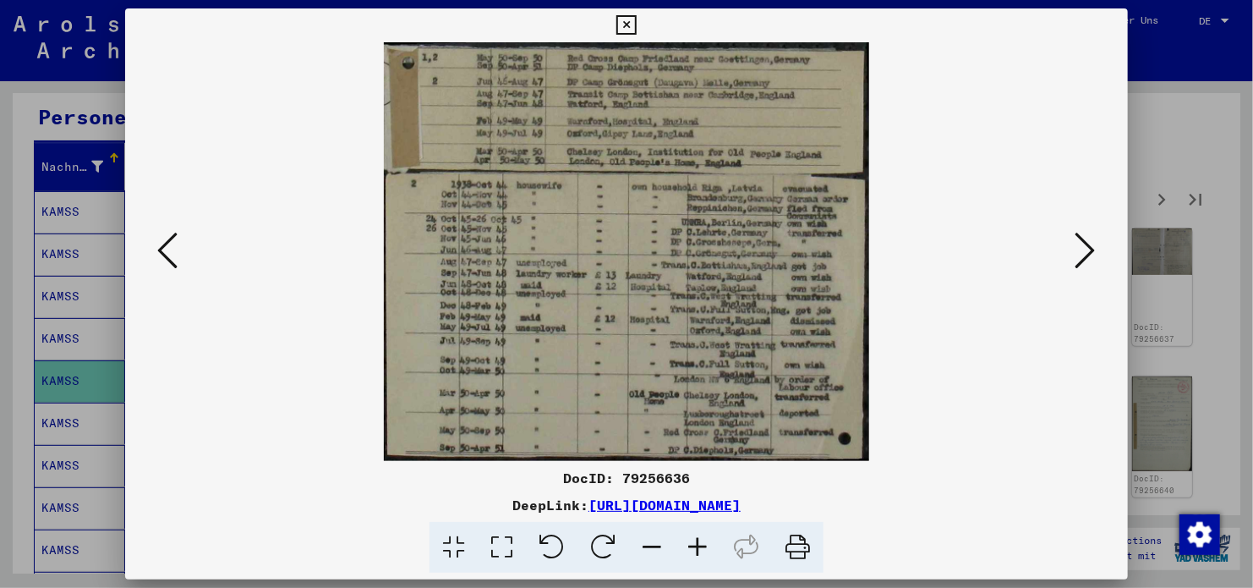
click at [1088, 254] on icon at bounding box center [1086, 250] width 20 height 41
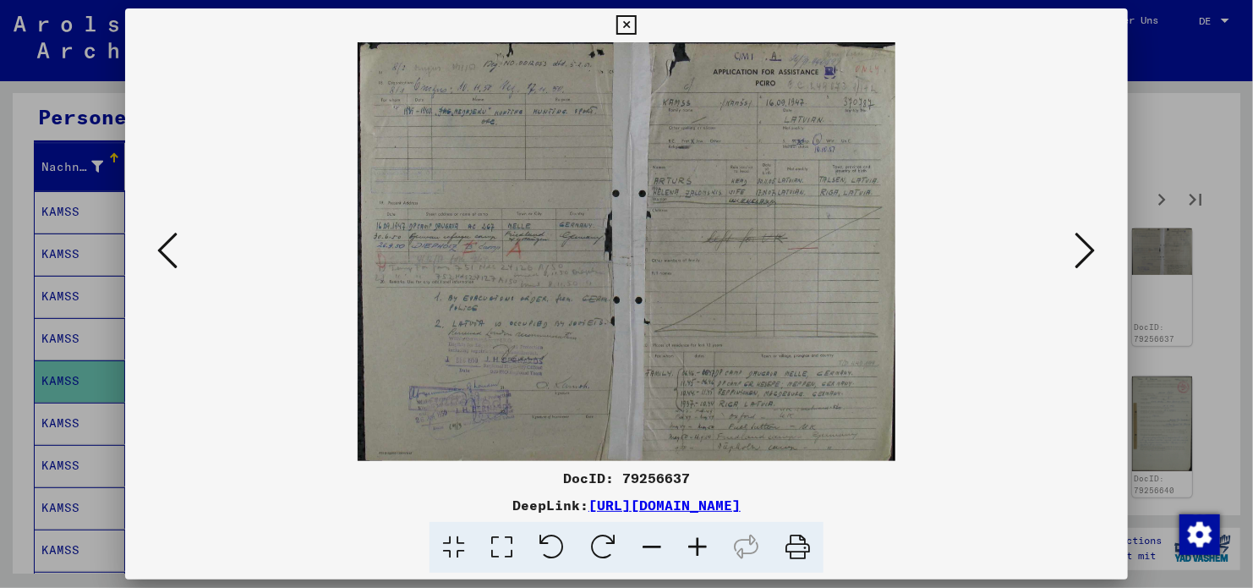
click at [1088, 254] on icon at bounding box center [1086, 250] width 20 height 41
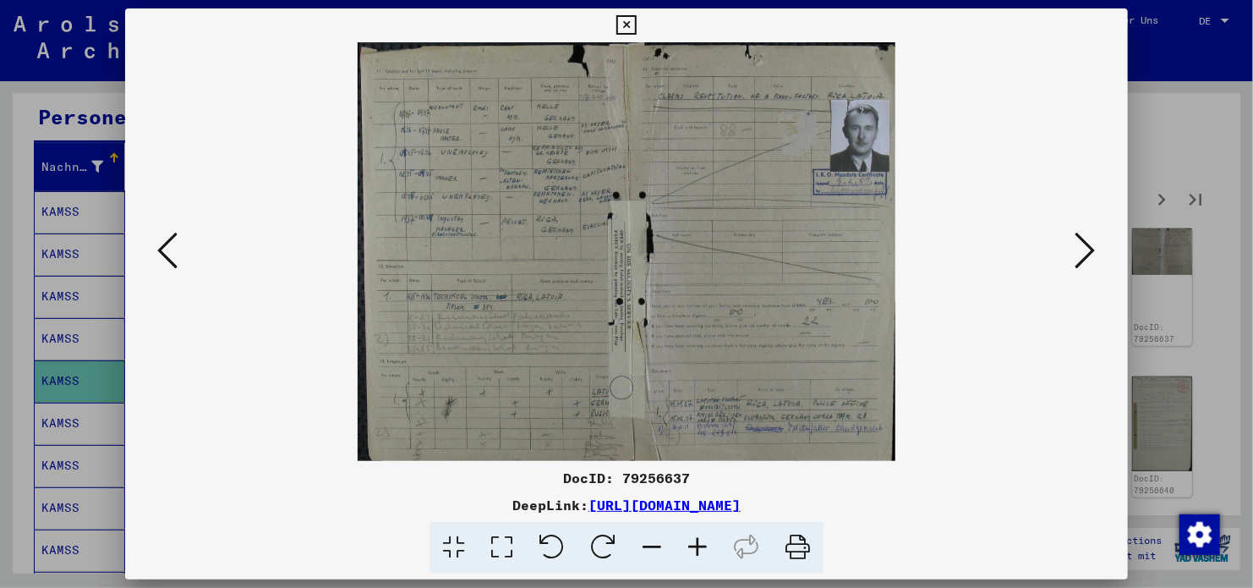
click at [1088, 254] on icon at bounding box center [1086, 250] width 20 height 41
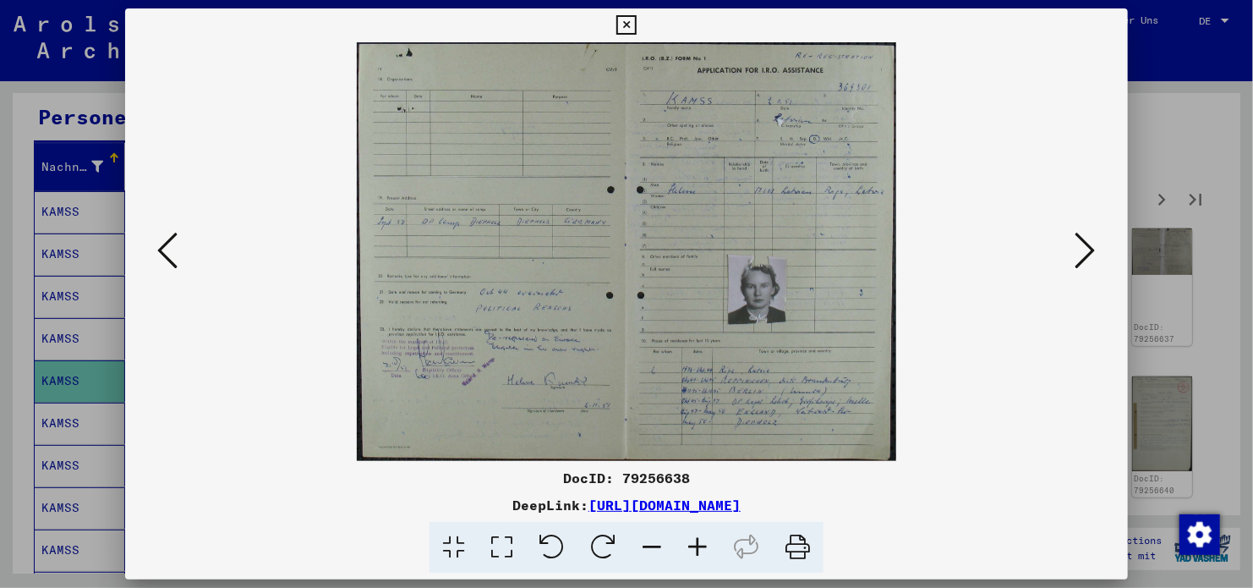
click at [1088, 254] on icon at bounding box center [1086, 250] width 20 height 41
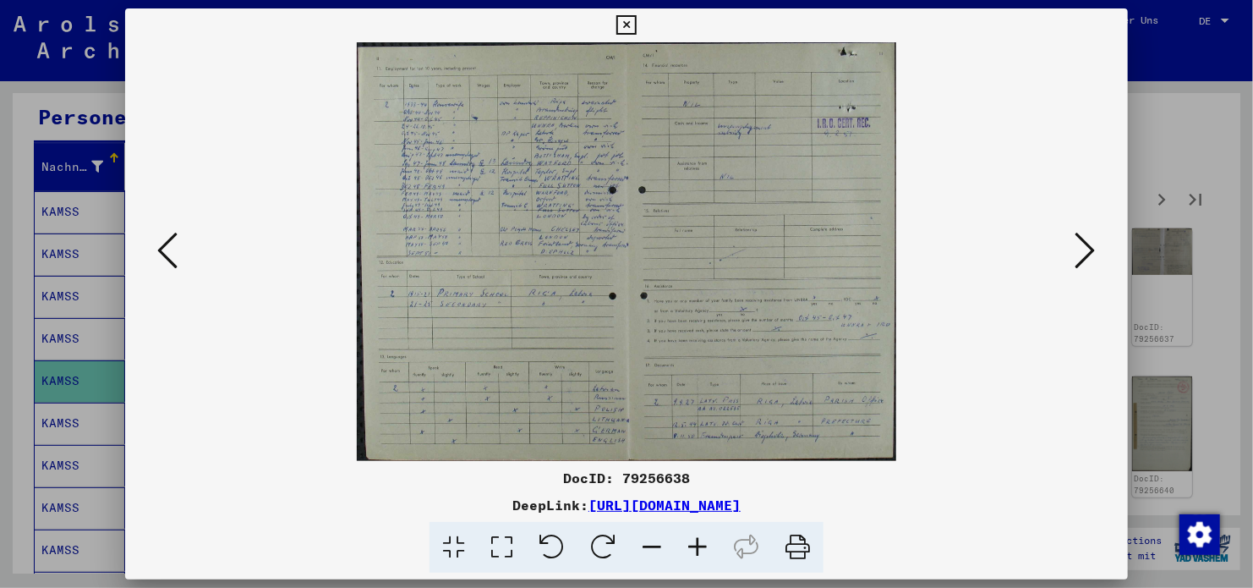
click at [1088, 254] on icon at bounding box center [1086, 250] width 20 height 41
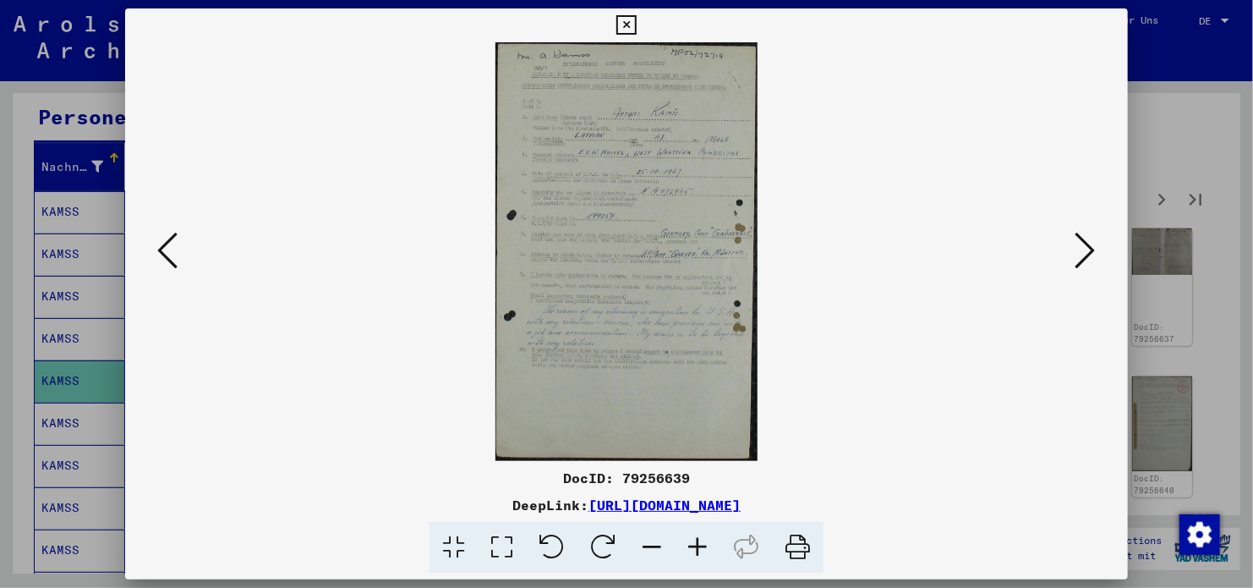
click at [1088, 254] on icon at bounding box center [1086, 250] width 20 height 41
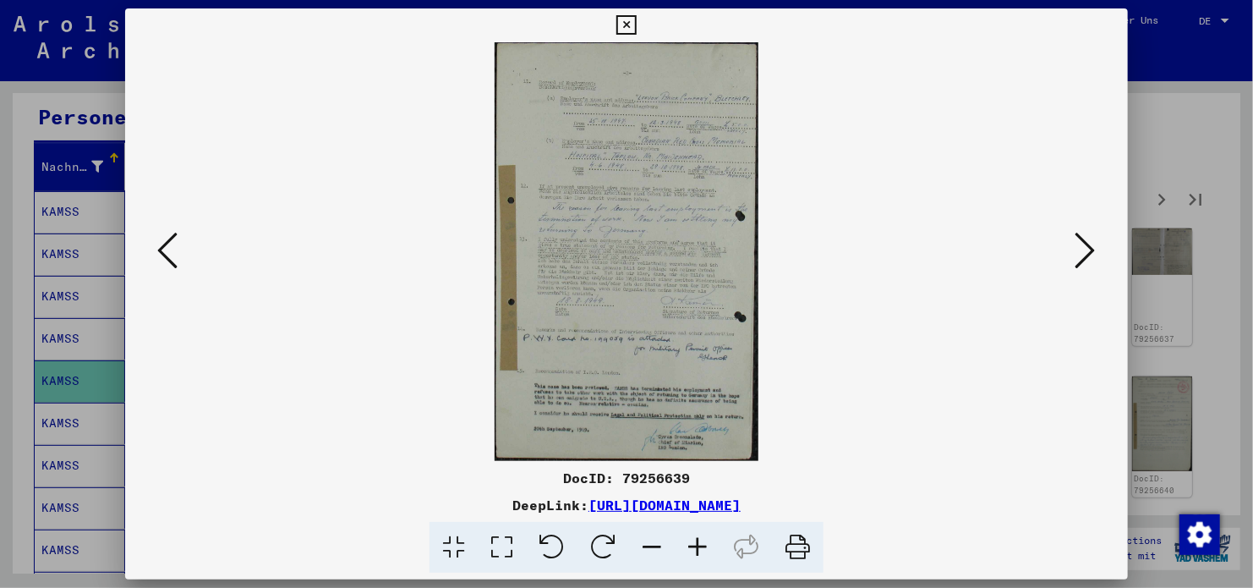
click at [1088, 254] on icon at bounding box center [1086, 250] width 20 height 41
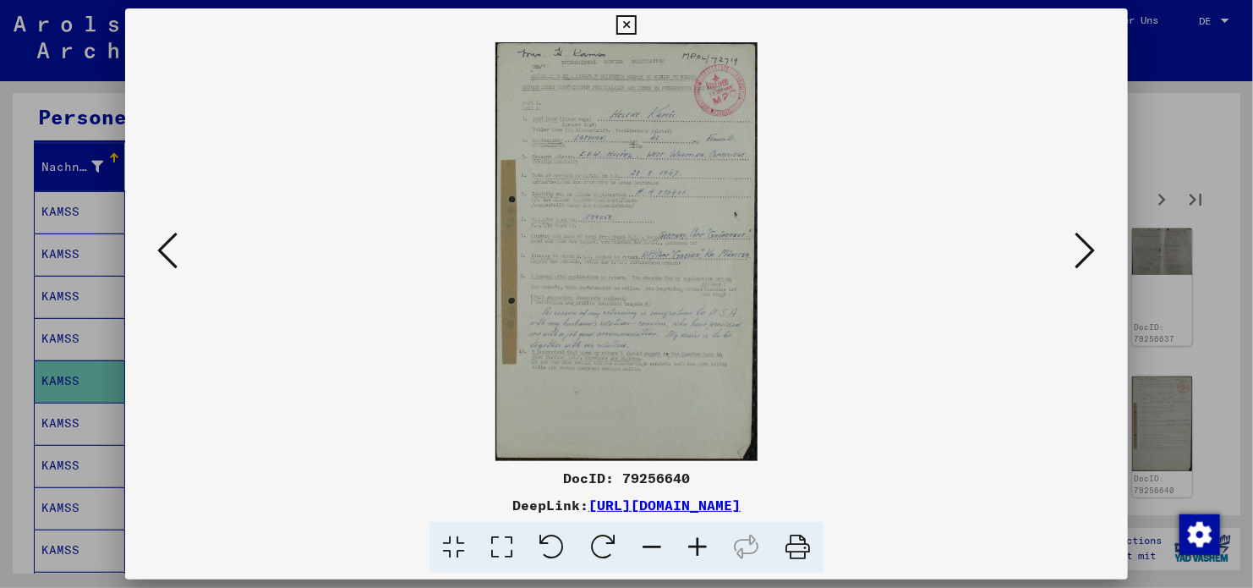
click at [1088, 254] on icon at bounding box center [1086, 250] width 20 height 41
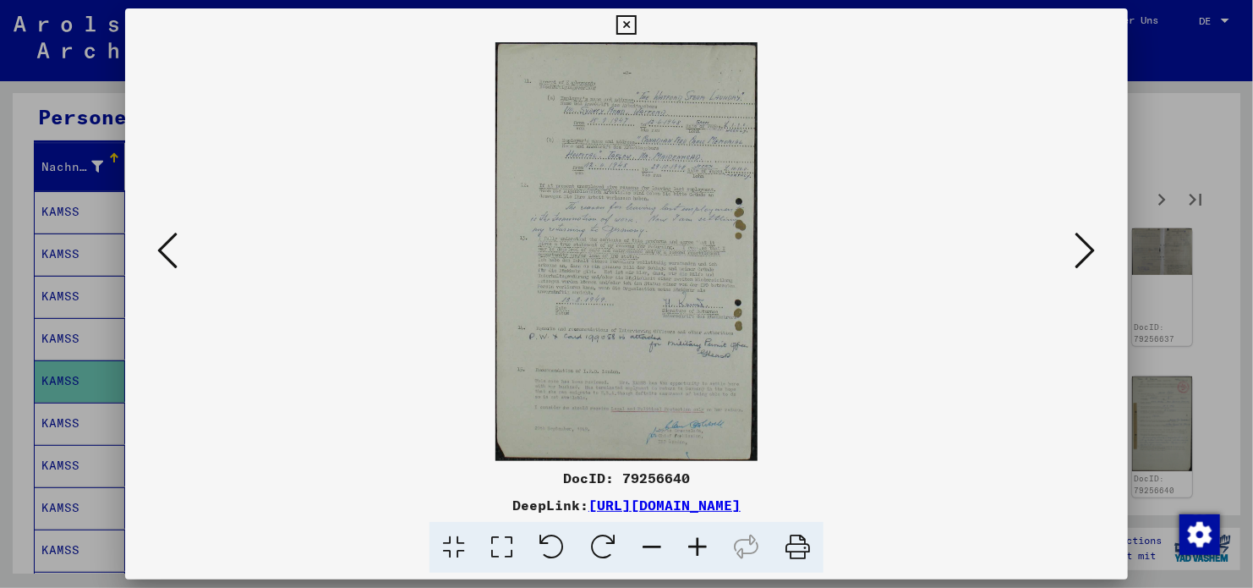
click at [1088, 254] on icon at bounding box center [1086, 250] width 20 height 41
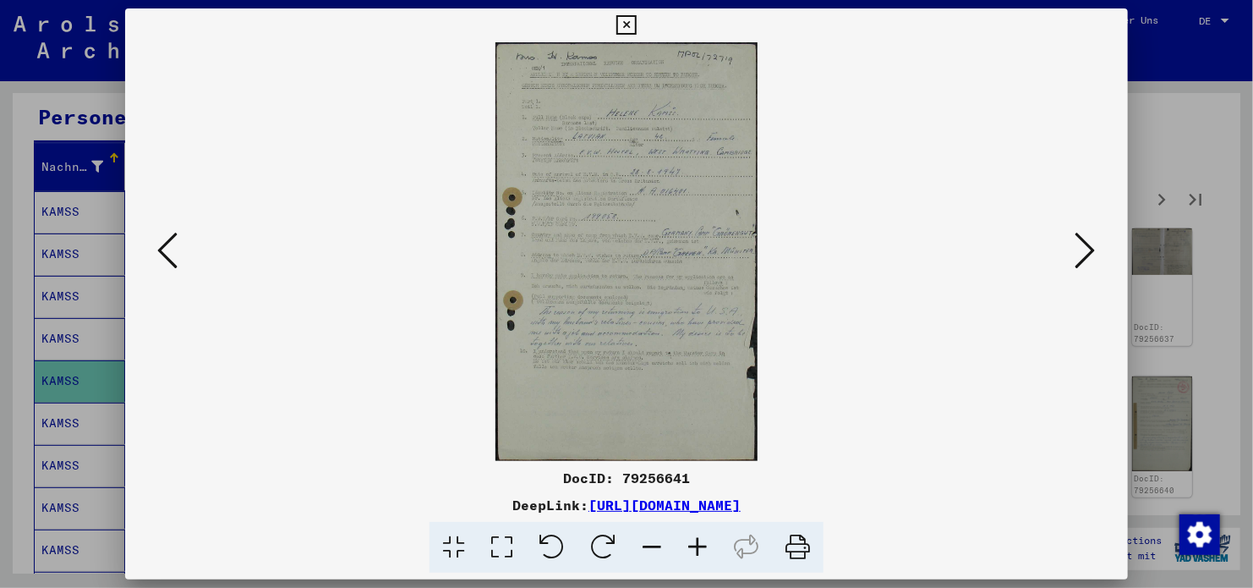
click at [1088, 254] on icon at bounding box center [1086, 250] width 20 height 41
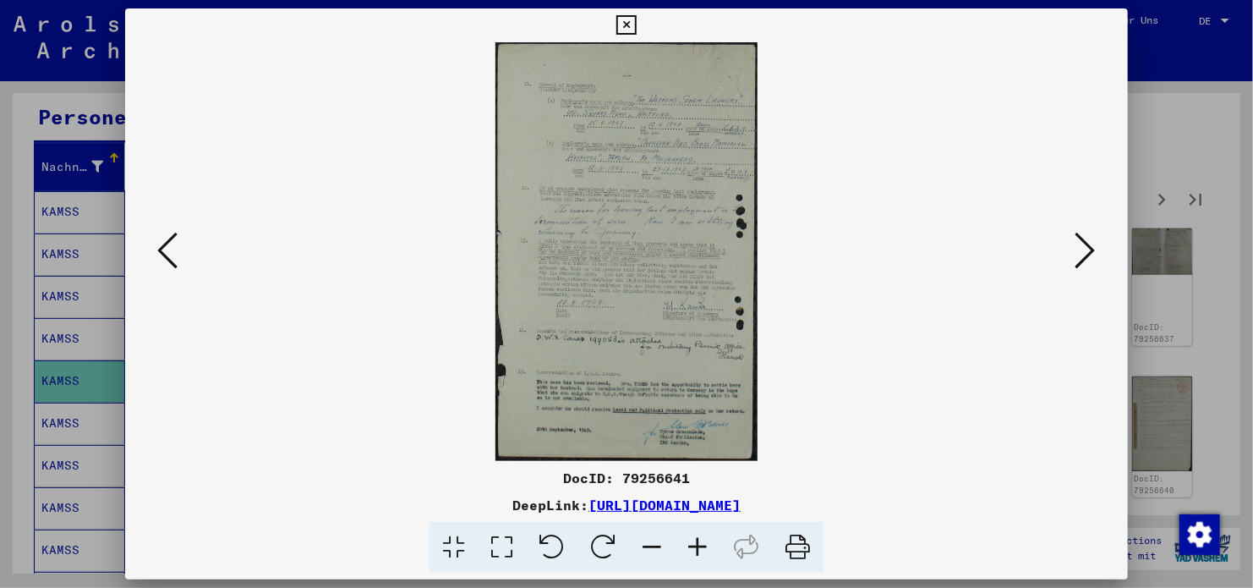
click at [1088, 254] on icon at bounding box center [1086, 250] width 20 height 41
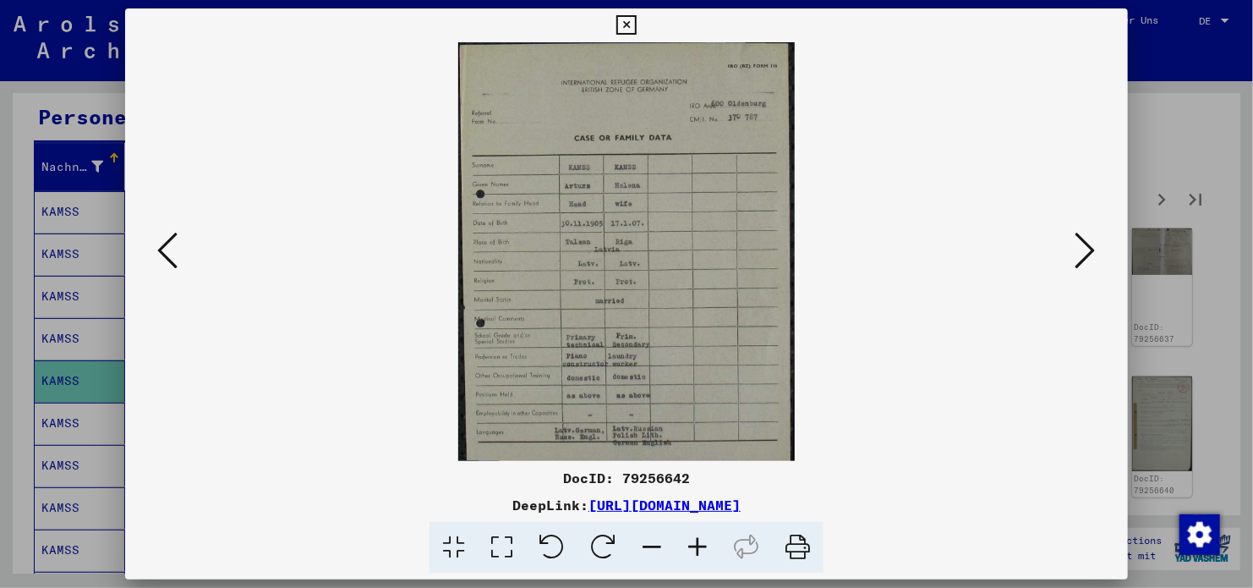
click at [1088, 254] on icon at bounding box center [1086, 250] width 20 height 41
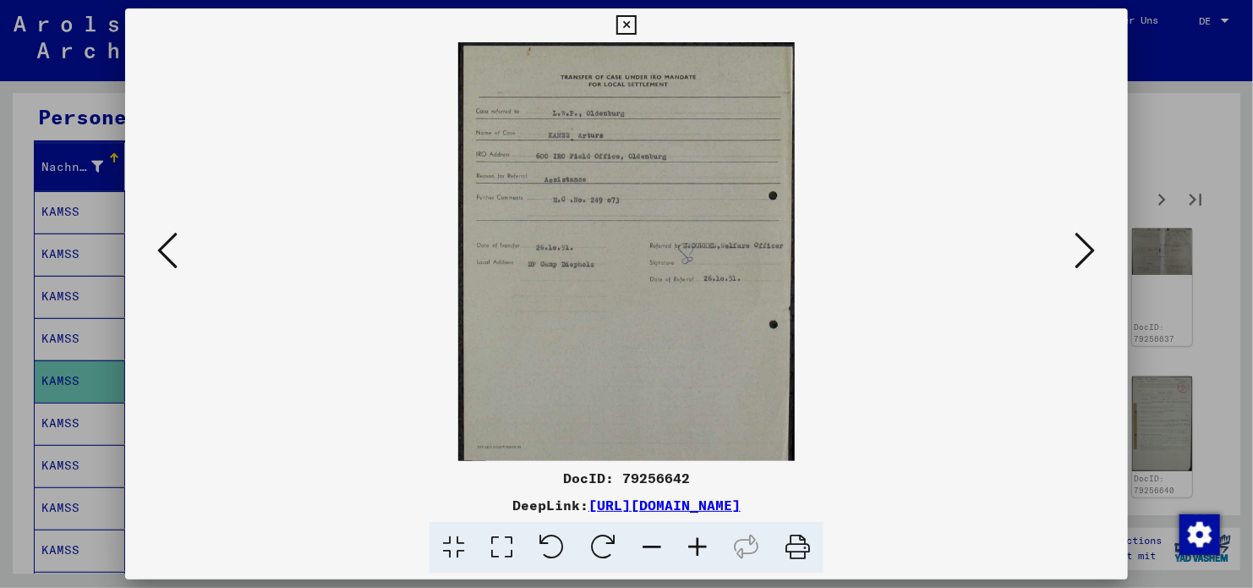
click at [164, 245] on icon at bounding box center [167, 250] width 20 height 41
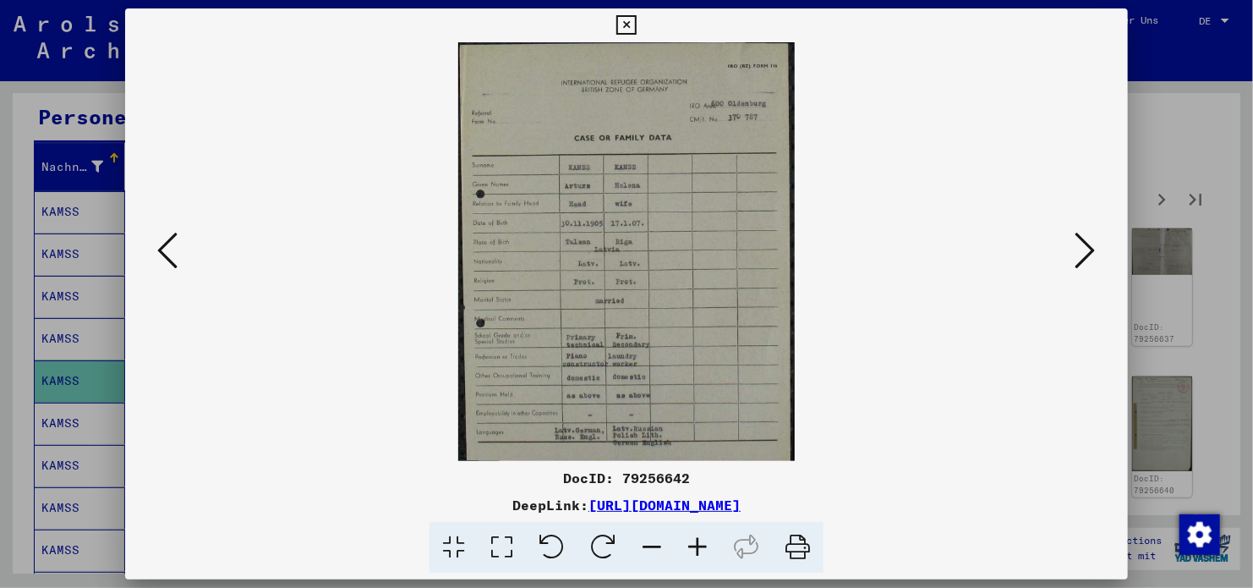
click at [1098, 246] on button at bounding box center [1086, 251] width 30 height 48
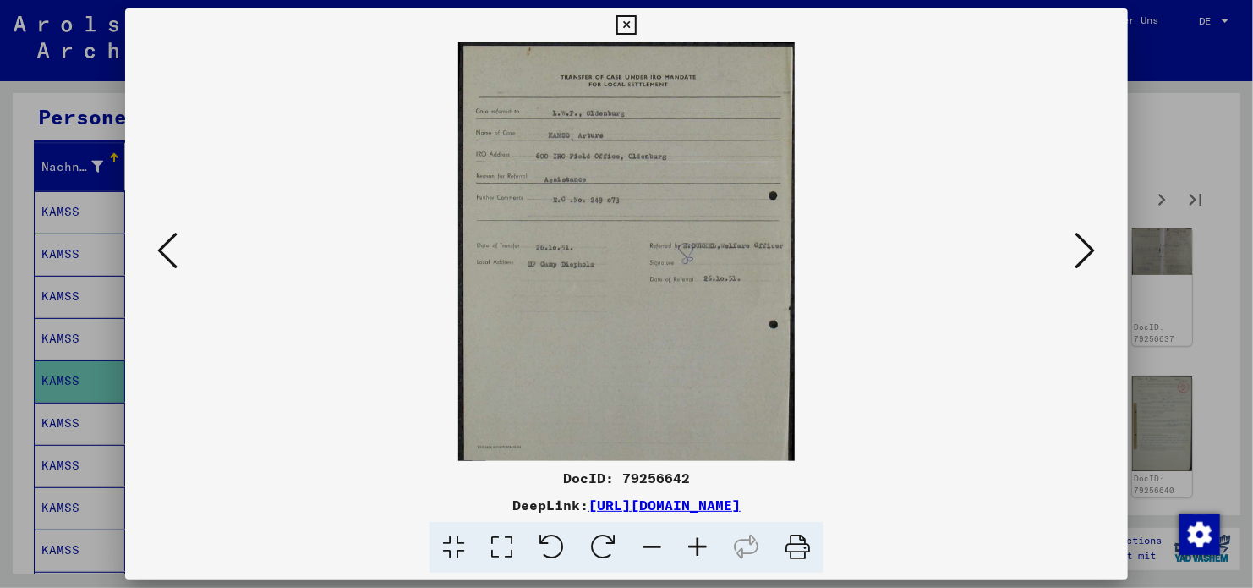
click at [1082, 238] on icon at bounding box center [1086, 250] width 20 height 41
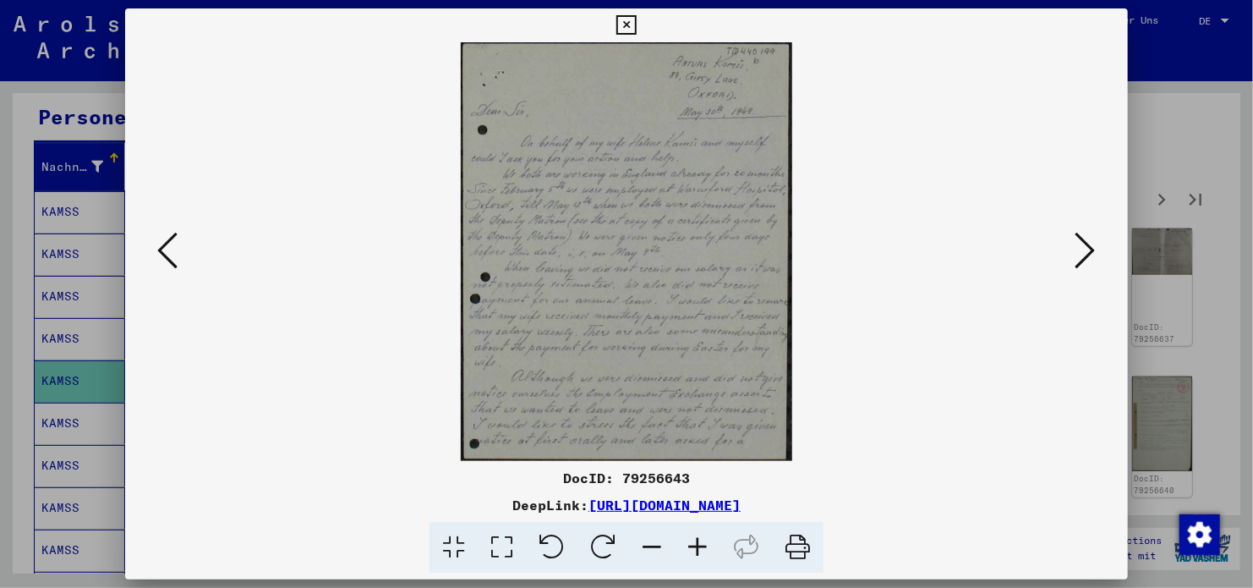
click at [1092, 249] on icon at bounding box center [1086, 250] width 20 height 41
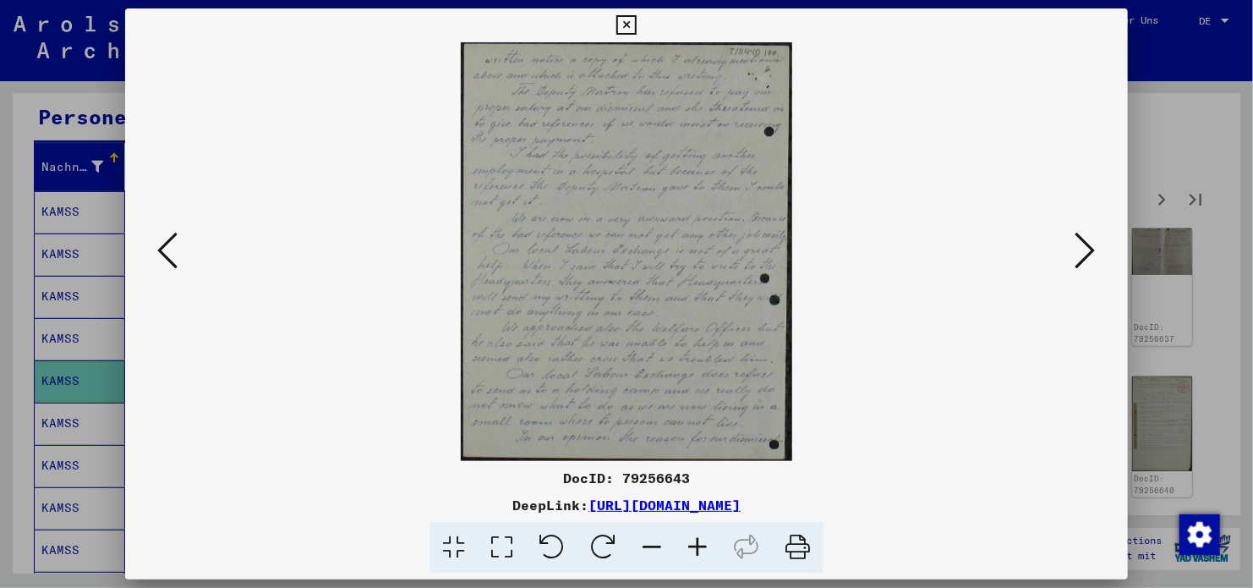
click at [1092, 249] on icon at bounding box center [1086, 250] width 20 height 41
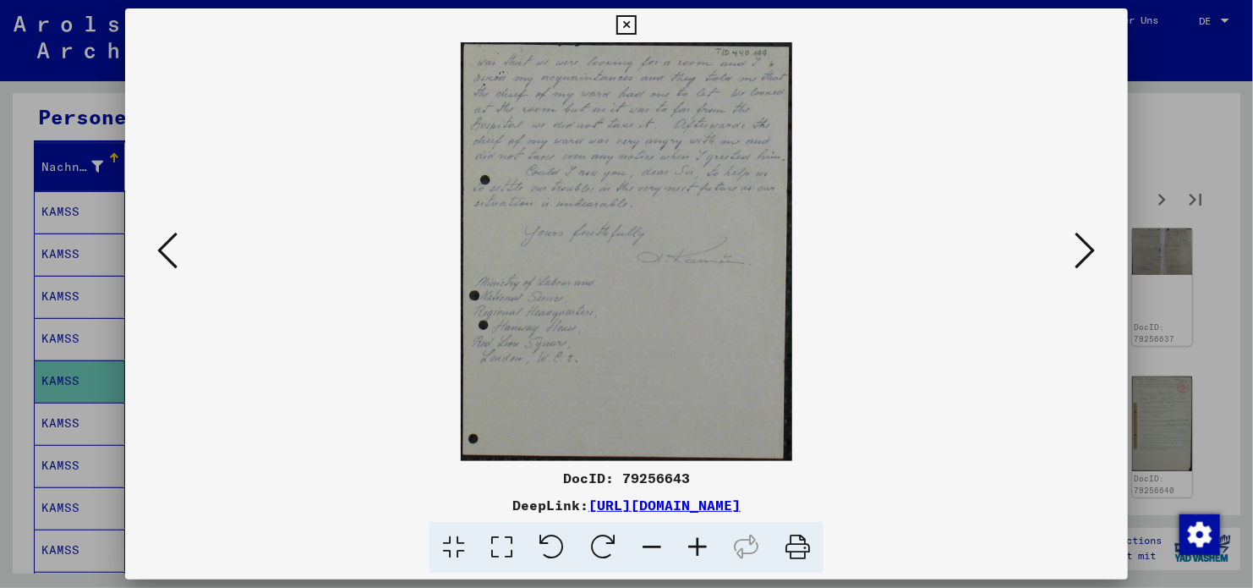
click at [167, 249] on icon at bounding box center [167, 250] width 20 height 41
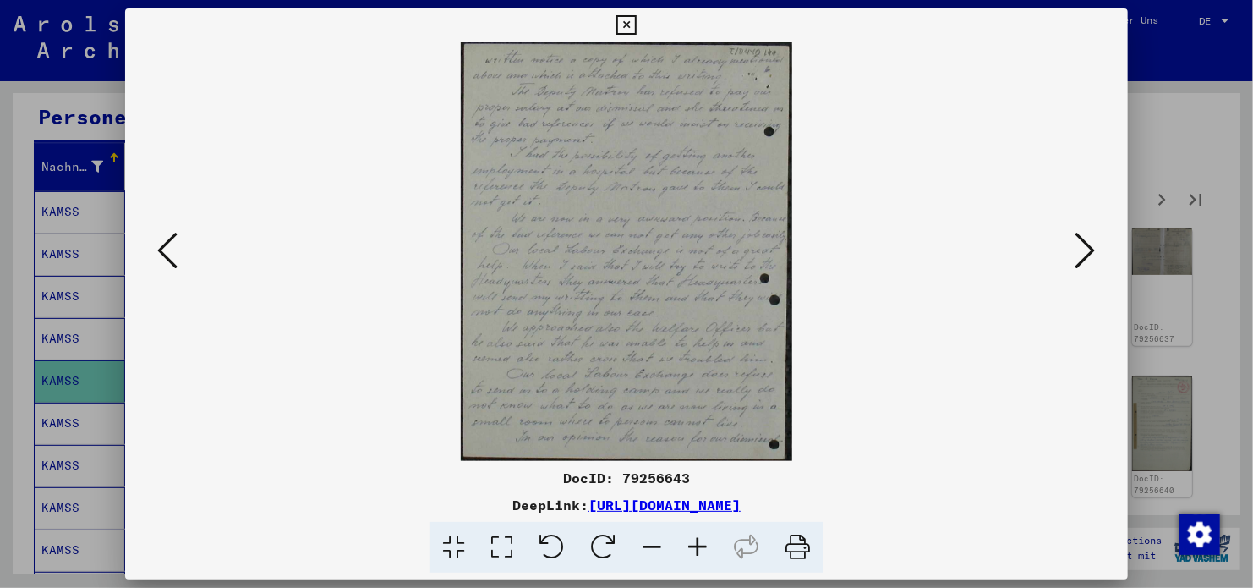
click at [178, 251] on button at bounding box center [167, 251] width 30 height 48
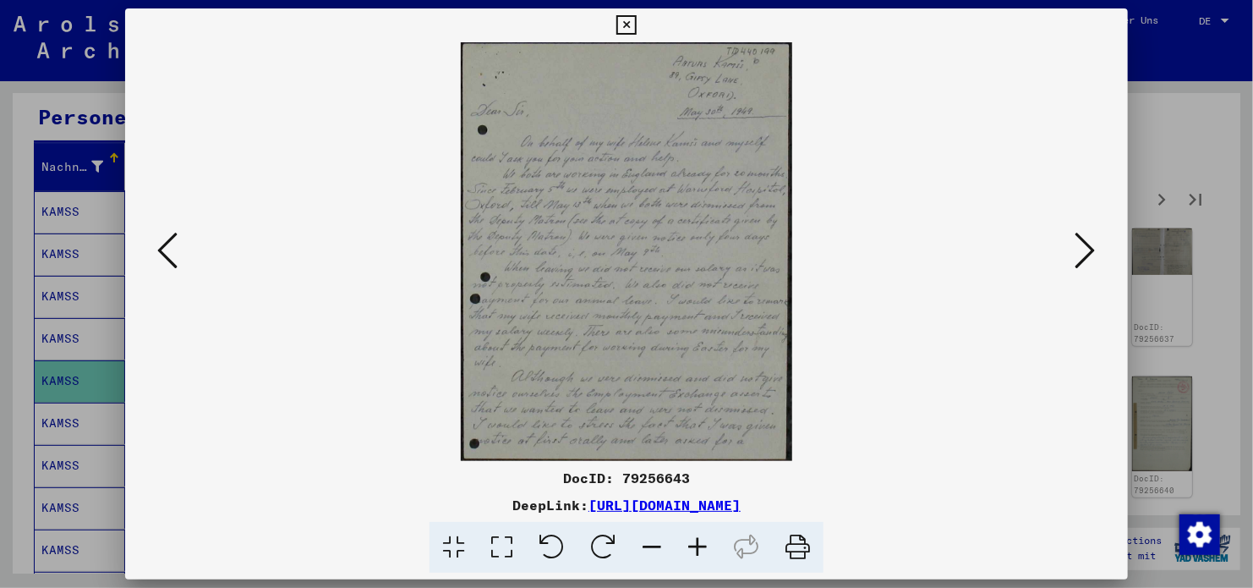
click at [190, 257] on img at bounding box center [627, 251] width 888 height 419
click at [1092, 243] on icon at bounding box center [1086, 250] width 20 height 41
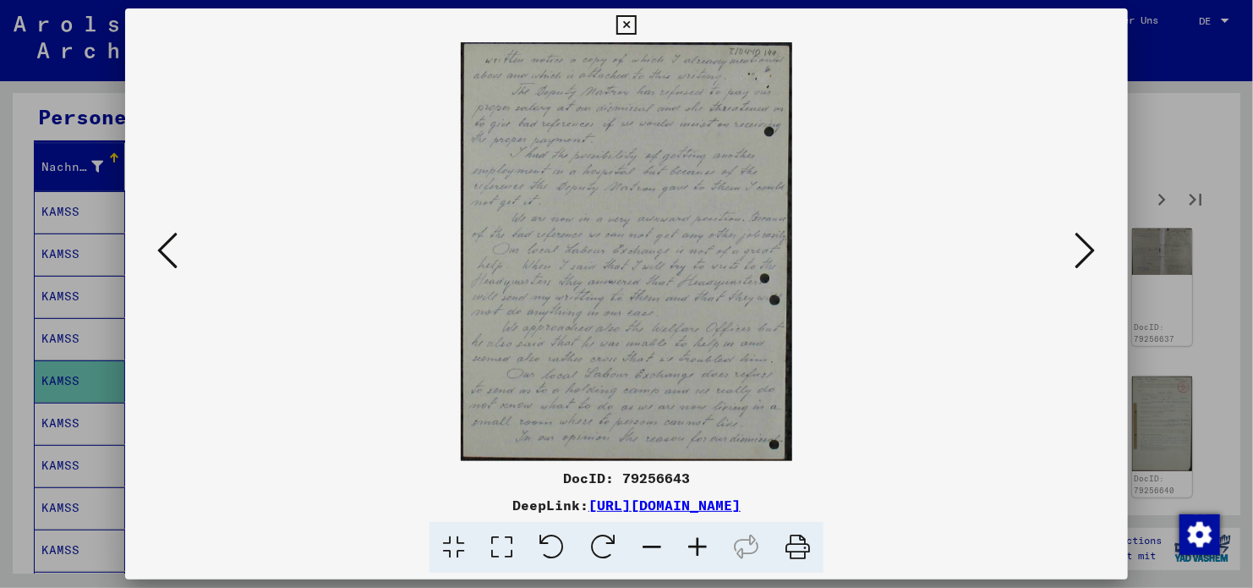
click at [1092, 243] on icon at bounding box center [1086, 250] width 20 height 41
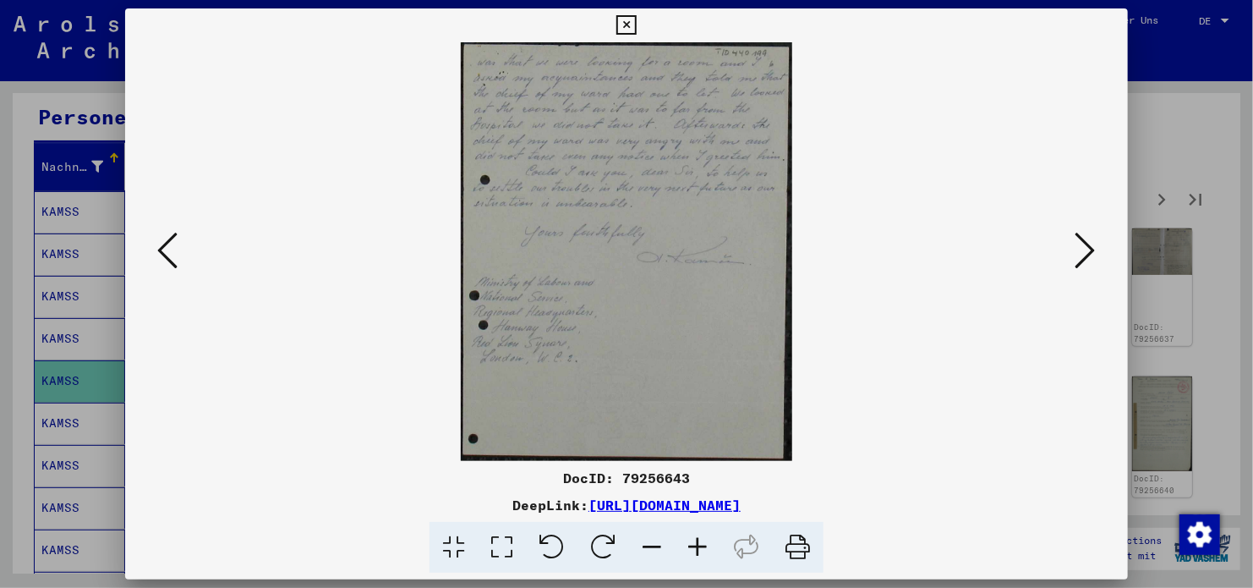
click at [1092, 243] on icon at bounding box center [1086, 250] width 20 height 41
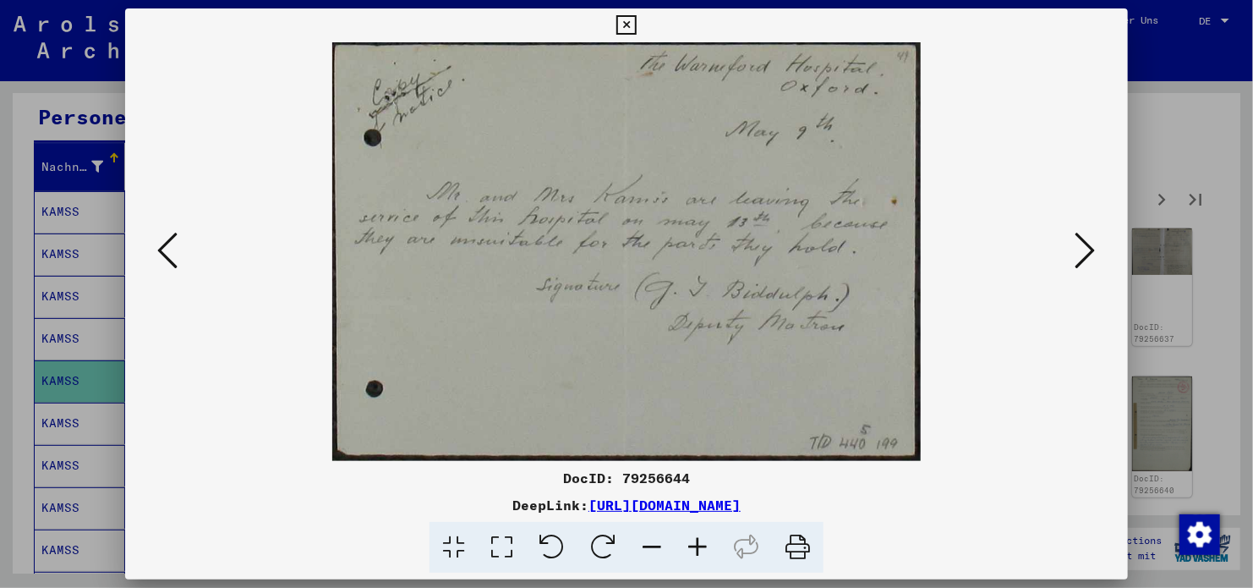
click at [1087, 260] on icon at bounding box center [1086, 250] width 20 height 41
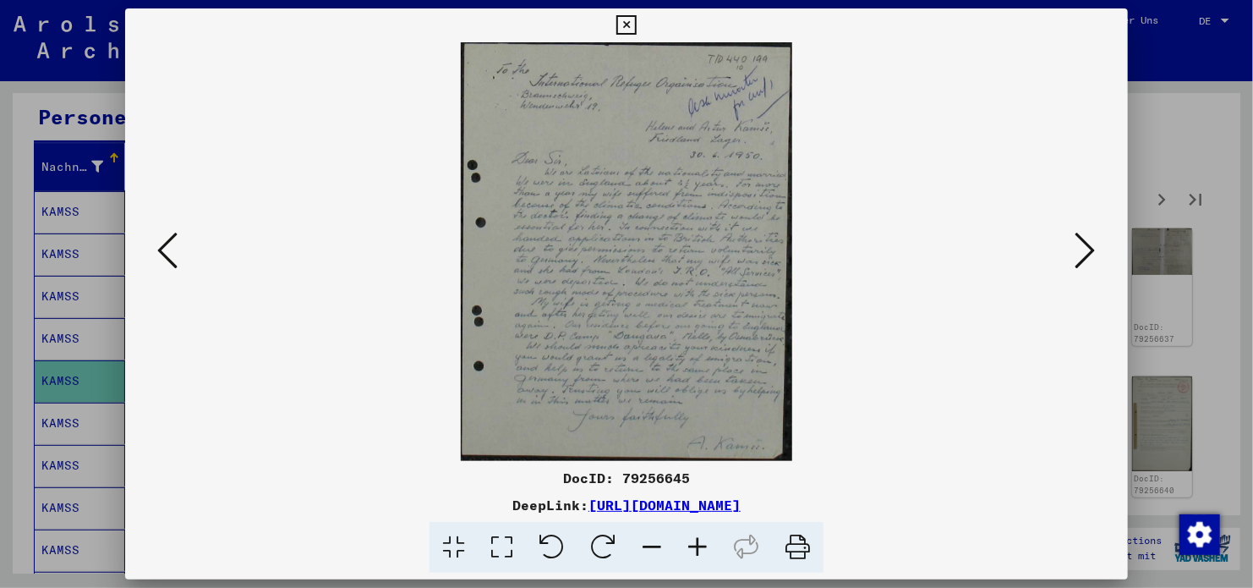
click at [1087, 260] on icon at bounding box center [1086, 250] width 20 height 41
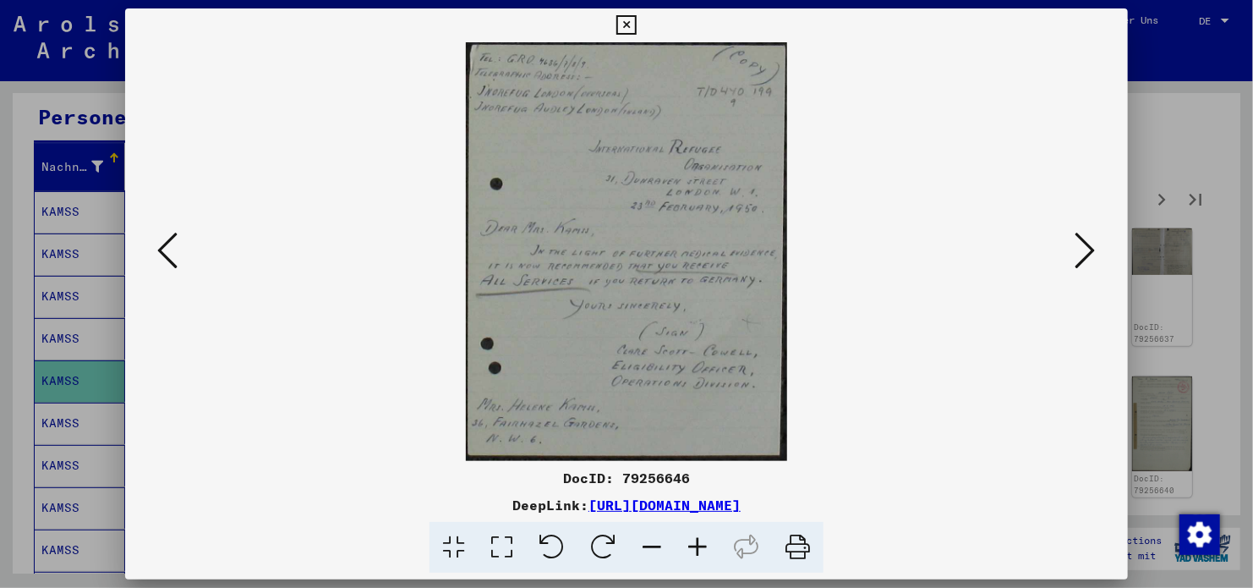
click at [173, 250] on icon at bounding box center [167, 250] width 20 height 41
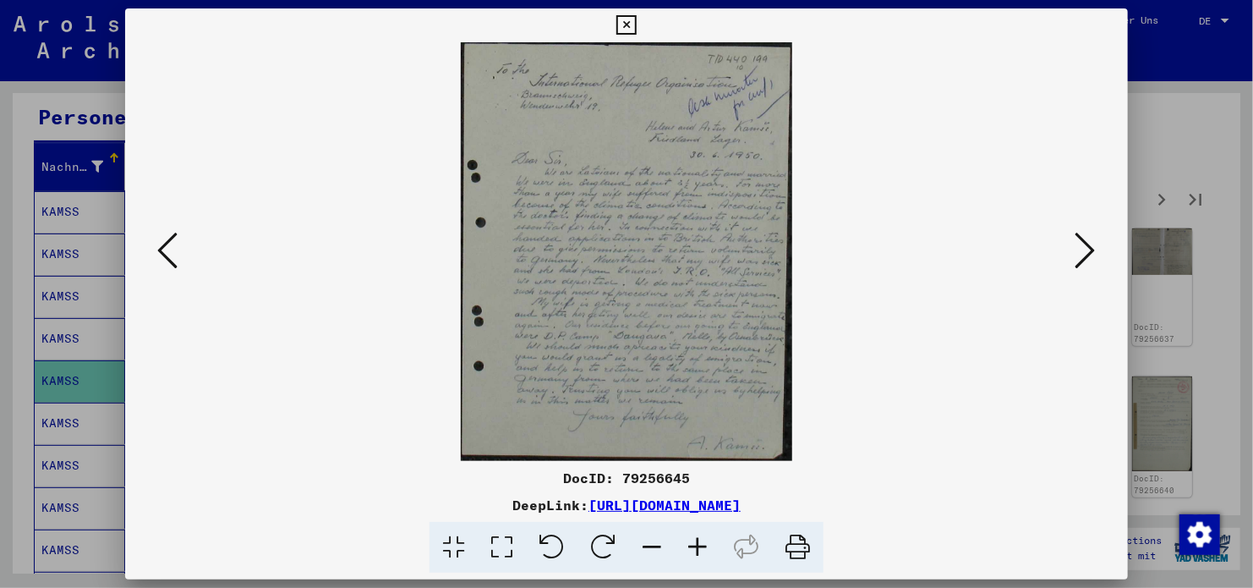
click at [1082, 244] on icon at bounding box center [1086, 250] width 20 height 41
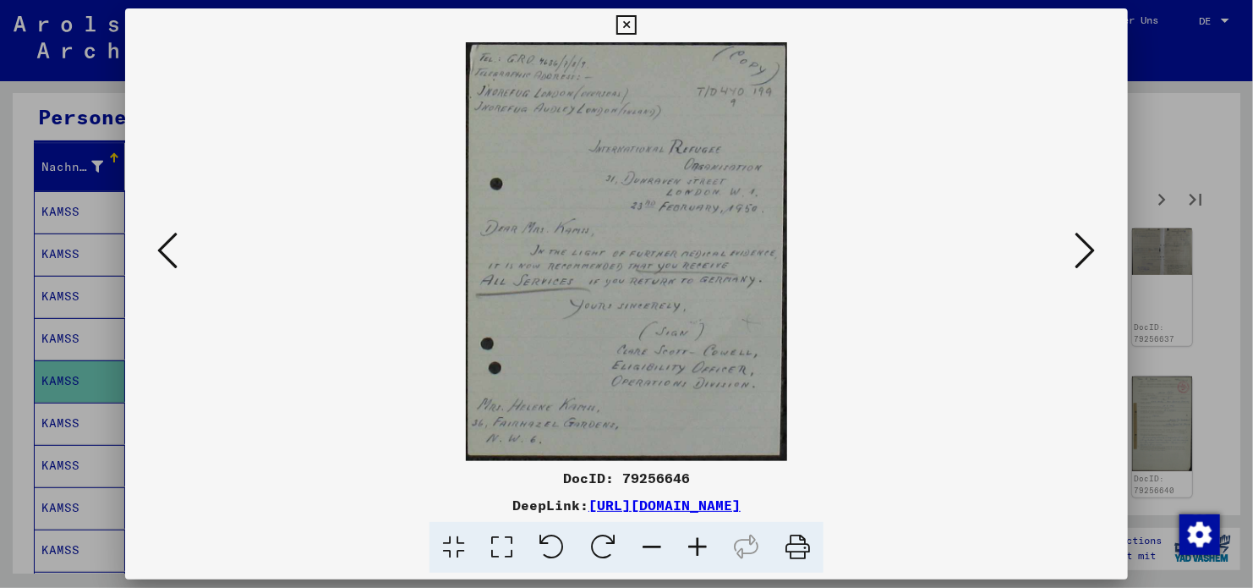
click at [1082, 244] on icon at bounding box center [1086, 250] width 20 height 41
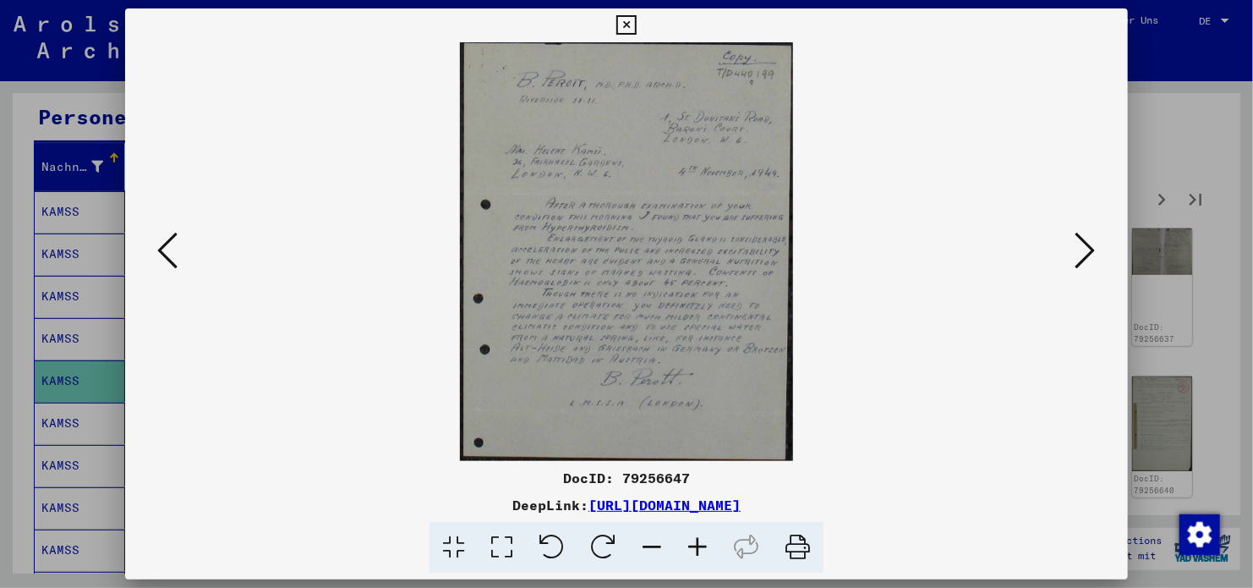
click at [1082, 244] on icon at bounding box center [1086, 250] width 20 height 41
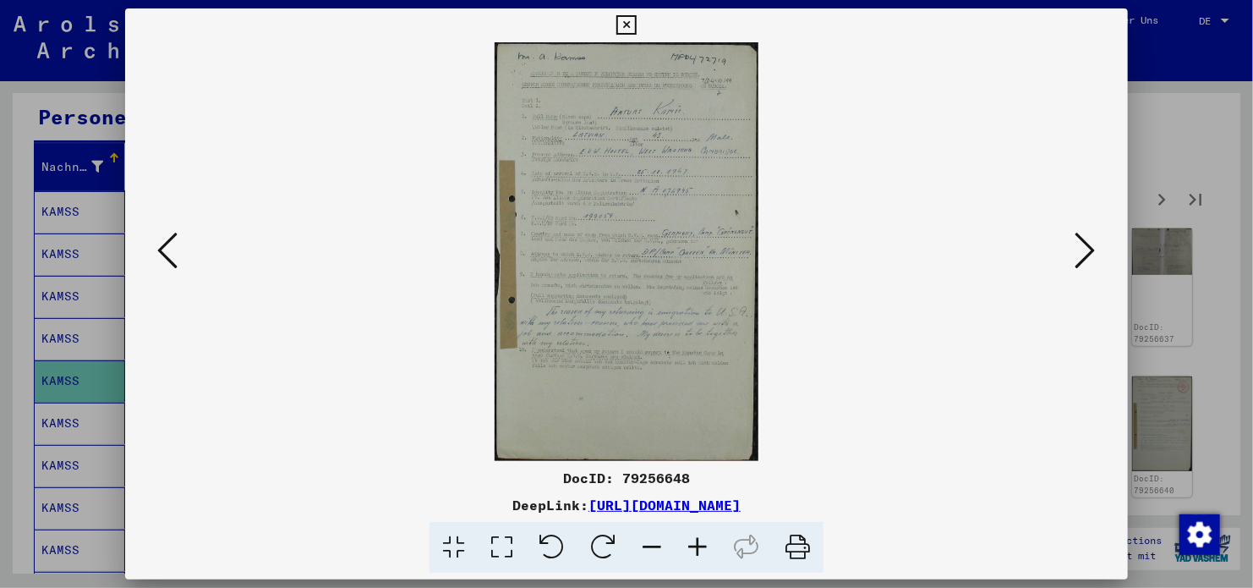
click at [1082, 244] on icon at bounding box center [1086, 250] width 20 height 41
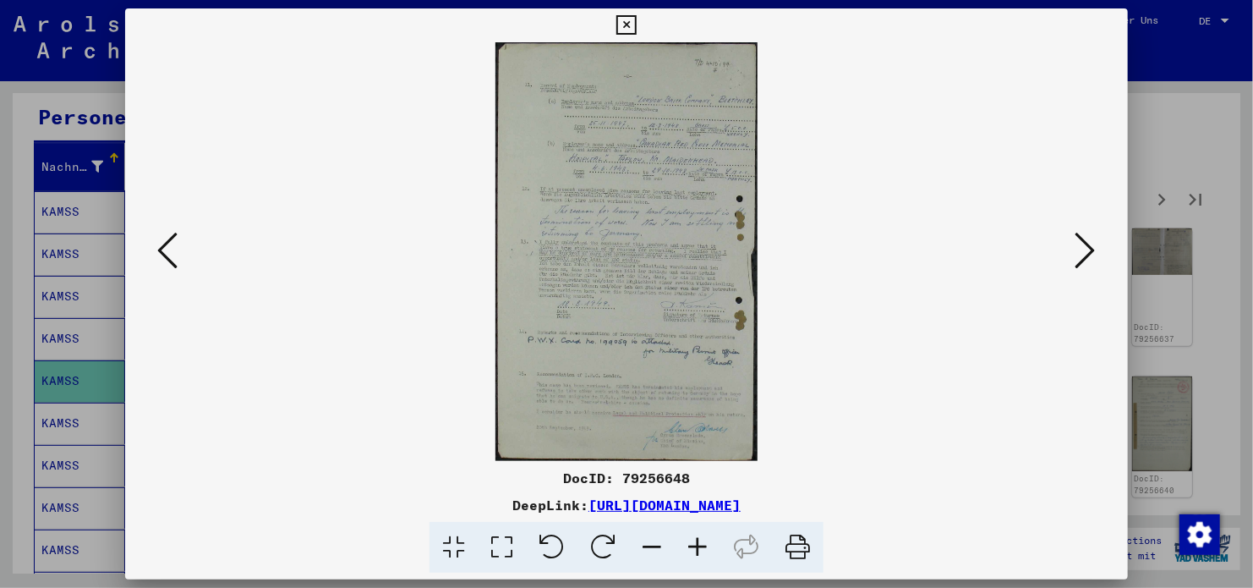
click at [1082, 244] on icon at bounding box center [1086, 250] width 20 height 41
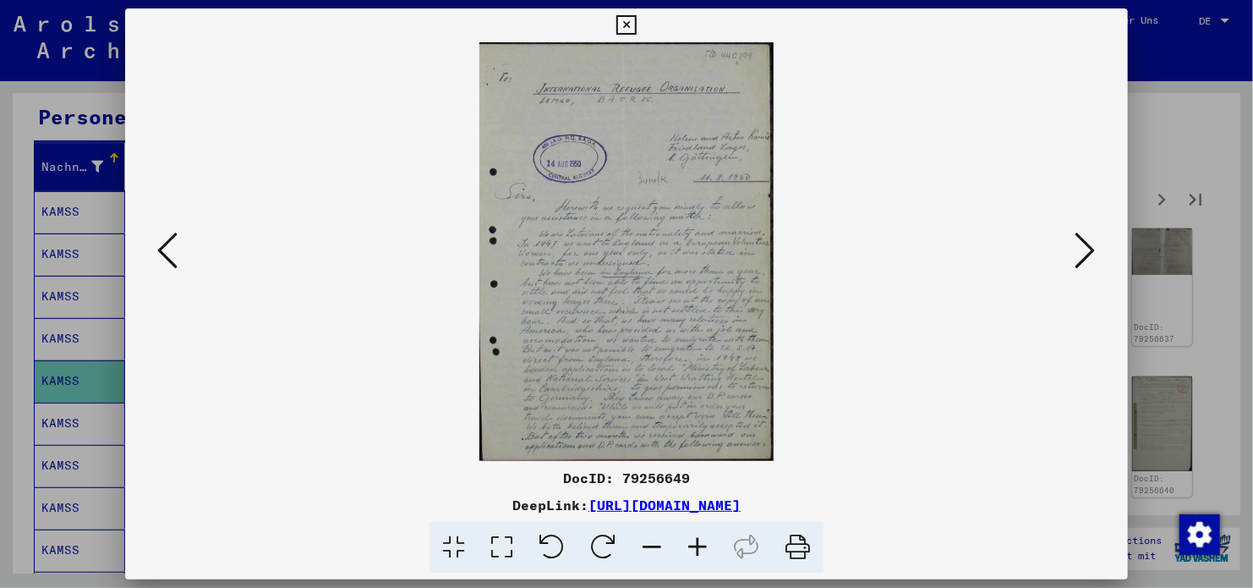
click at [1082, 244] on icon at bounding box center [1086, 250] width 20 height 41
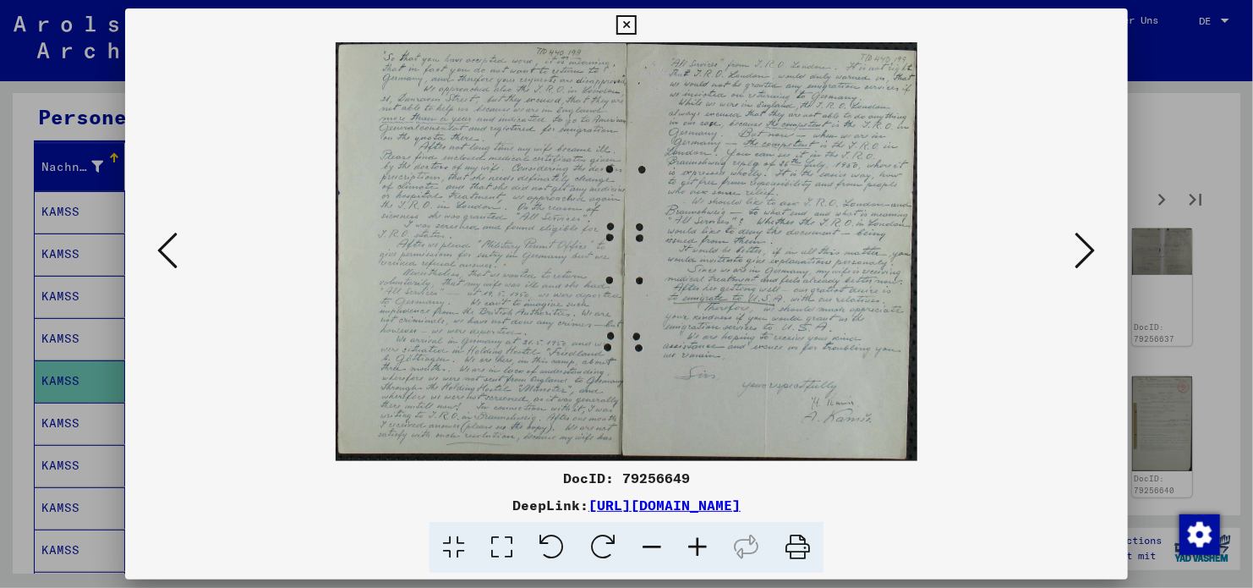
click at [166, 244] on icon at bounding box center [167, 250] width 20 height 41
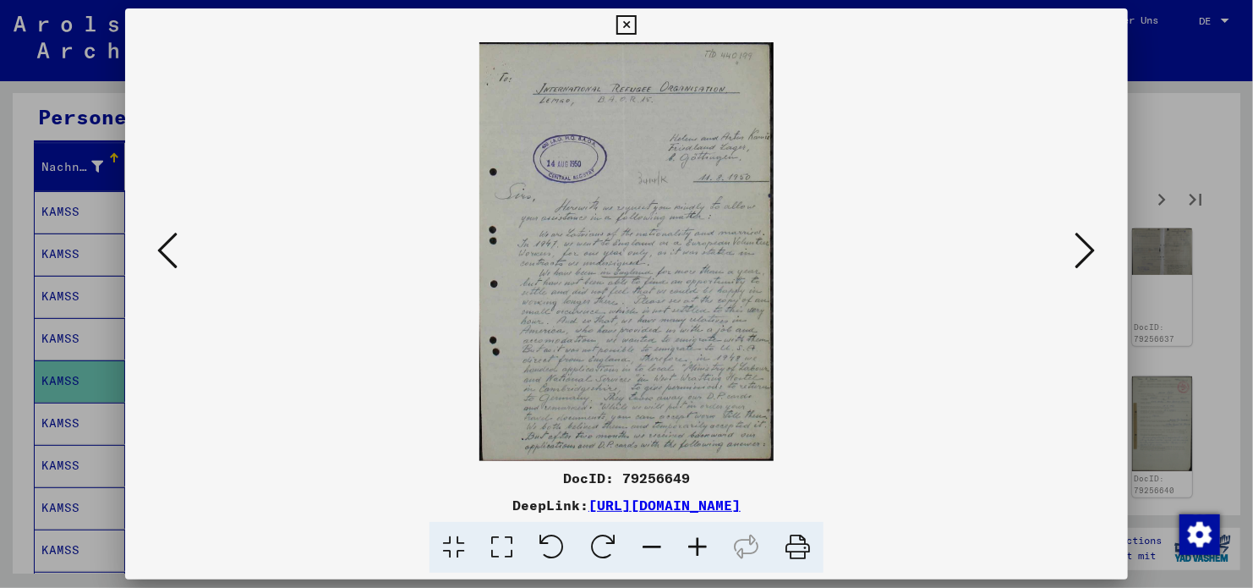
click at [1077, 243] on icon at bounding box center [1086, 250] width 20 height 41
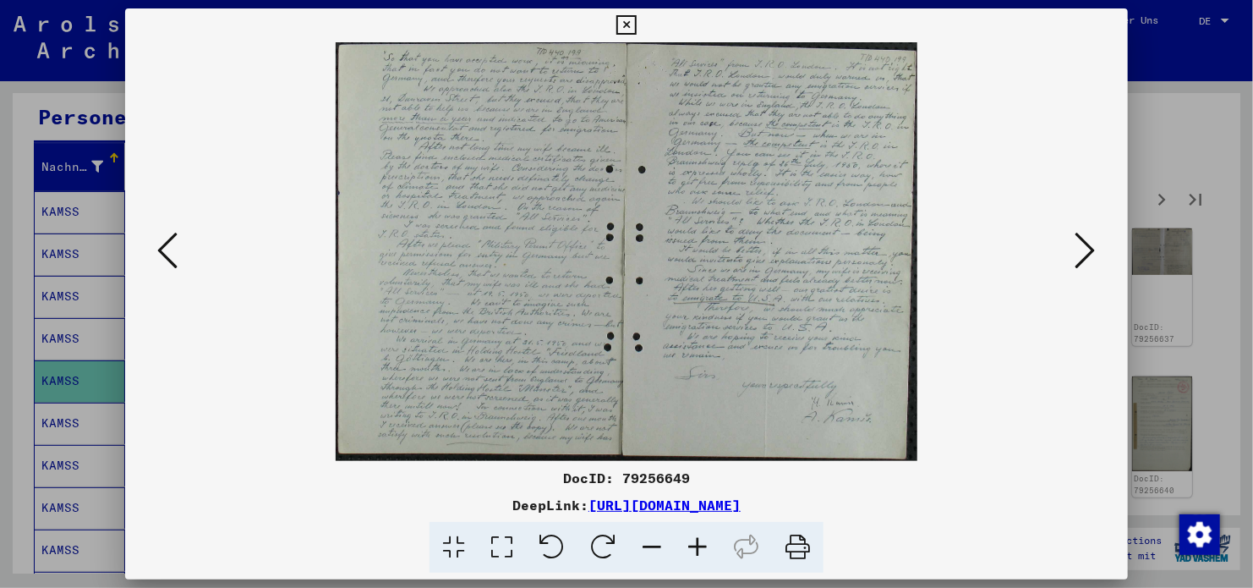
click at [1077, 243] on icon at bounding box center [1086, 250] width 20 height 41
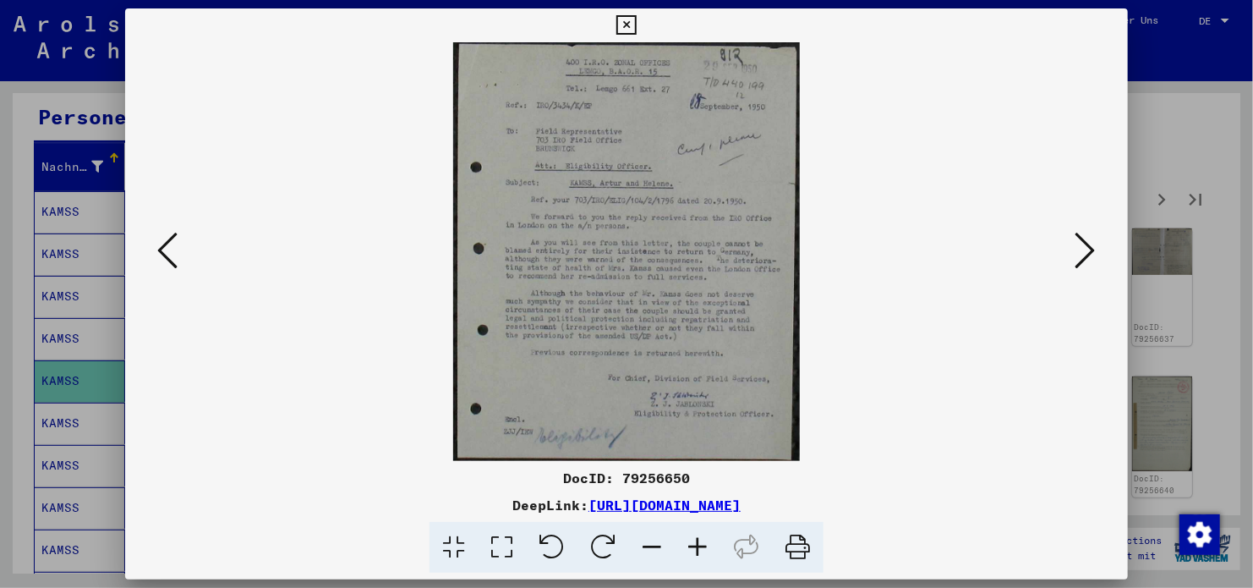
click at [1077, 243] on icon at bounding box center [1086, 250] width 20 height 41
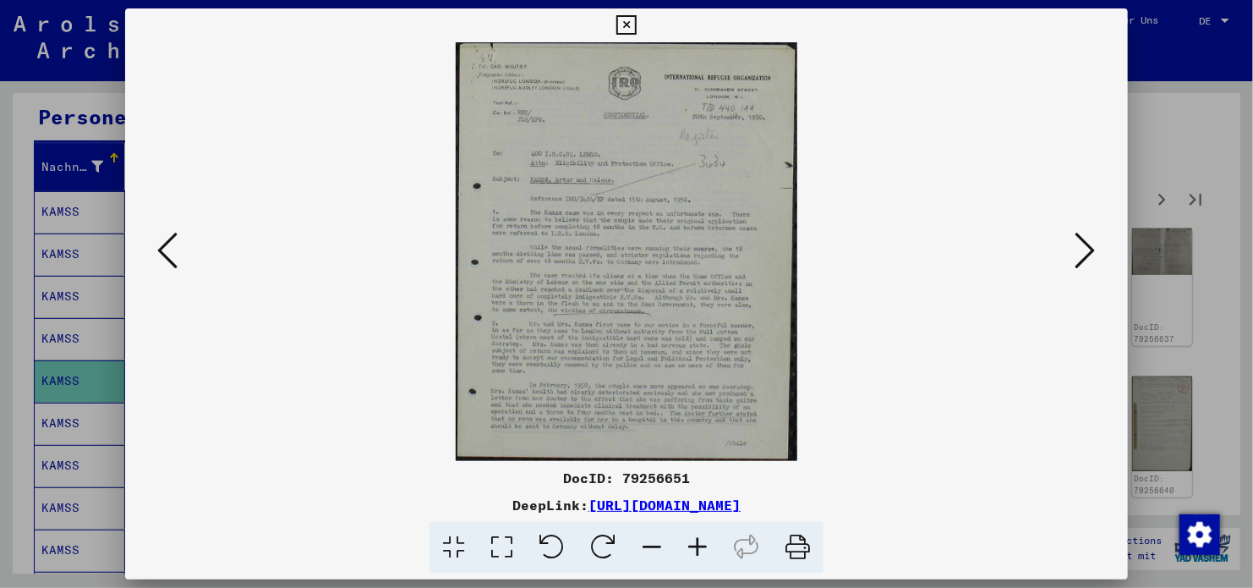
click at [175, 247] on icon at bounding box center [167, 250] width 20 height 41
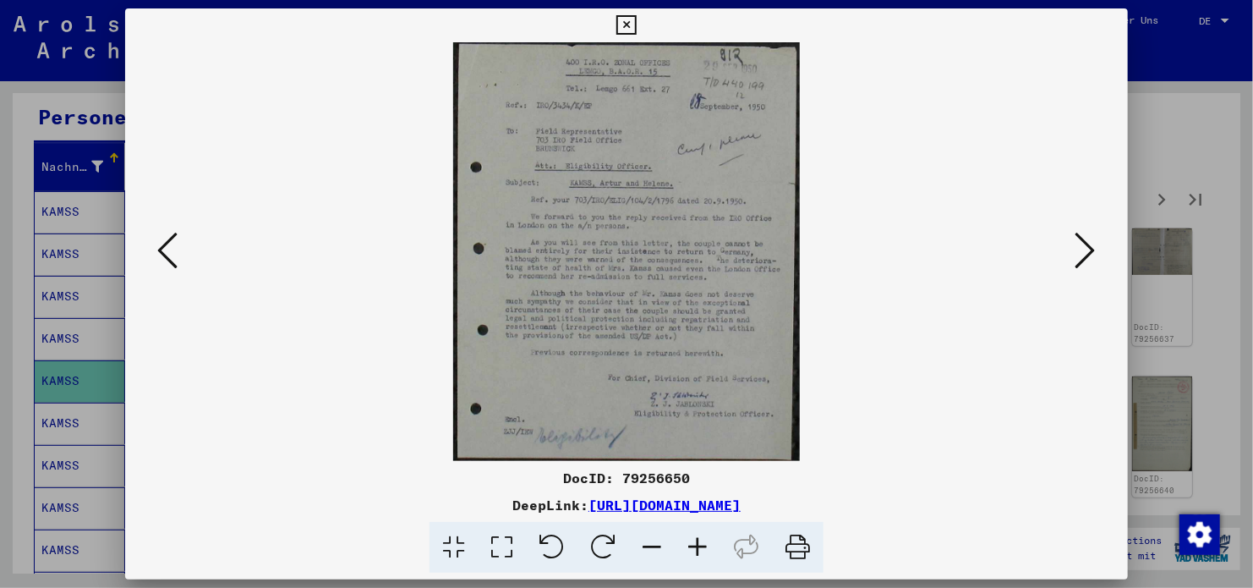
click at [1089, 239] on icon at bounding box center [1086, 250] width 20 height 41
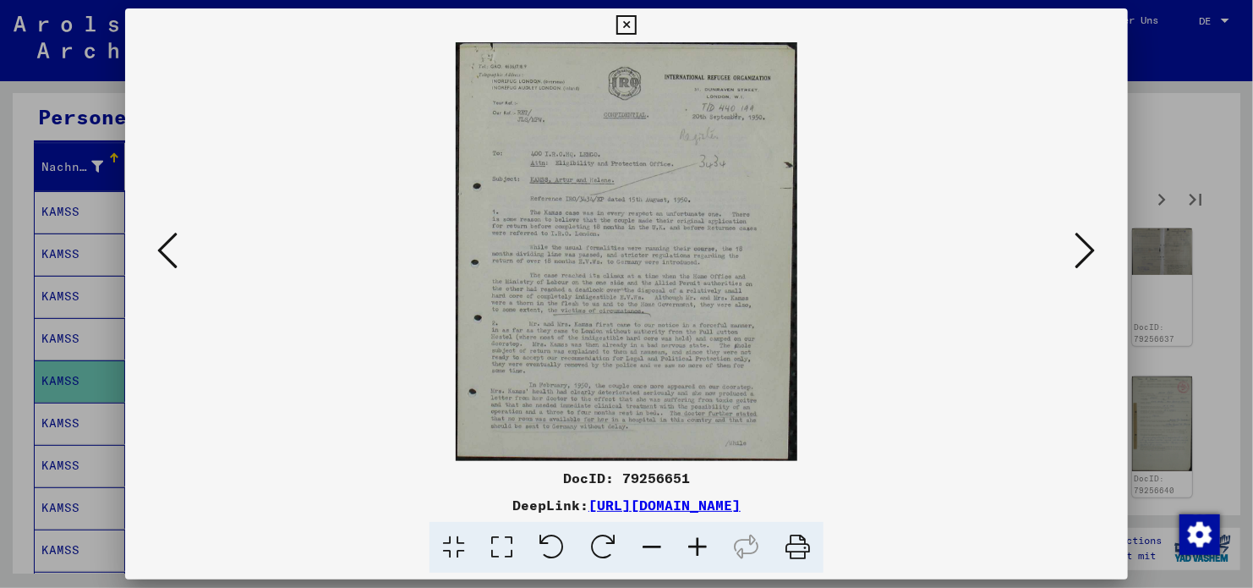
click at [1083, 258] on icon at bounding box center [1086, 250] width 20 height 41
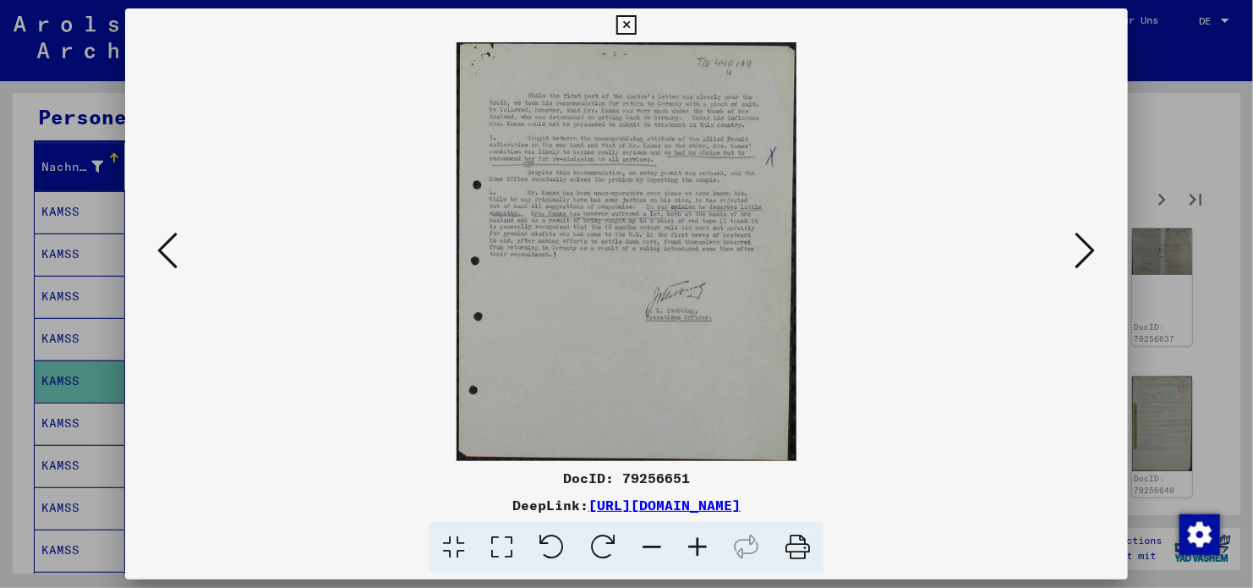
click at [1090, 242] on icon at bounding box center [1086, 250] width 20 height 41
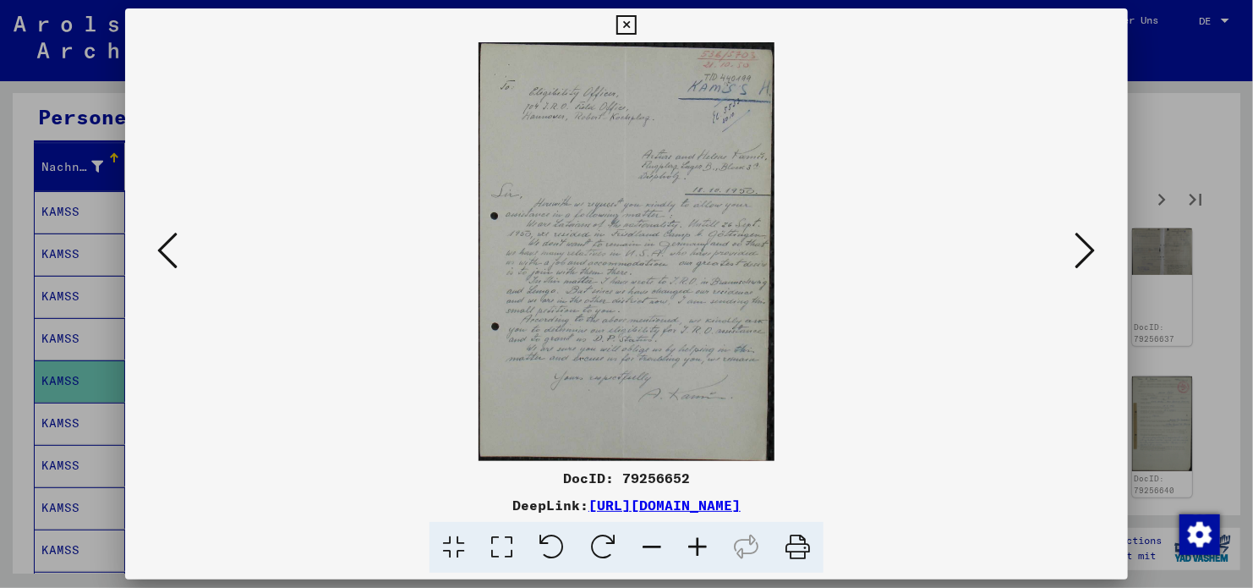
click at [1090, 242] on icon at bounding box center [1086, 250] width 20 height 41
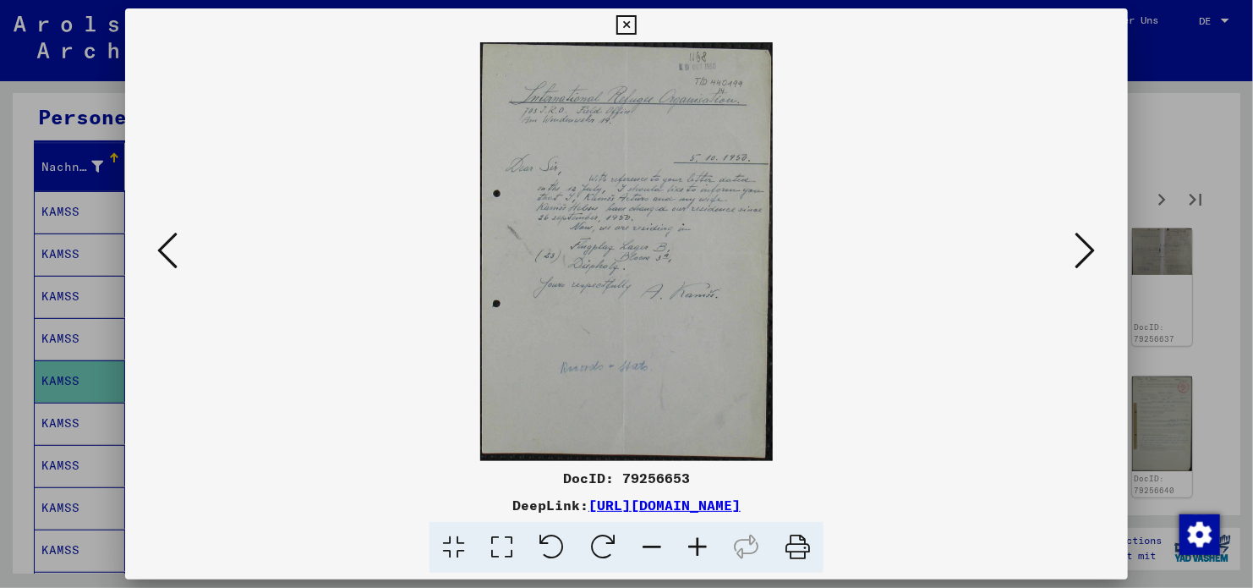
click at [1092, 253] on icon at bounding box center [1086, 250] width 20 height 41
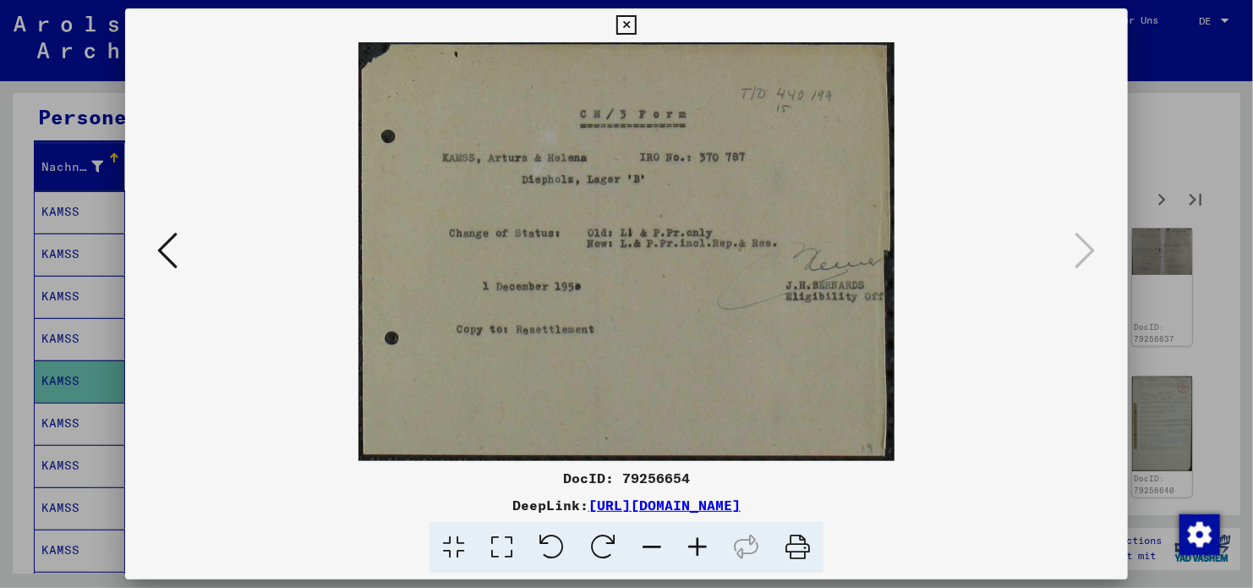
click at [168, 256] on icon at bounding box center [167, 250] width 20 height 41
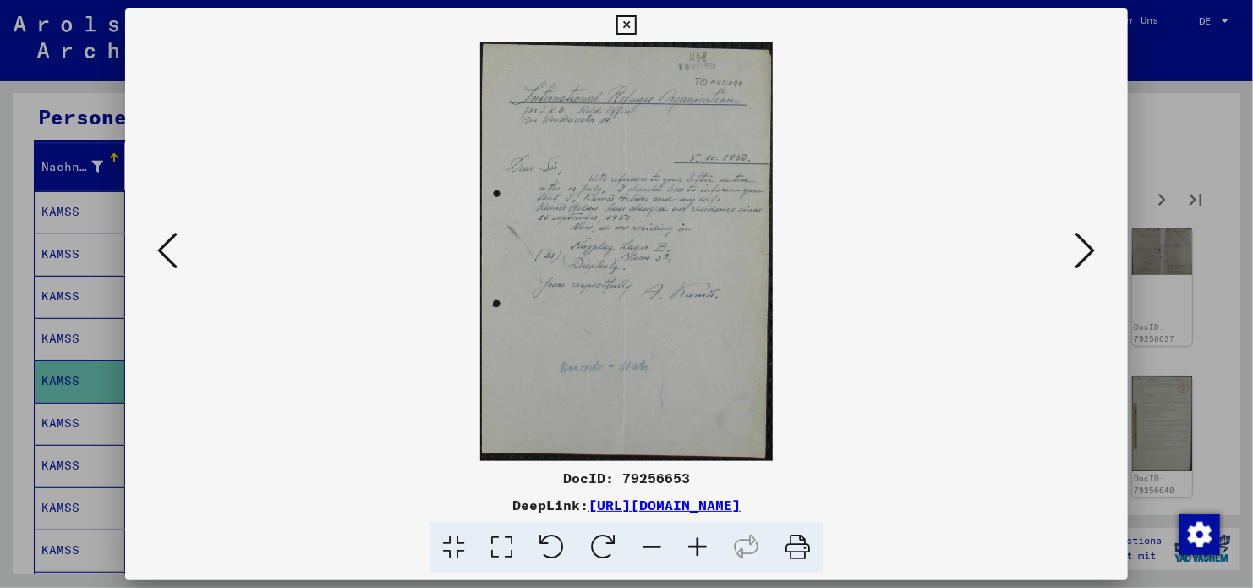
click at [168, 255] on icon at bounding box center [167, 250] width 20 height 41
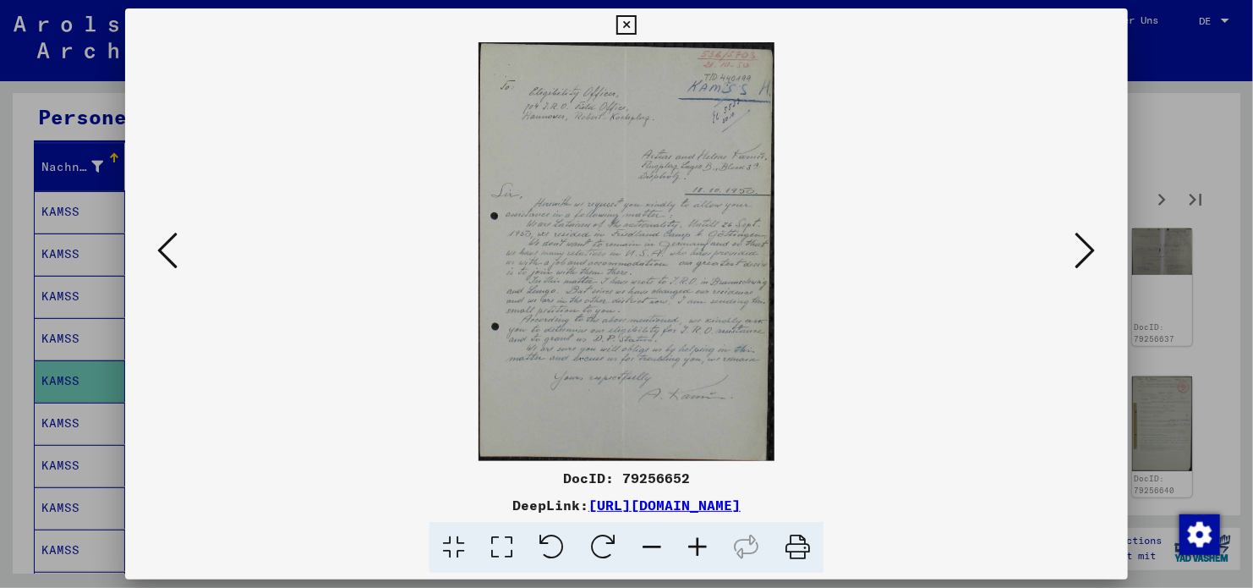
click at [168, 255] on icon at bounding box center [167, 250] width 20 height 41
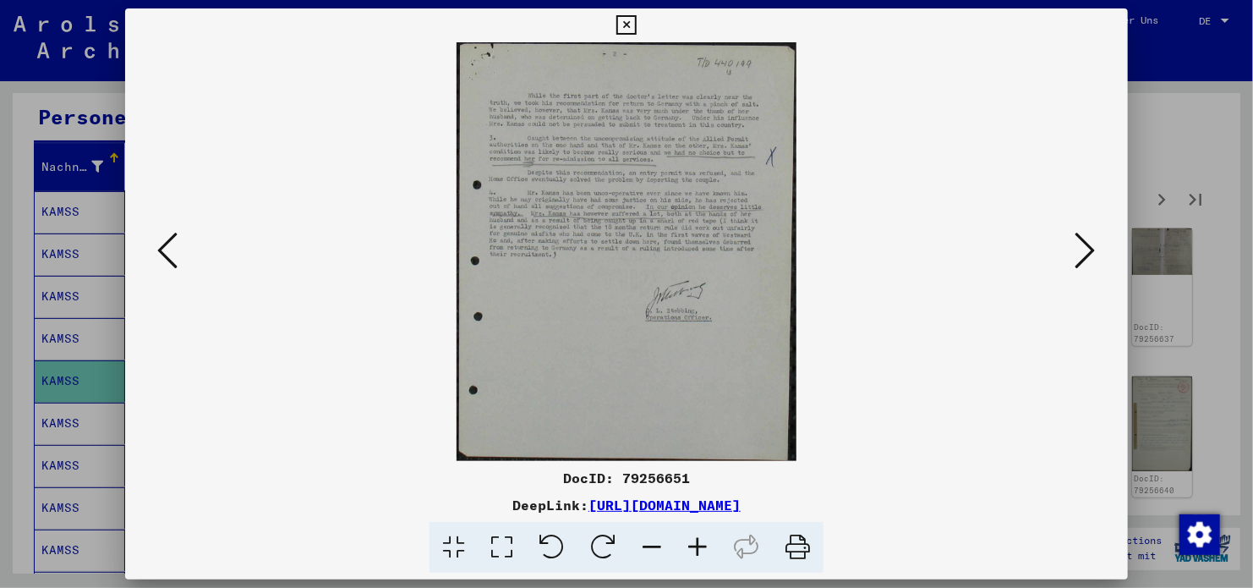
click at [168, 255] on icon at bounding box center [167, 250] width 20 height 41
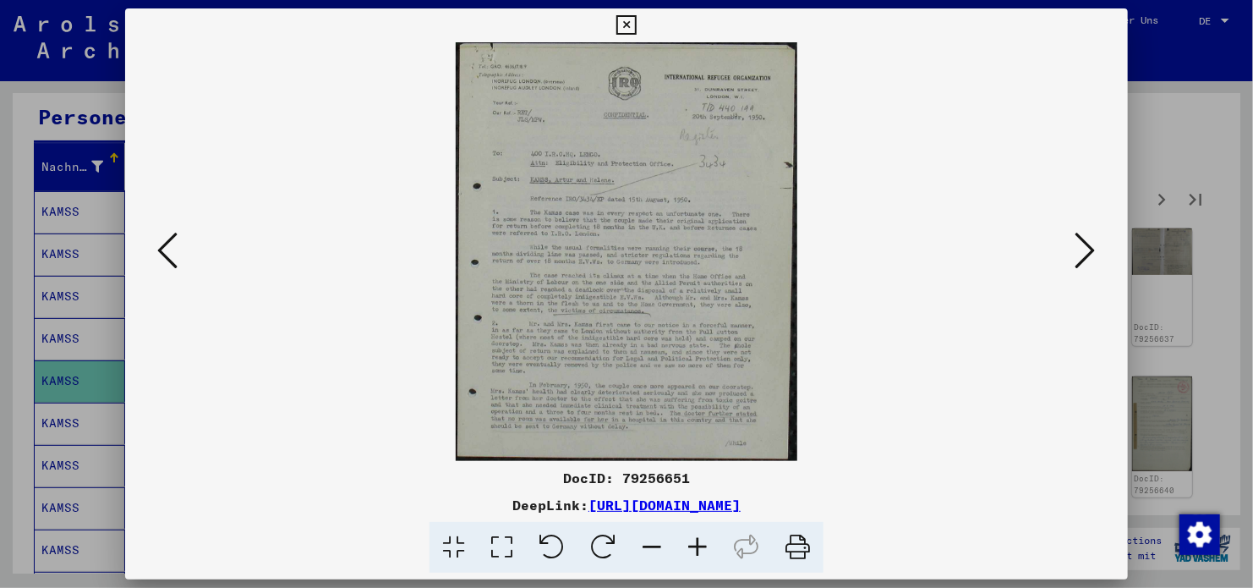
click at [168, 255] on icon at bounding box center [167, 250] width 20 height 41
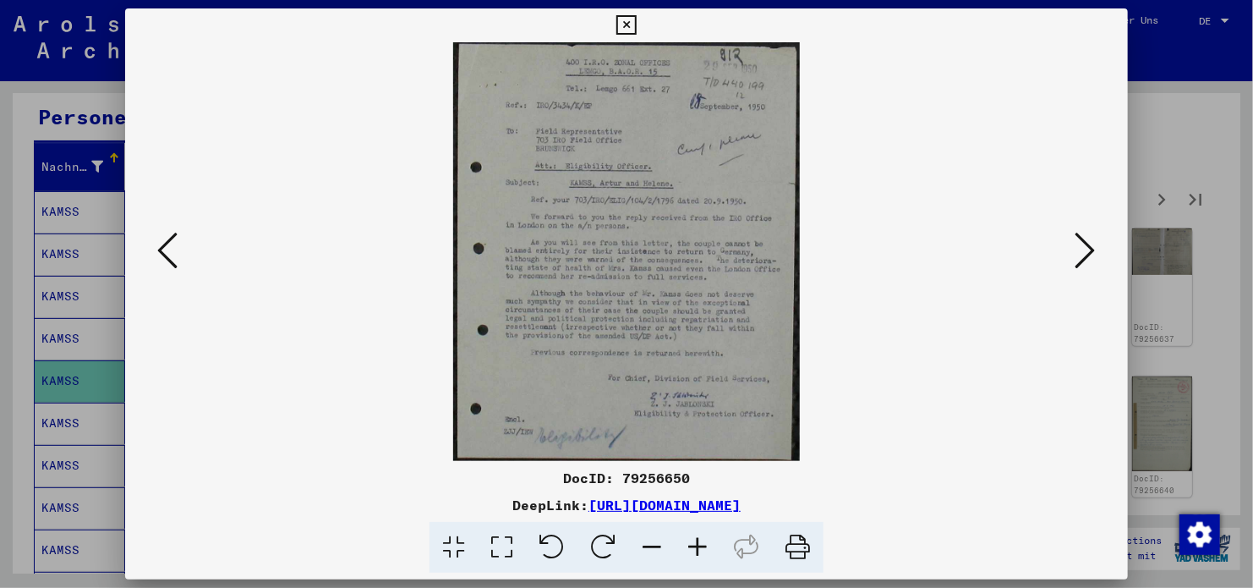
click at [682, 505] on link "[URL][DOMAIN_NAME]" at bounding box center [665, 504] width 152 height 17
click at [1088, 252] on icon at bounding box center [1086, 250] width 20 height 41
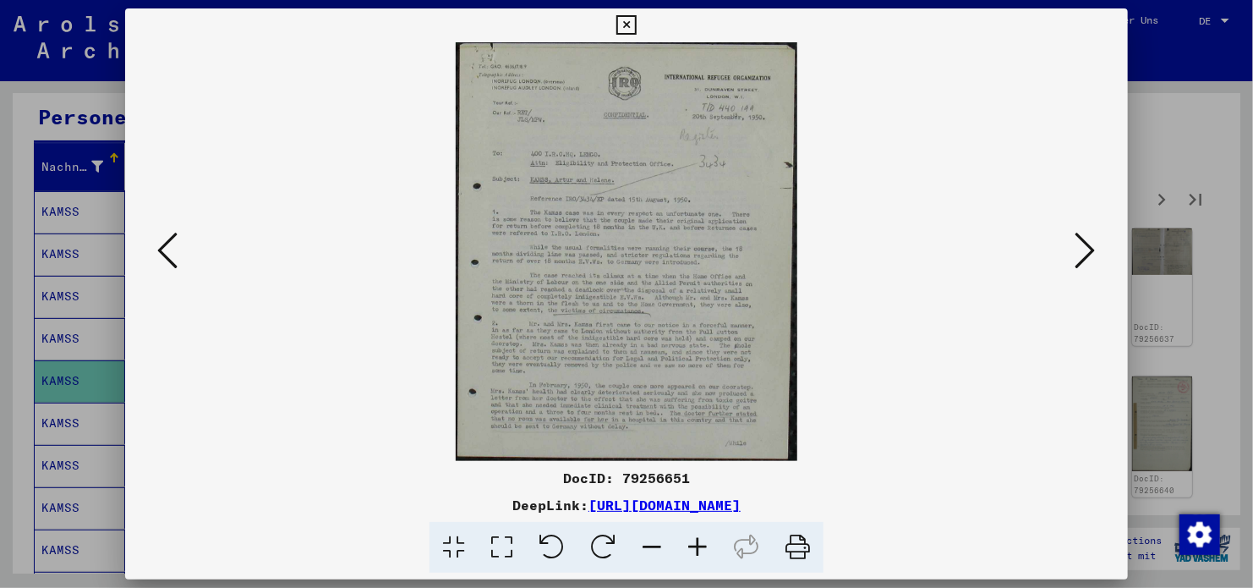
click at [1083, 251] on icon at bounding box center [1086, 250] width 20 height 41
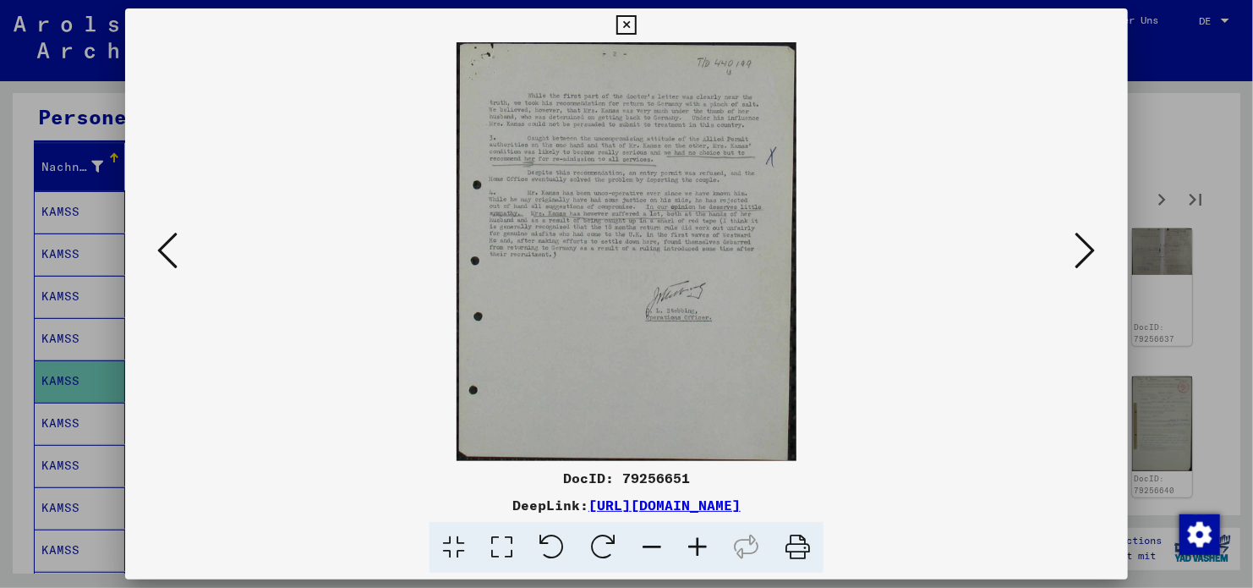
click at [1083, 251] on icon at bounding box center [1086, 250] width 20 height 41
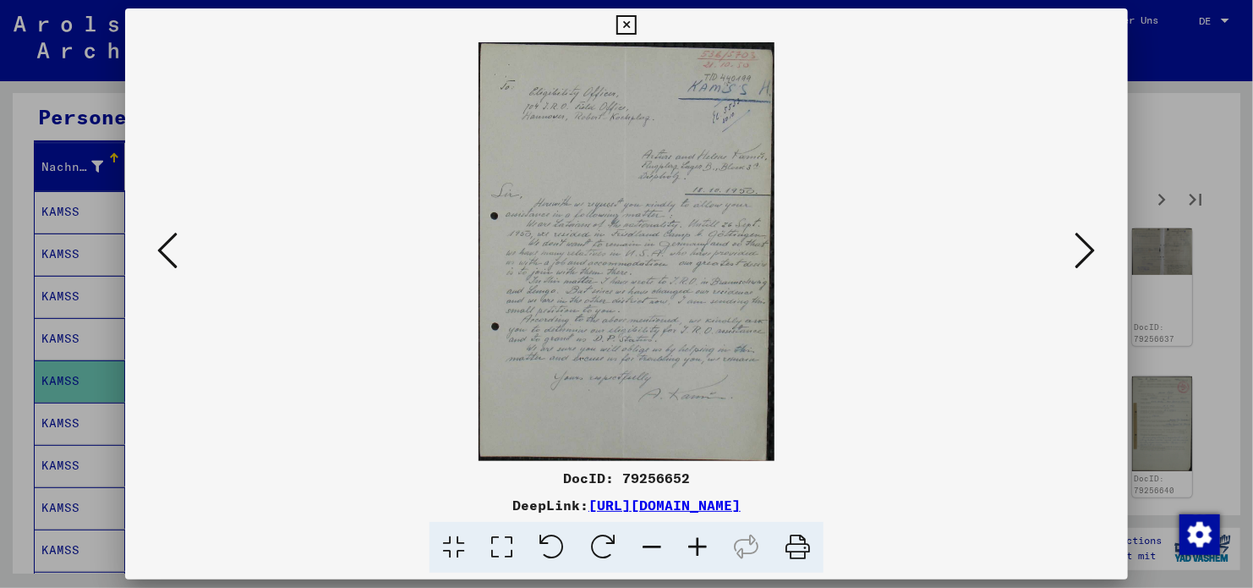
click at [1083, 251] on icon at bounding box center [1086, 250] width 20 height 41
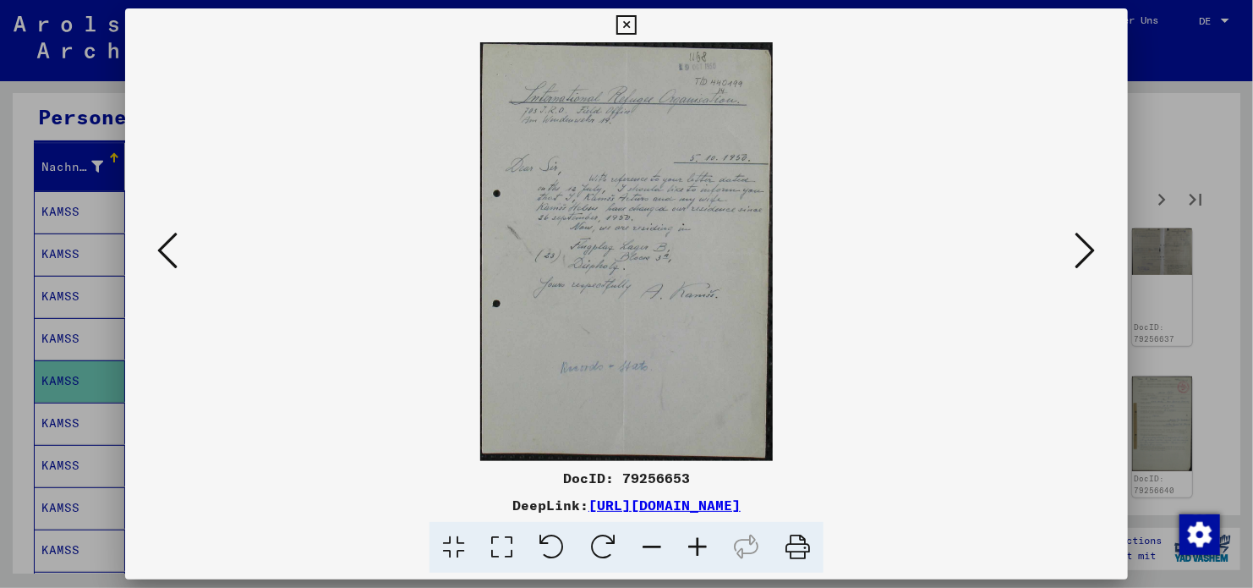
click at [1083, 251] on icon at bounding box center [1086, 250] width 20 height 41
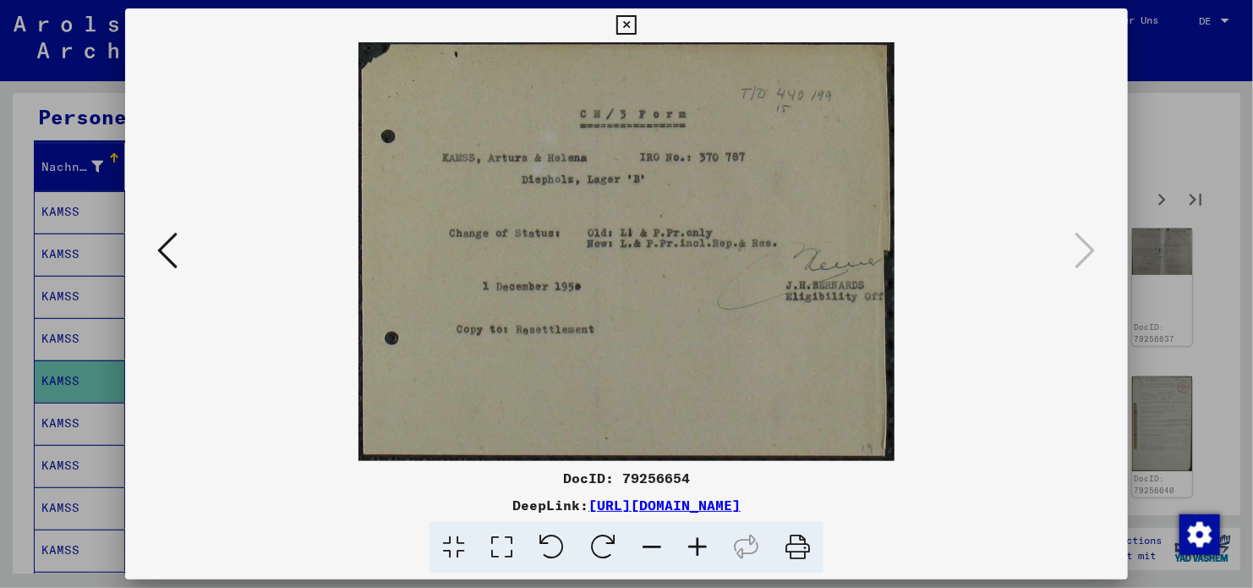
click at [633, 27] on icon at bounding box center [625, 25] width 19 height 20
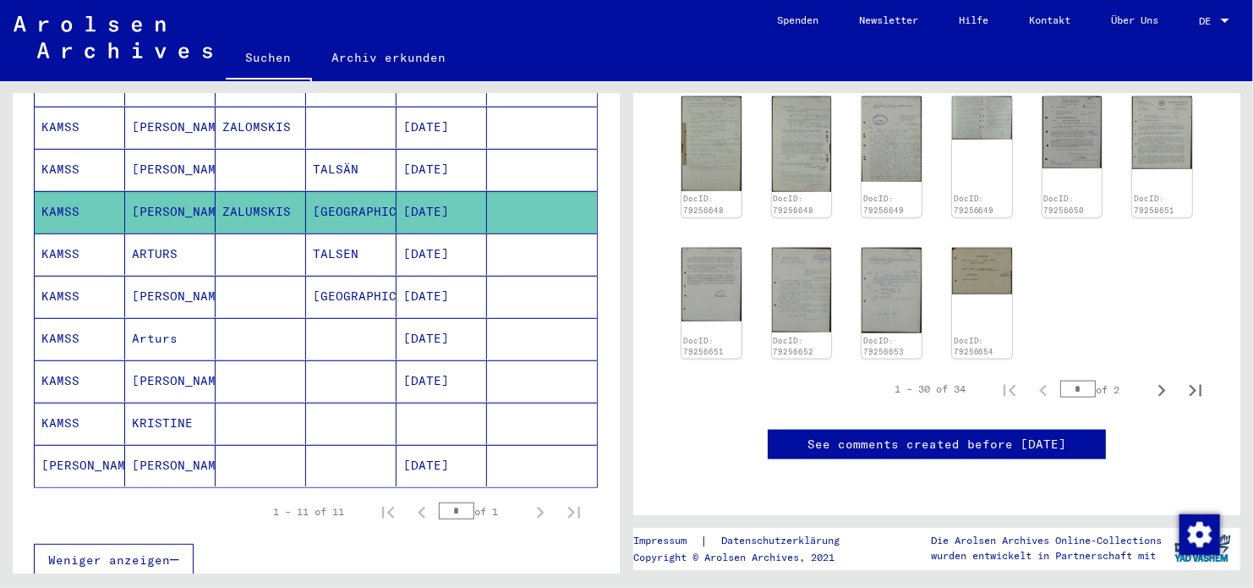
scroll to position [1099, 0]
click at [1150, 379] on icon "Next page" at bounding box center [1162, 391] width 24 height 24
type input "*"
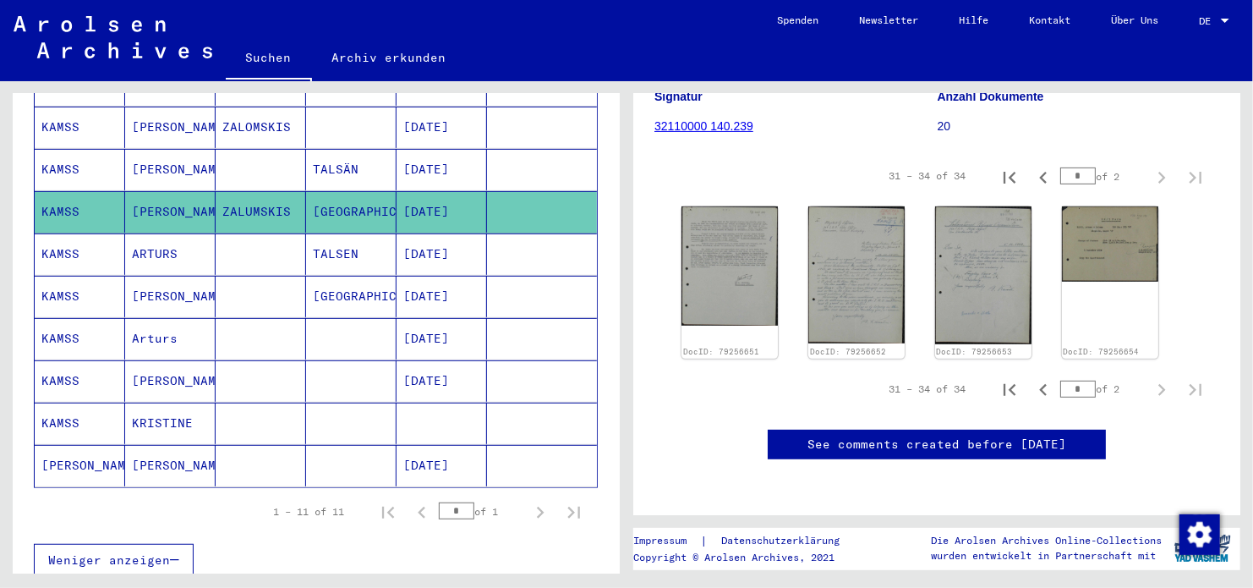
scroll to position [294, 0]
click at [378, 235] on mat-cell "TALSEN" at bounding box center [351, 253] width 90 height 41
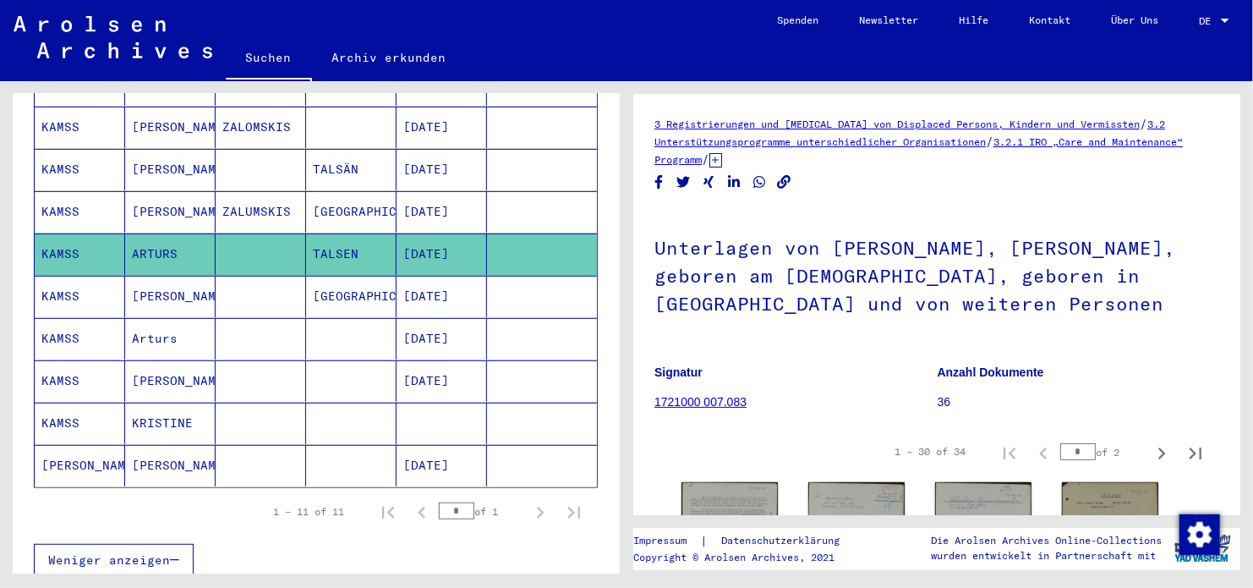
click at [384, 276] on mat-cell "[GEOGRAPHIC_DATA]" at bounding box center [351, 296] width 90 height 41
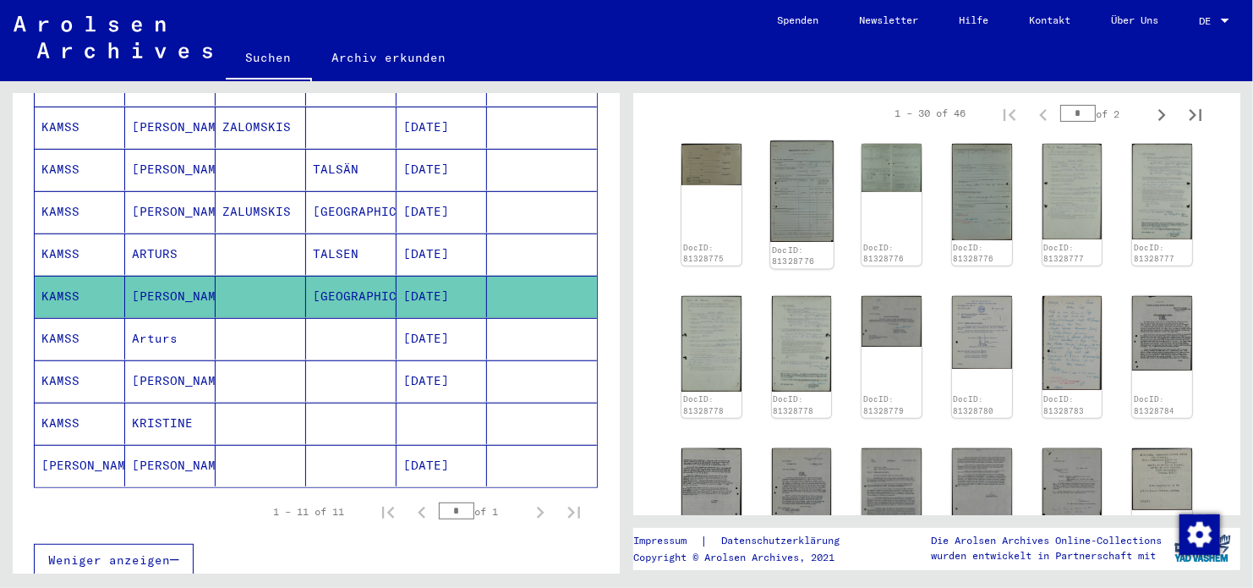
click at [808, 206] on img at bounding box center [801, 191] width 63 height 101
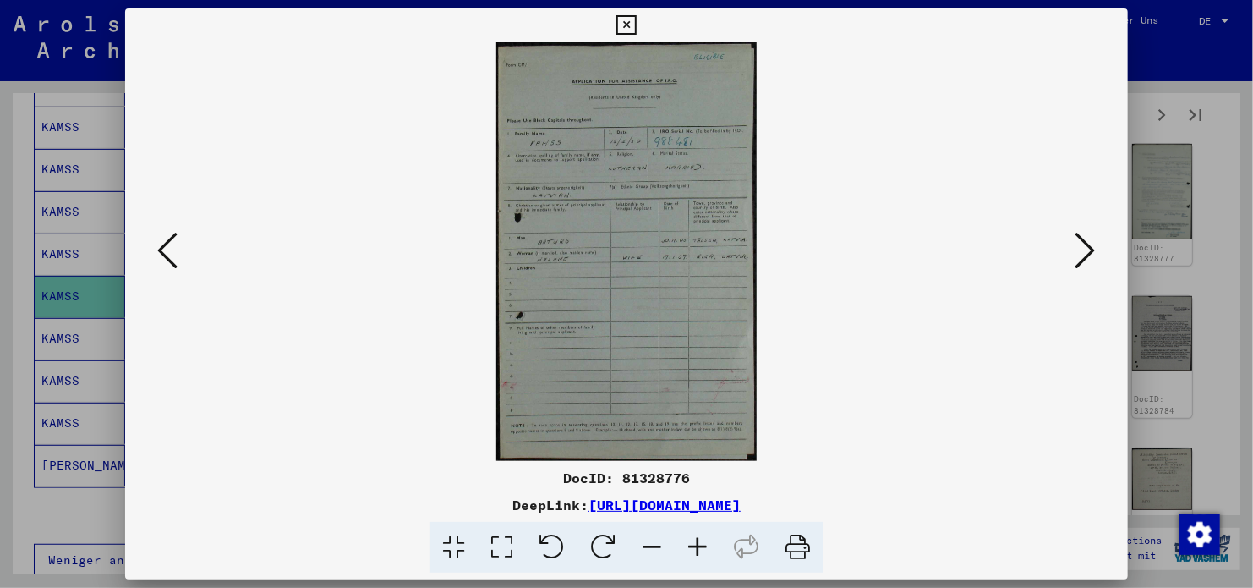
click at [1087, 258] on icon at bounding box center [1086, 250] width 20 height 41
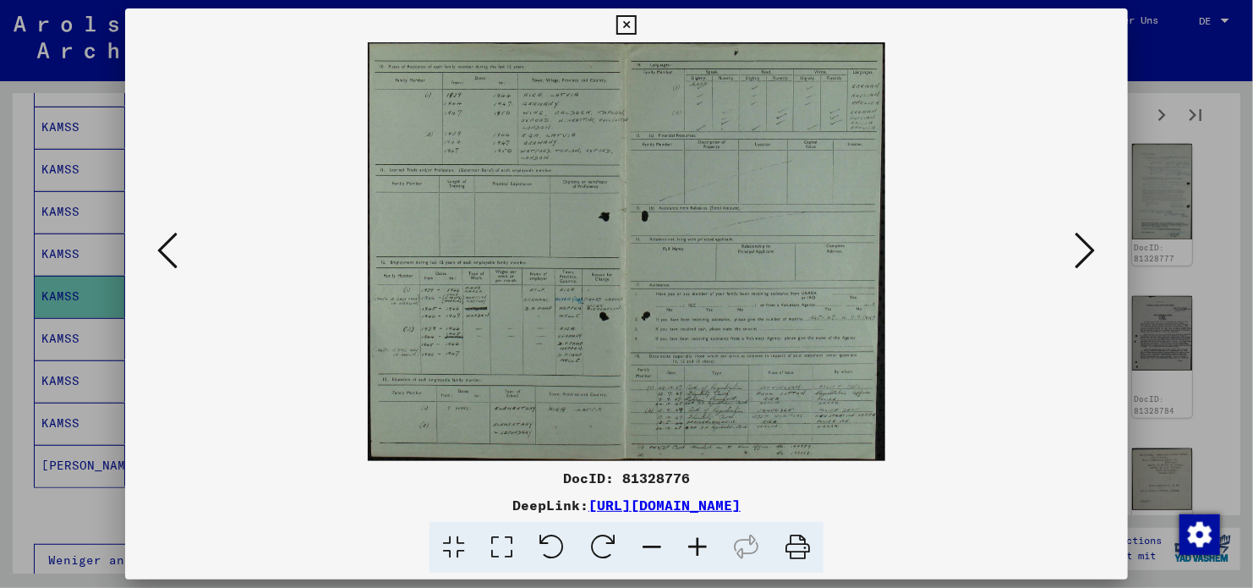
click at [1087, 258] on icon at bounding box center [1086, 250] width 20 height 41
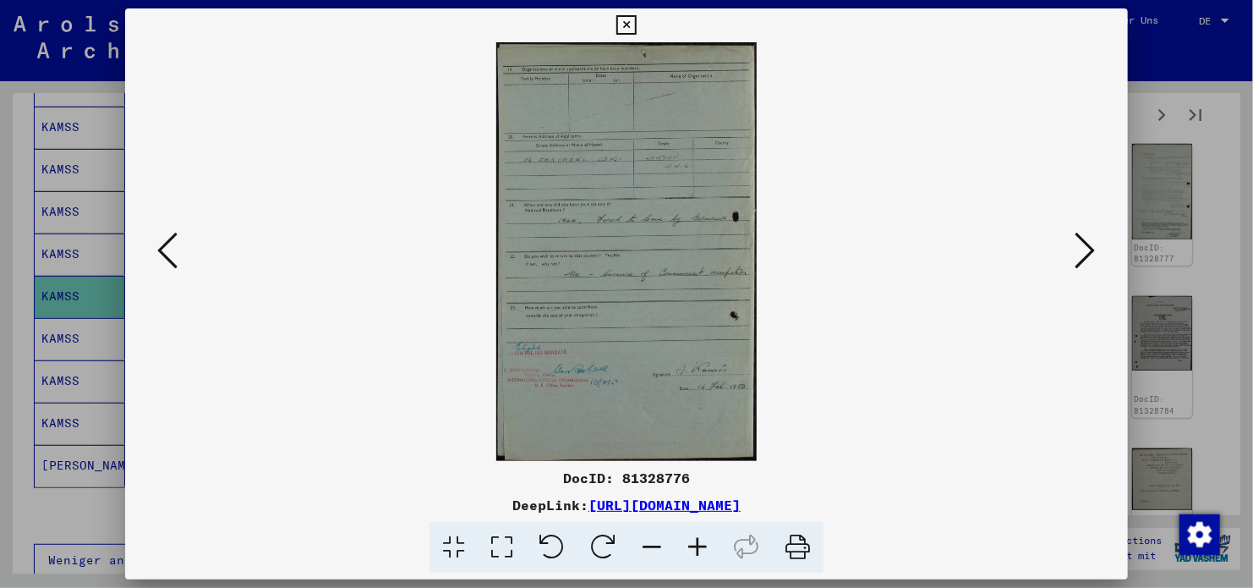
click at [1087, 258] on icon at bounding box center [1086, 250] width 20 height 41
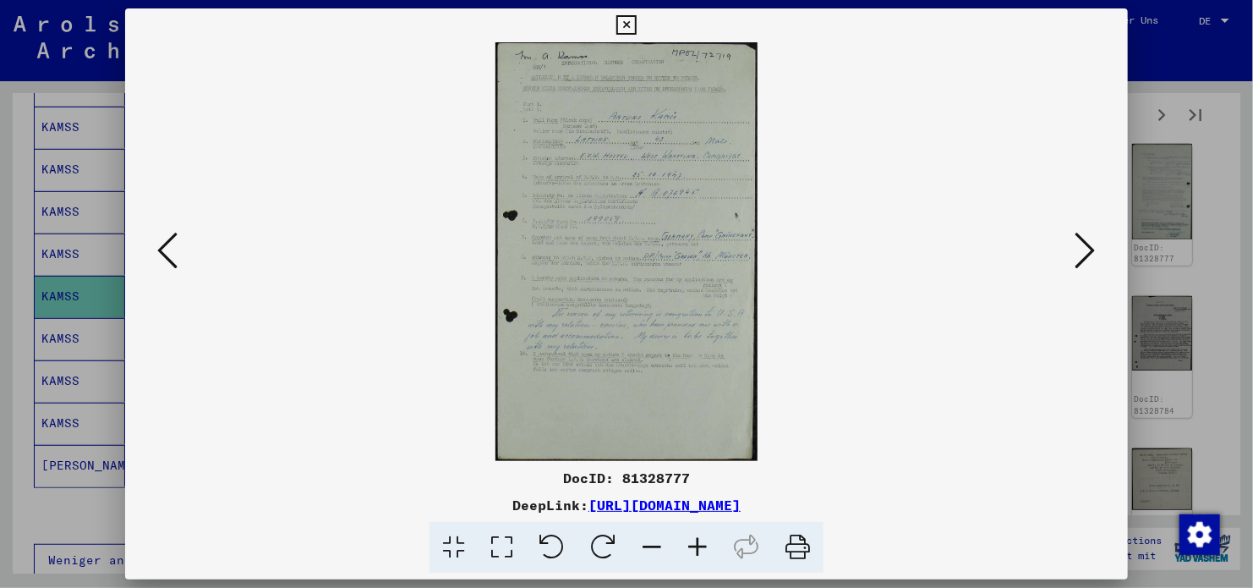
click at [1087, 258] on icon at bounding box center [1086, 250] width 20 height 41
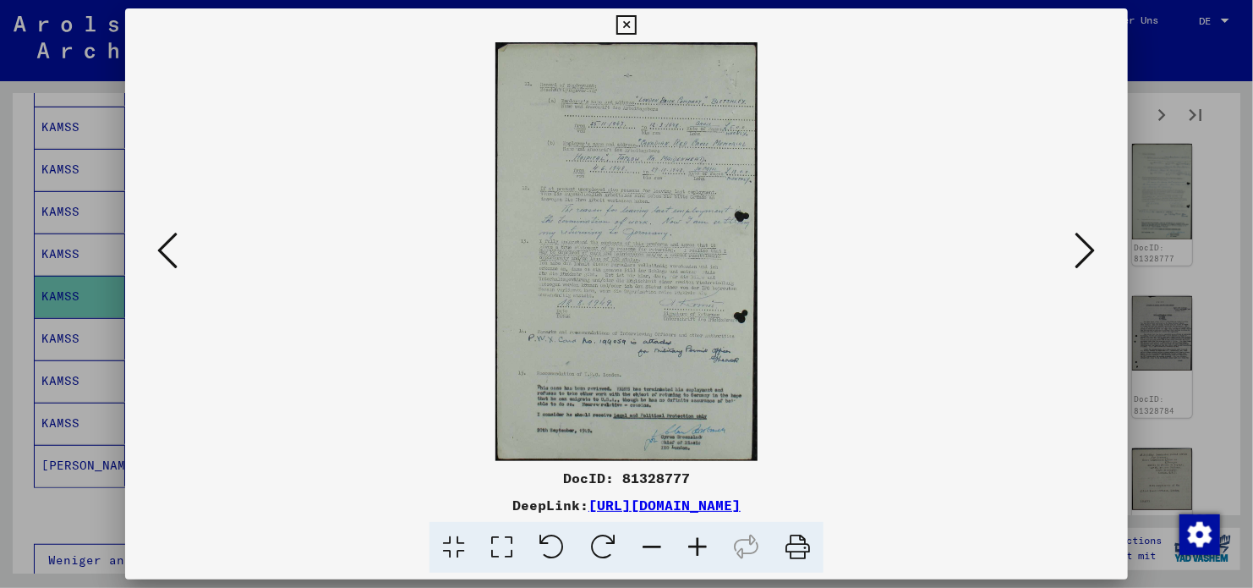
click at [622, 26] on icon at bounding box center [625, 25] width 19 height 20
